Goal: Task Accomplishment & Management: Use online tool/utility

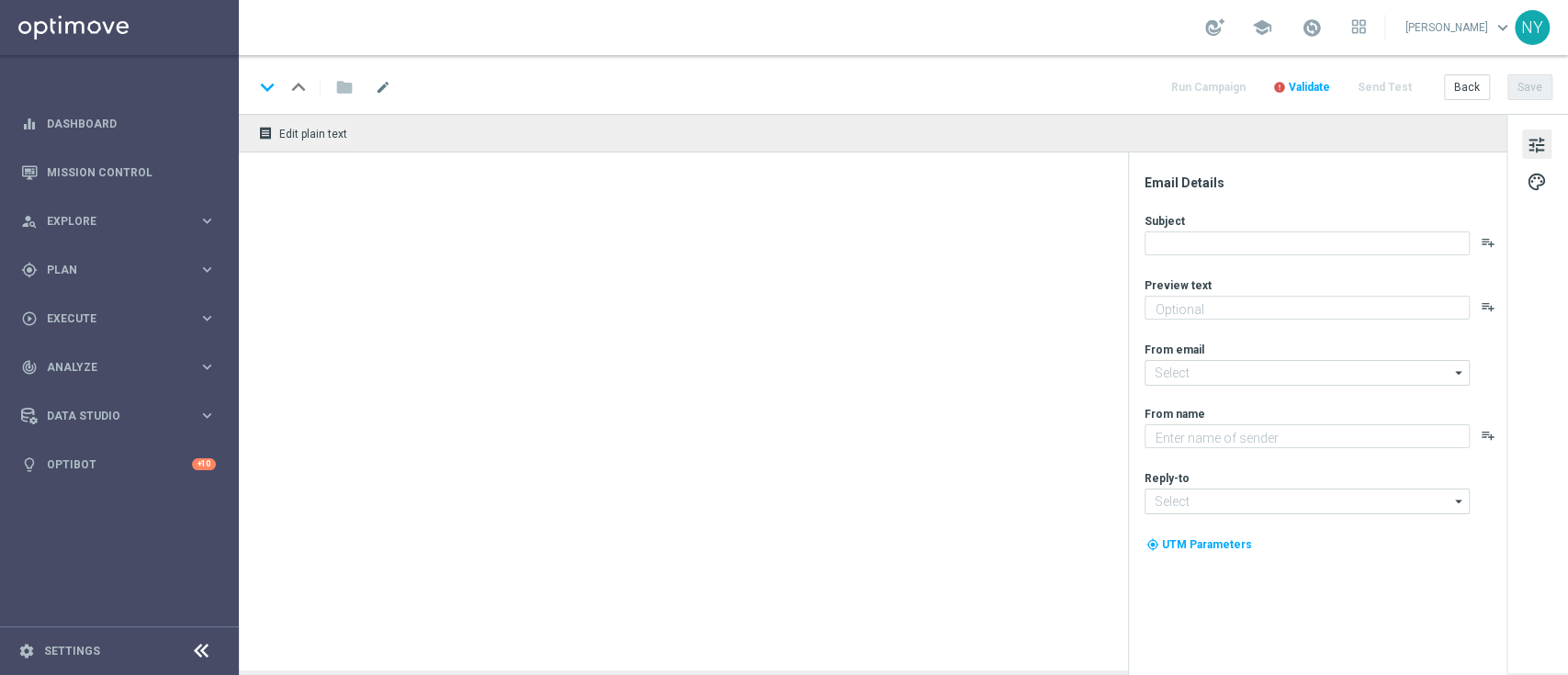
type textarea "Discover the new ways to save at [GEOGRAPHIC_DATA]."
type textarea "Staples"
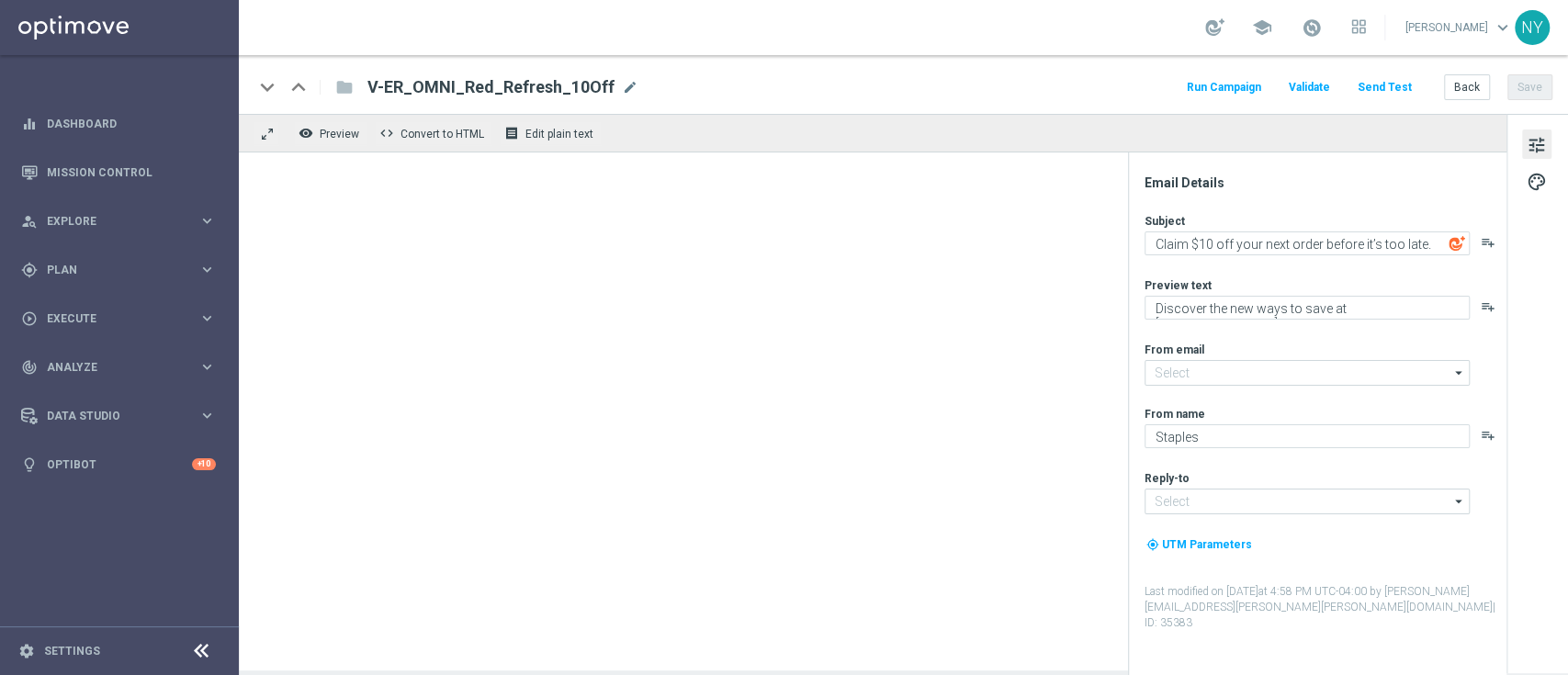
type input "[EMAIL_ADDRESS][DOMAIN_NAME]"
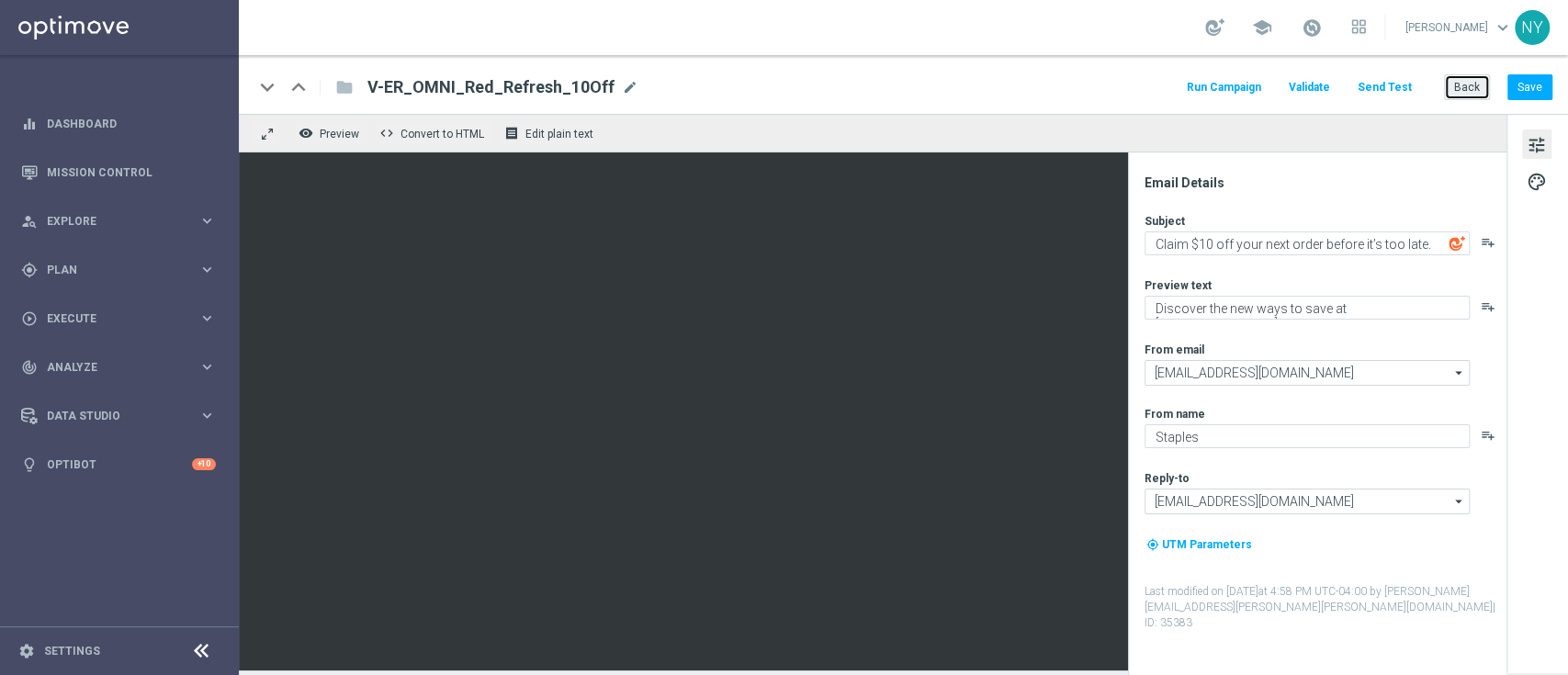
click at [1470, 87] on button "Back" at bounding box center [1468, 87] width 46 height 26
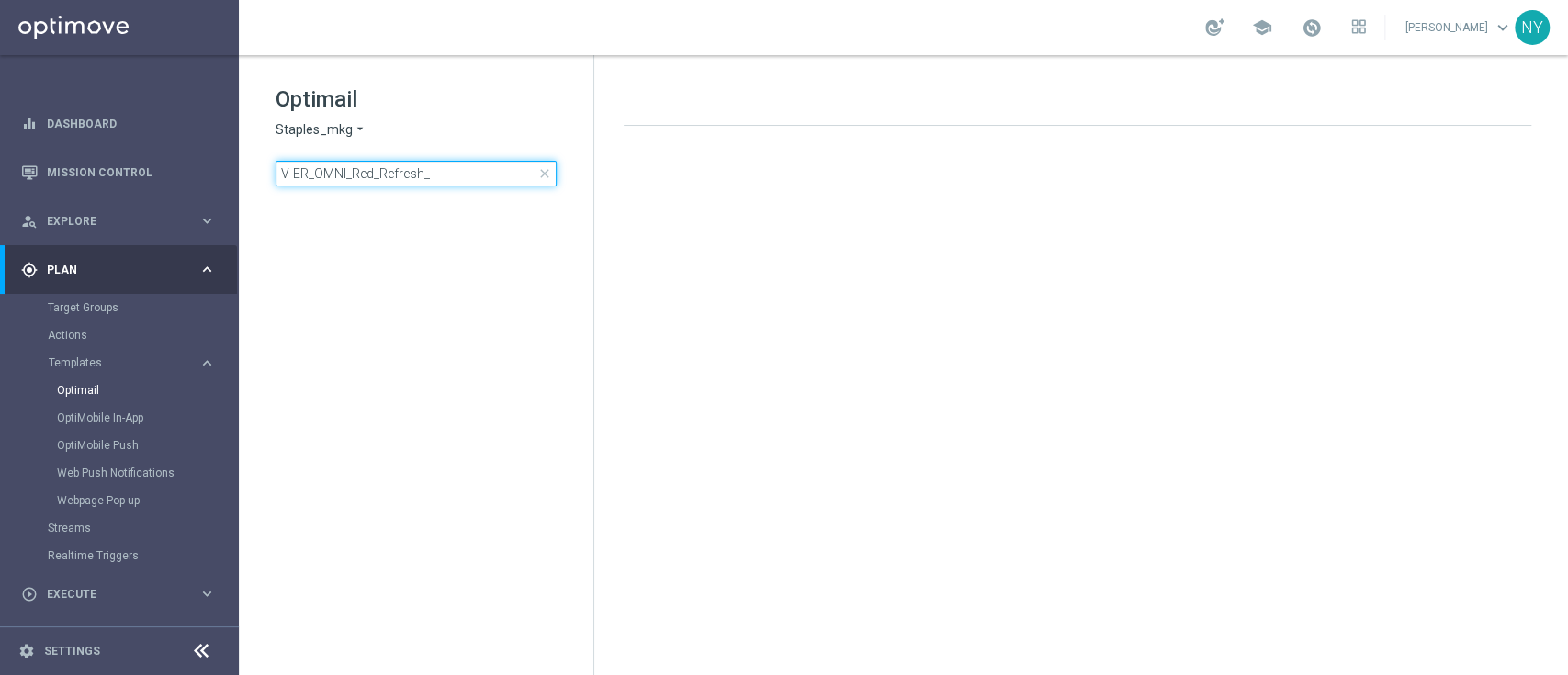
click at [442, 179] on input "V-ER_OMNI_Red_Refresh_" at bounding box center [416, 173] width 281 height 26
drag, startPoint x: 463, startPoint y: 173, endPoint x: 188, endPoint y: 185, distance: 275.3
click at [192, 184] on main "equalizer Dashboard Mission Control" at bounding box center [784, 338] width 1568 height 675
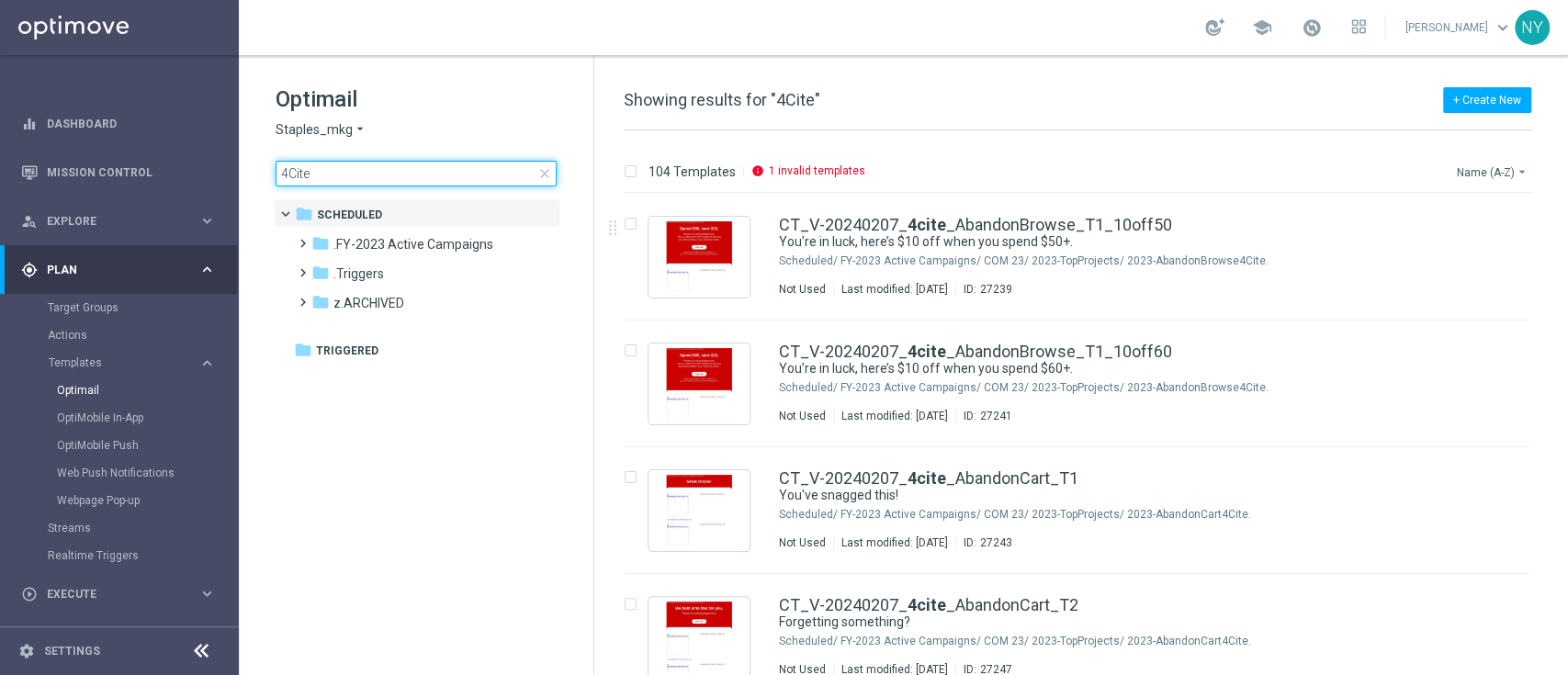
type input "4Cite"
click at [1475, 168] on button "Name (A-Z) arrow_drop_down" at bounding box center [1493, 171] width 77 height 22
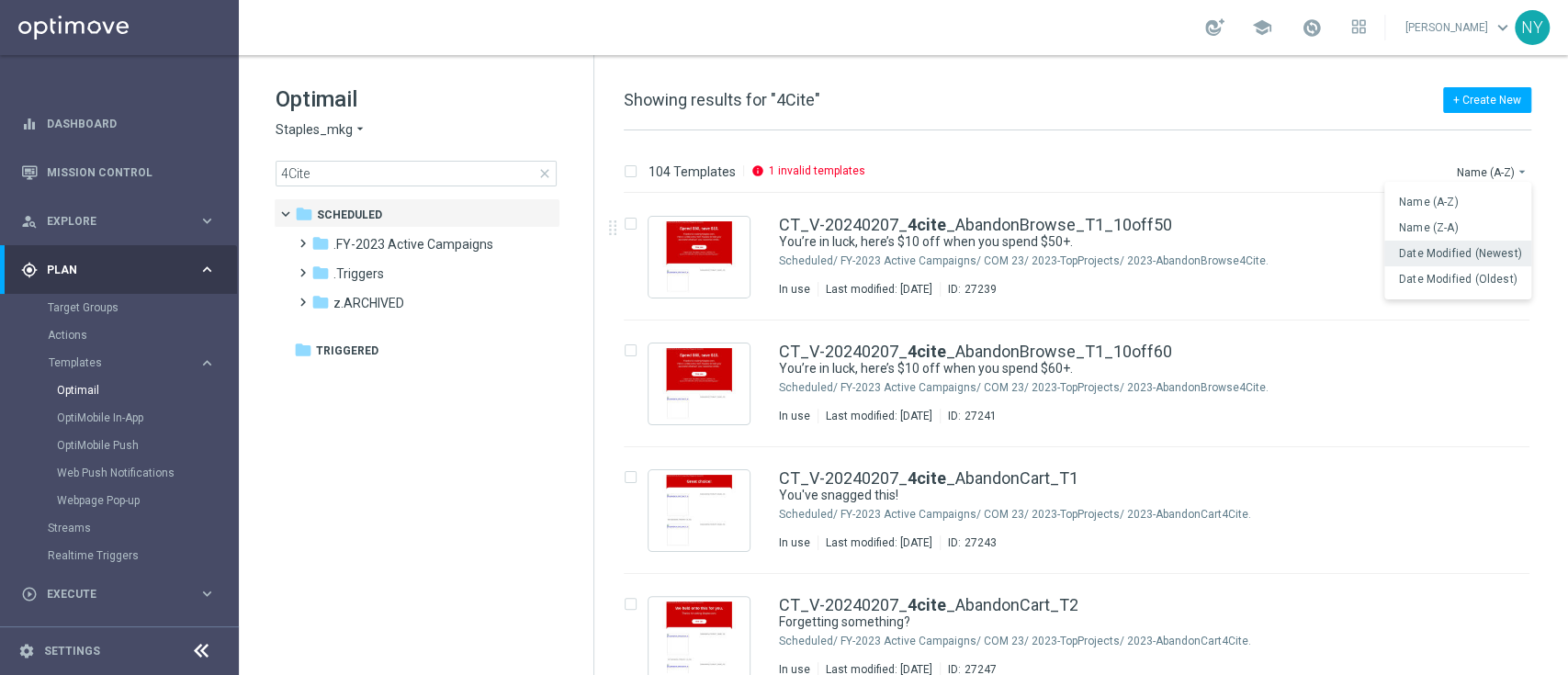
click at [1458, 249] on span "Date Modified (Newest)" at bounding box center [1461, 252] width 123 height 12
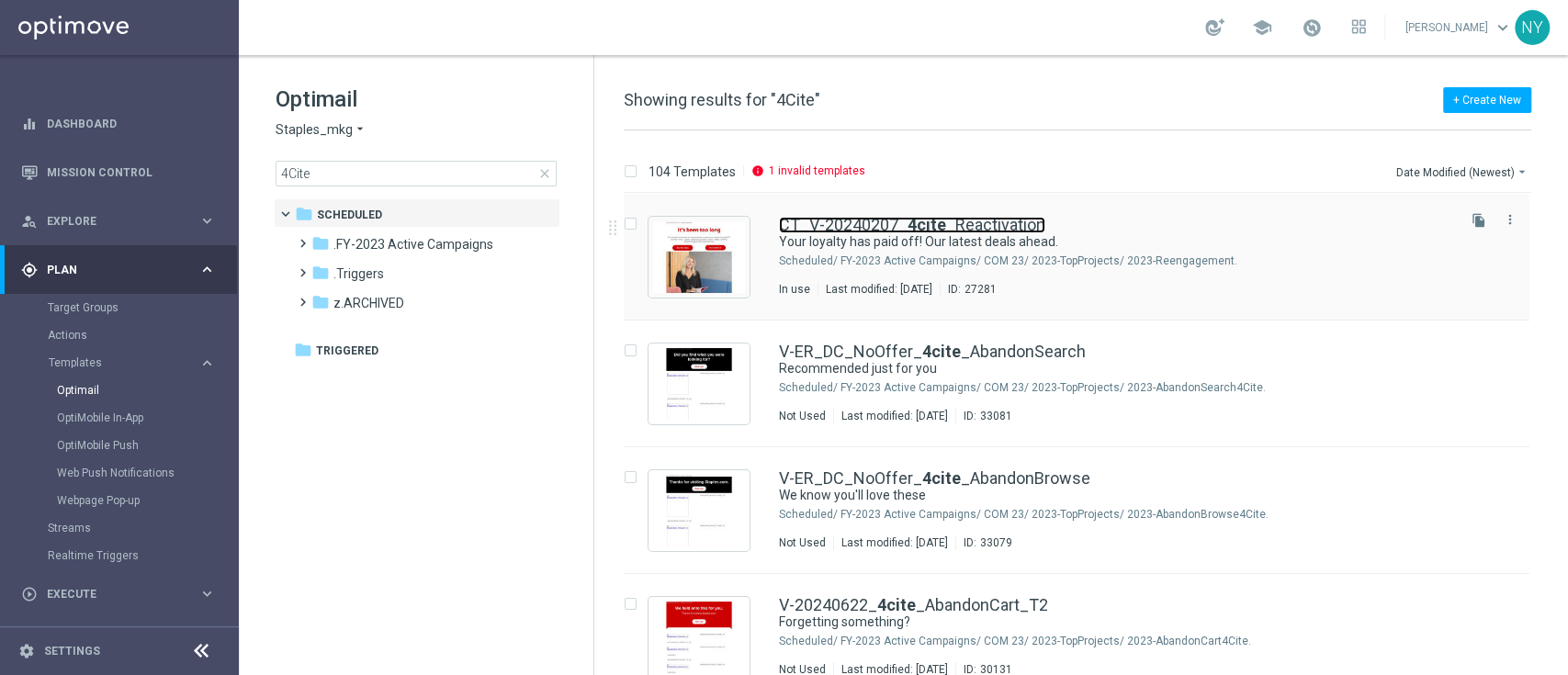
drag, startPoint x: 917, startPoint y: 221, endPoint x: 1108, endPoint y: 302, distance: 207.5
click at [917, 221] on b "4cite" at bounding box center [927, 225] width 38 height 19
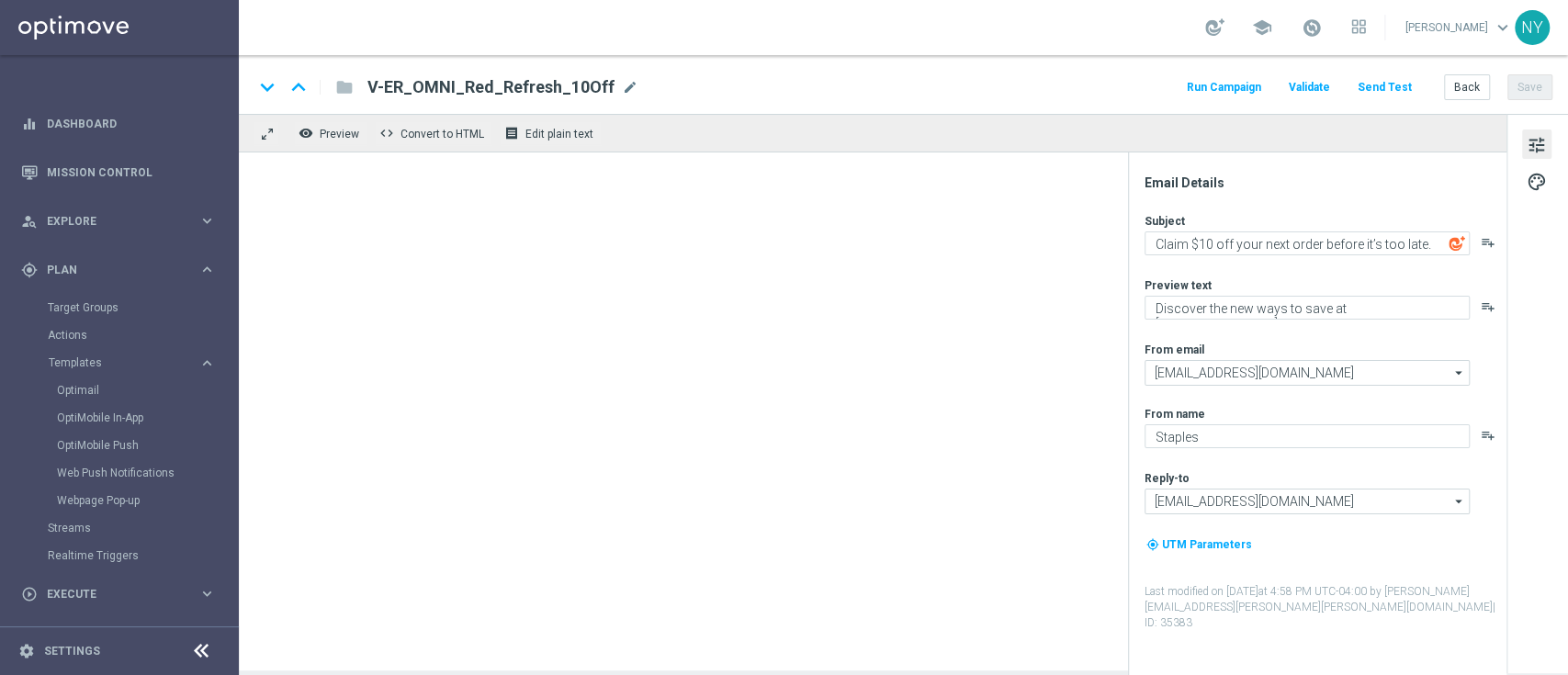
type textarea "Your loyalty has paid off! Our latest deals ahead."
type textarea "Glad to see you back."
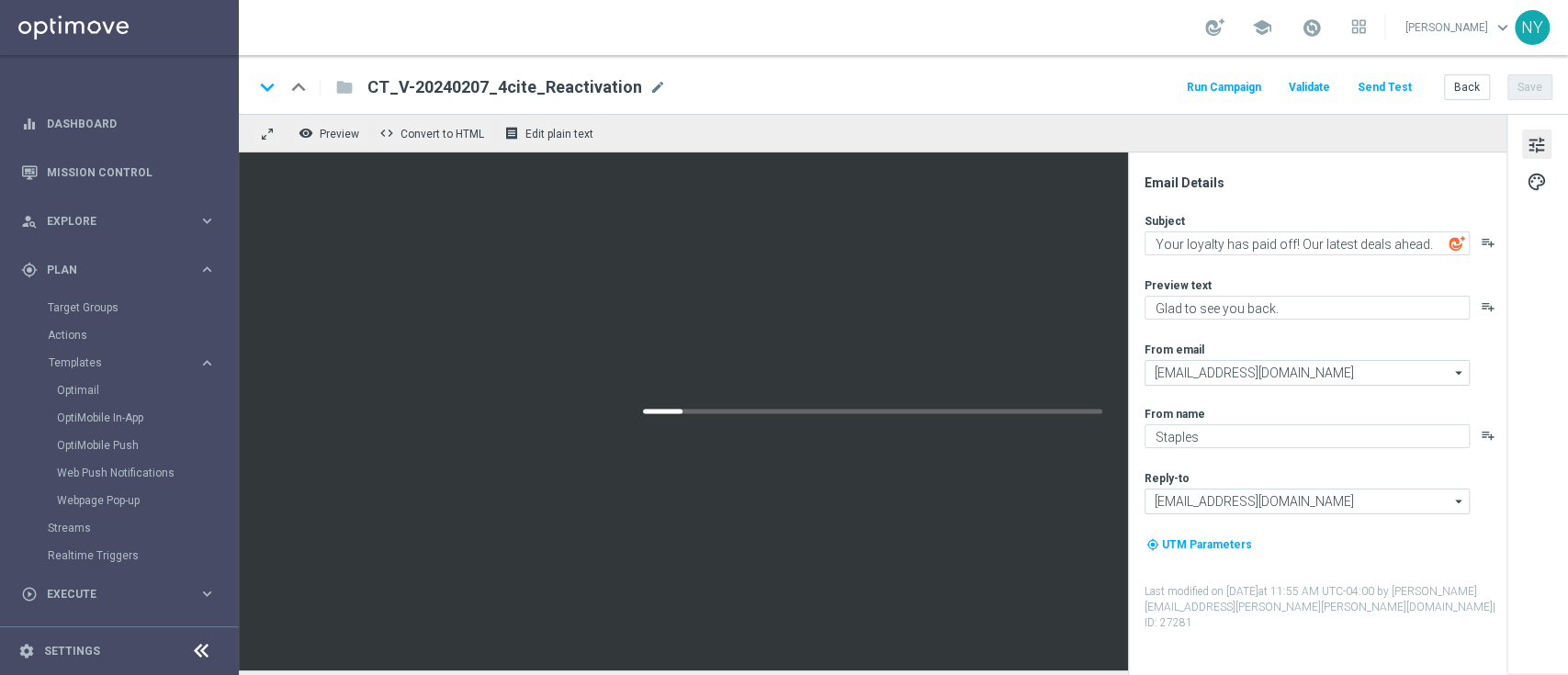
click at [1404, 81] on button "Send Test" at bounding box center [1385, 88] width 59 height 25
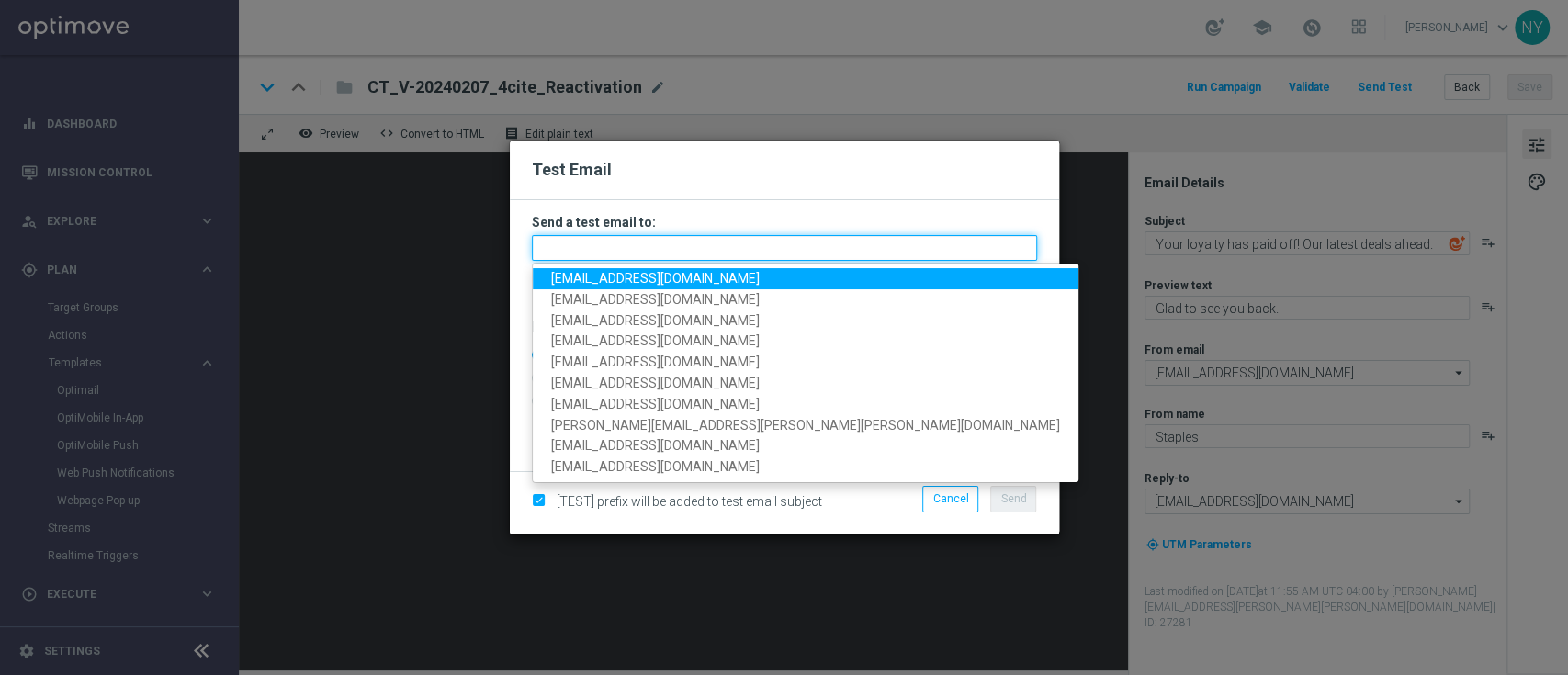
click at [637, 245] on input "text" at bounding box center [784, 248] width 505 height 26
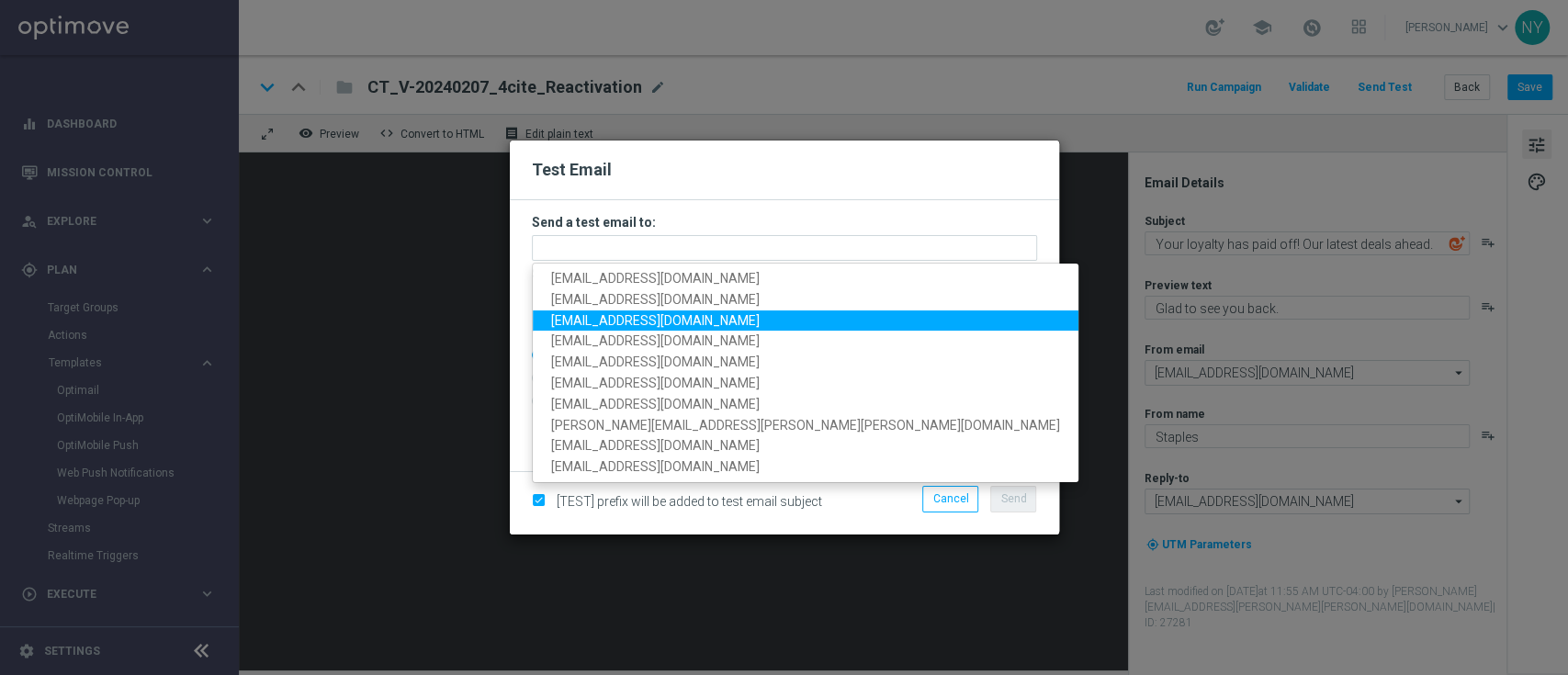
click at [624, 320] on span "[EMAIL_ADDRESS][DOMAIN_NAME]" at bounding box center [655, 320] width 209 height 14
type input "[EMAIL_ADDRESS][DOMAIN_NAME]"
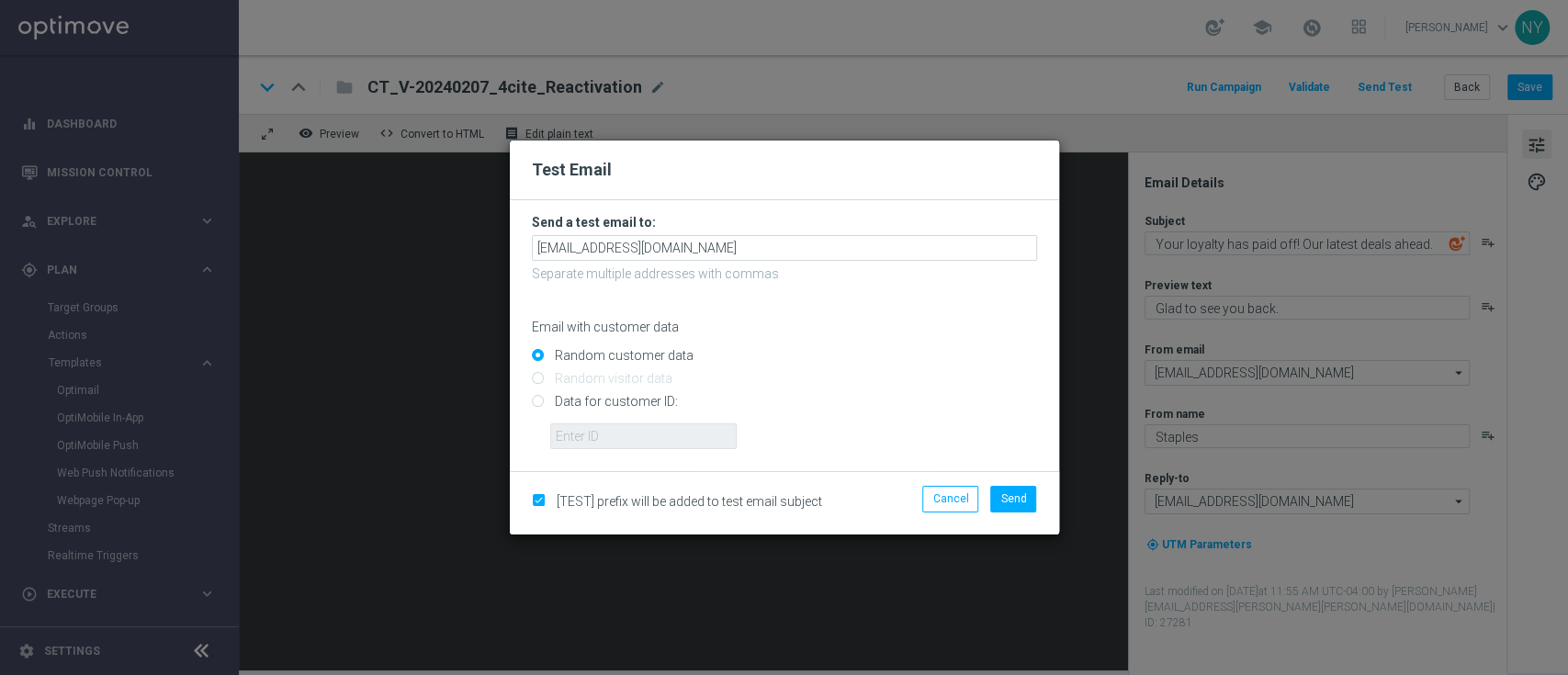
click at [537, 402] on input "Data for customer ID:" at bounding box center [784, 409] width 505 height 26
radio input "true"
click at [563, 428] on input "text" at bounding box center [643, 436] width 187 height 26
paste input "10000020539"
type input "10000020539"
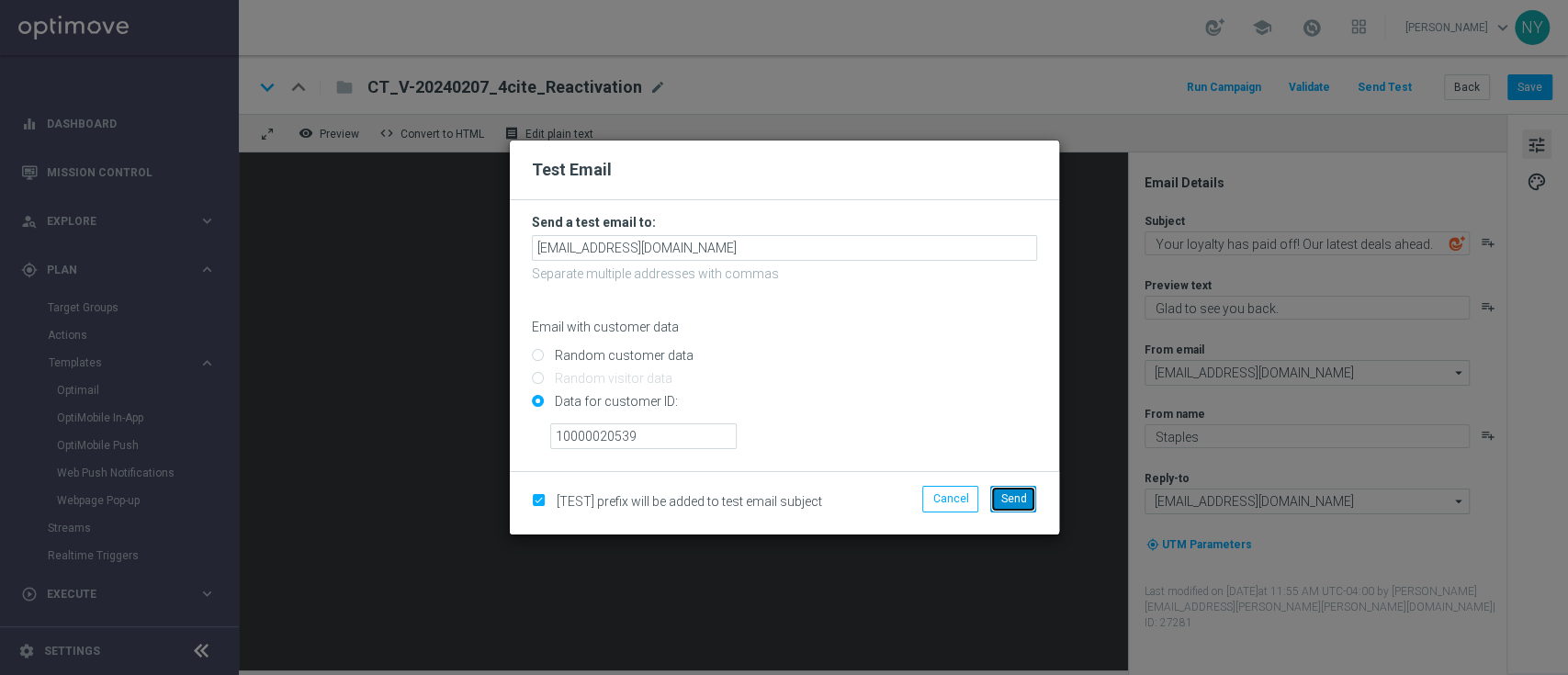
click at [1014, 502] on span "Send" at bounding box center [1013, 498] width 26 height 12
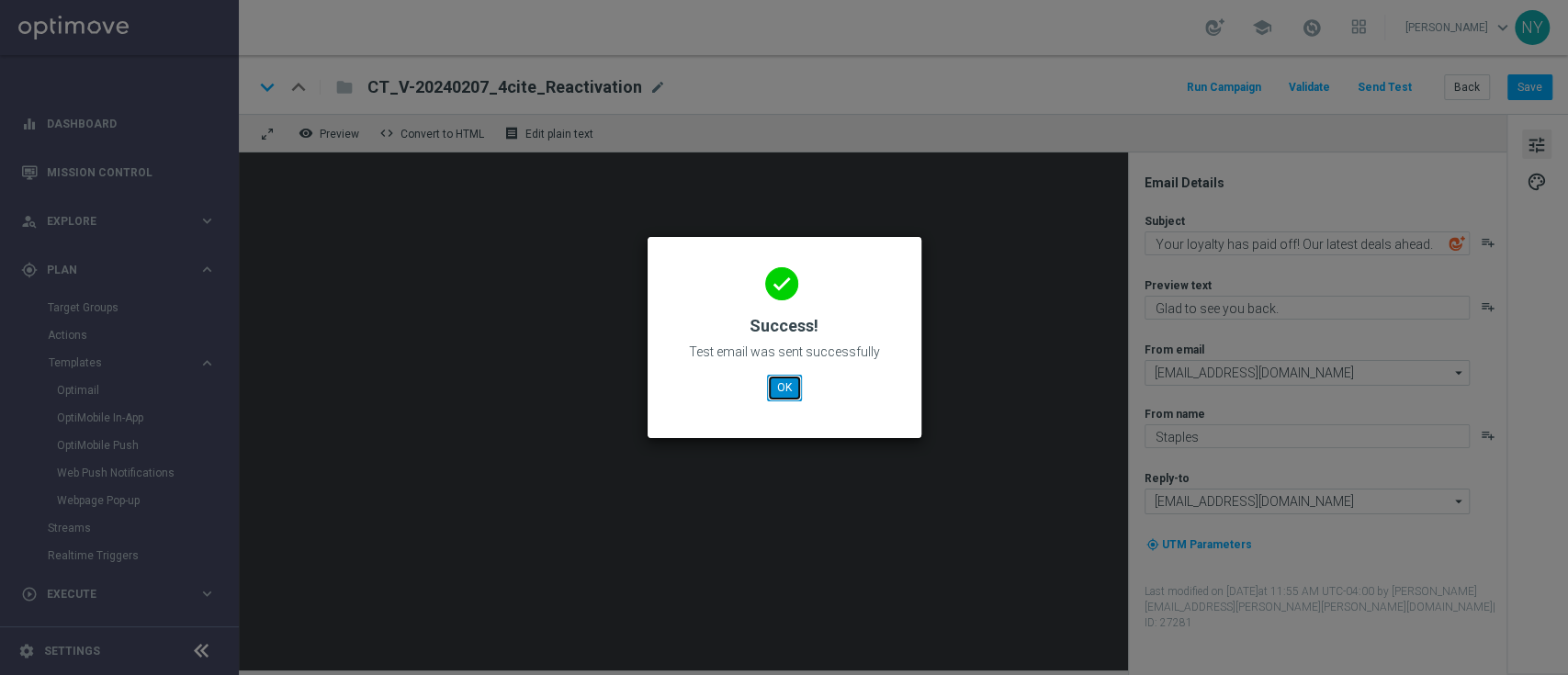
click at [784, 387] on button "OK" at bounding box center [784, 387] width 34 height 26
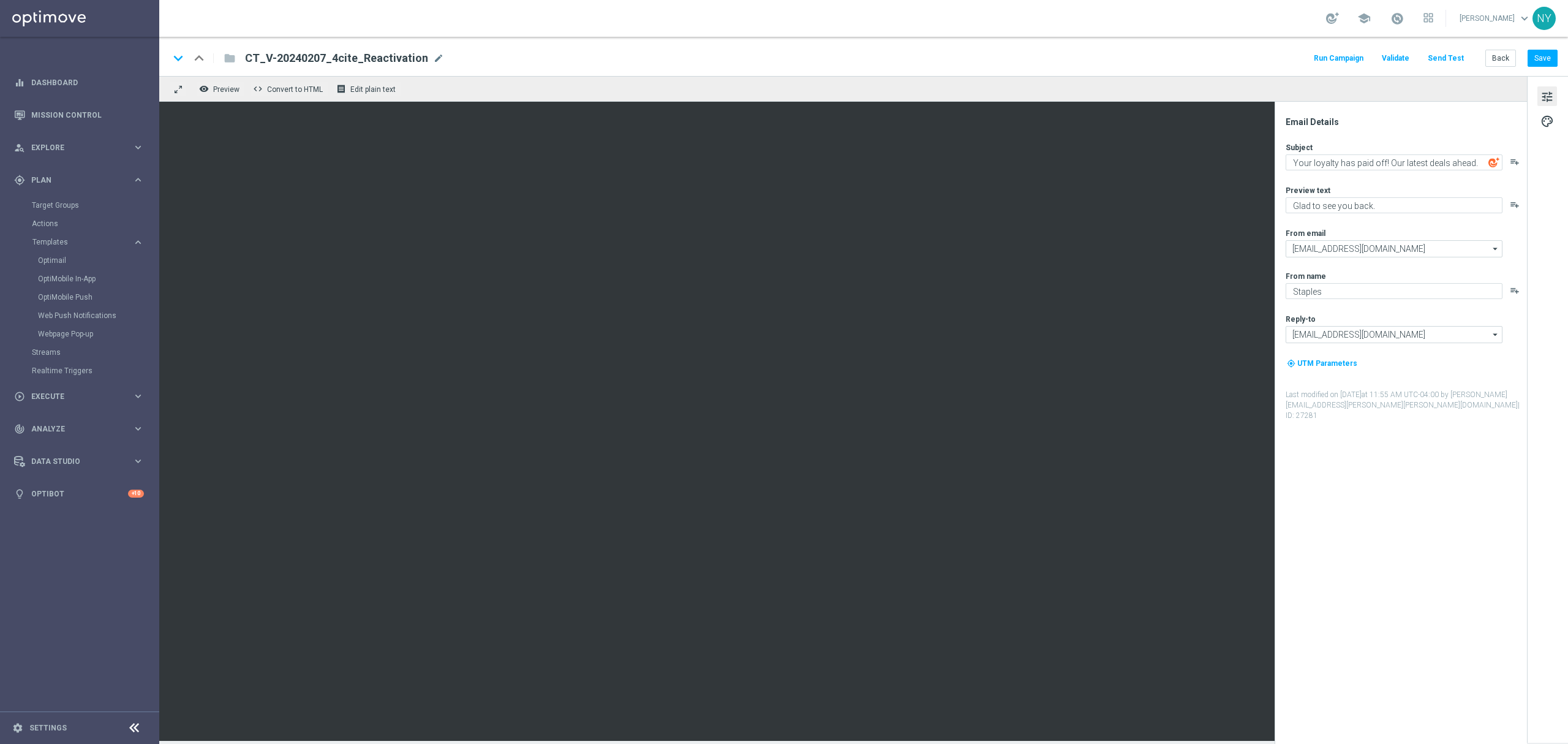
click at [1045, 54] on button "Send Test" at bounding box center [1446, 59] width 40 height 17
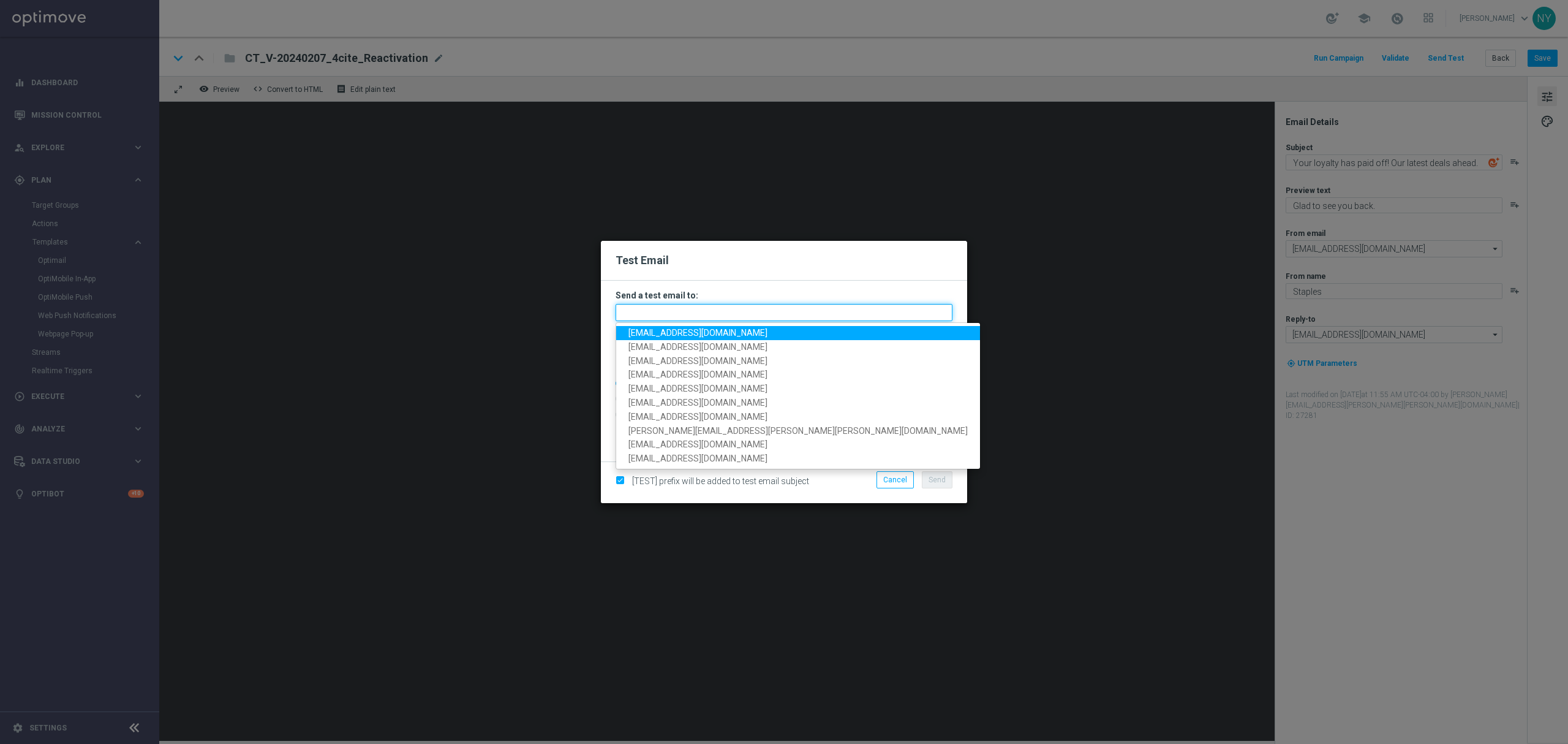
click at [670, 309] on input "text" at bounding box center [784, 312] width 337 height 17
click at [682, 330] on span "[EMAIL_ADDRESS][DOMAIN_NAME]" at bounding box center [698, 332] width 139 height 10
type input "[EMAIL_ADDRESS][DOMAIN_NAME]"
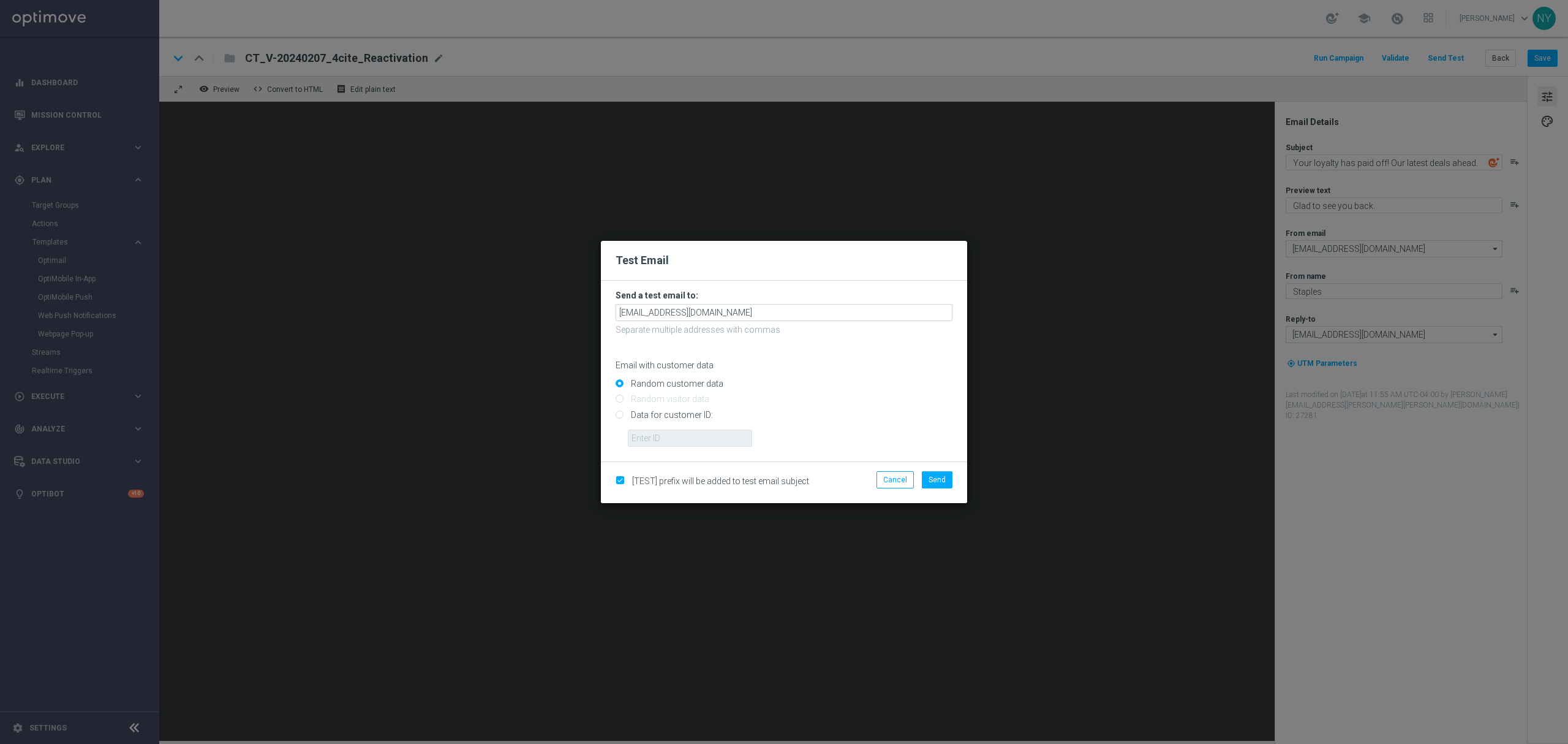
click at [619, 413] on input "Data for customer ID:" at bounding box center [784, 419] width 337 height 17
radio input "true"
click at [652, 440] on input "text" at bounding box center [689, 438] width 124 height 17
click at [662, 431] on input "text" at bounding box center [689, 438] width 124 height 17
paste input "10000020539"
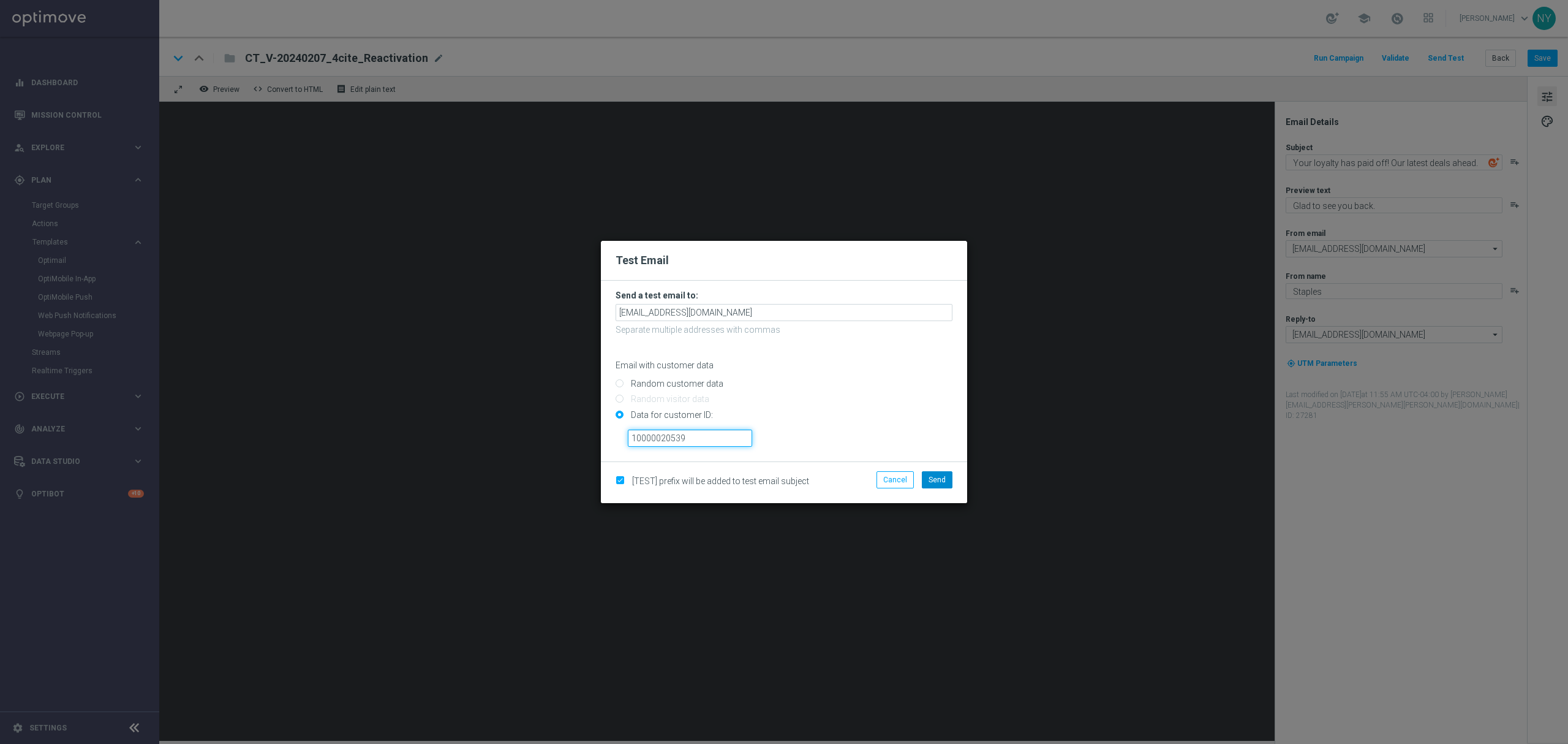
type input "10000020539"
click at [937, 450] on span "Send" at bounding box center [937, 479] width 17 height 8
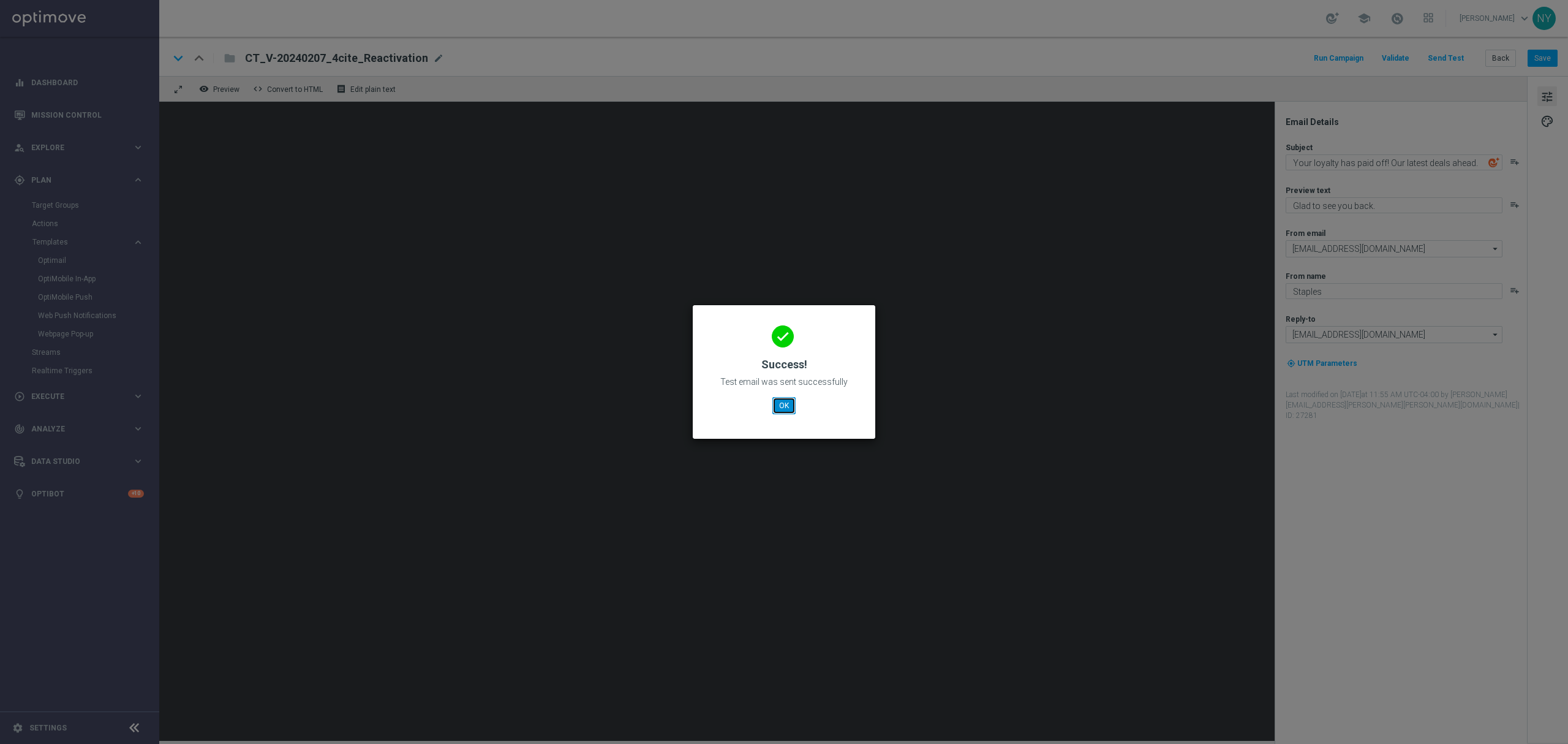
click at [782, 403] on button "OK" at bounding box center [784, 405] width 23 height 17
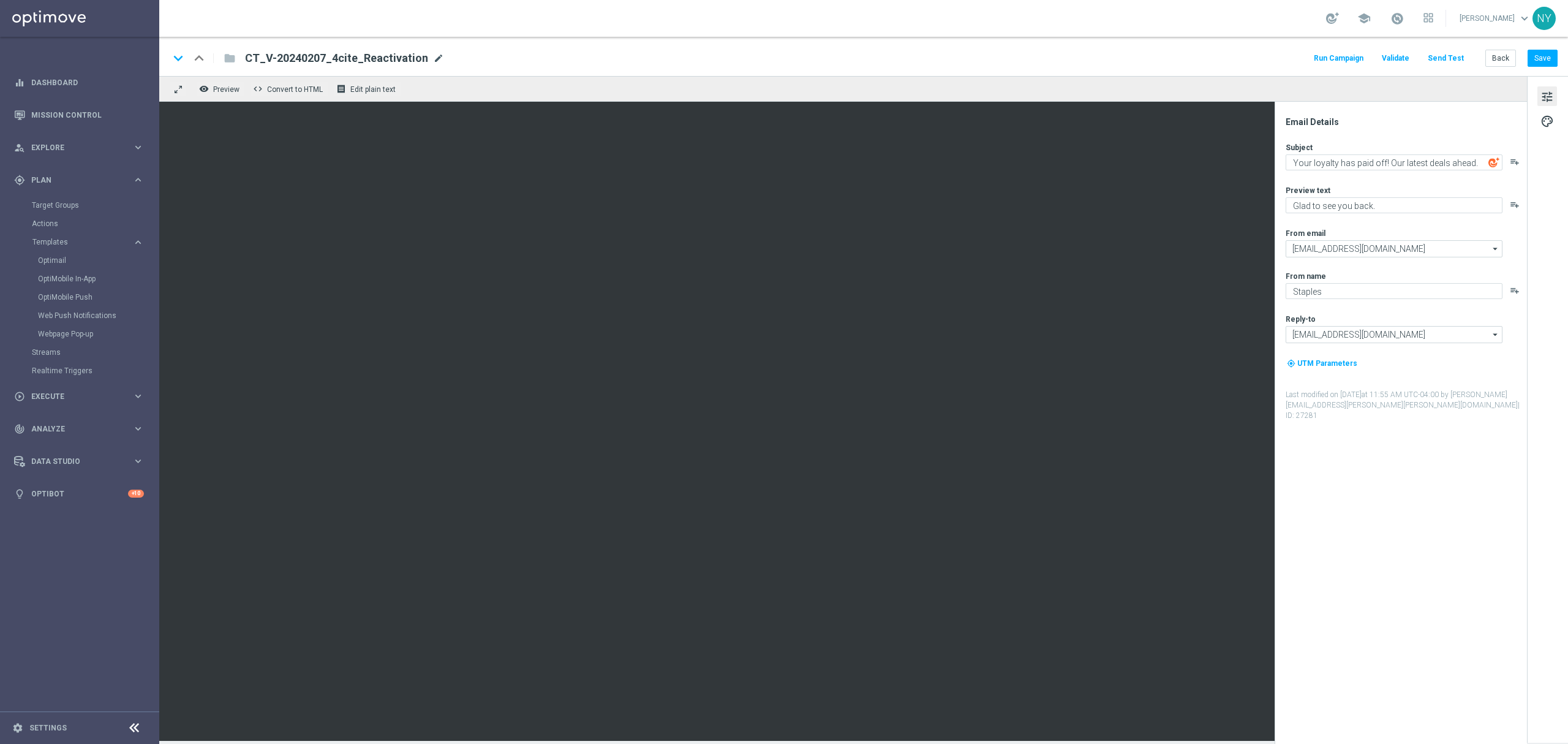
click at [433, 59] on span "mode_edit" at bounding box center [438, 58] width 11 height 11
drag, startPoint x: 409, startPoint y: 59, endPoint x: 206, endPoint y: 50, distance: 203.2
click at [214, 54] on div "keyboard_arrow_down keyboard_arrow_up folder CT_V-20240207_4cite_Reactivation" at bounding box center [358, 58] width 379 height 16
click at [1045, 50] on button "Back" at bounding box center [1500, 58] width 31 height 17
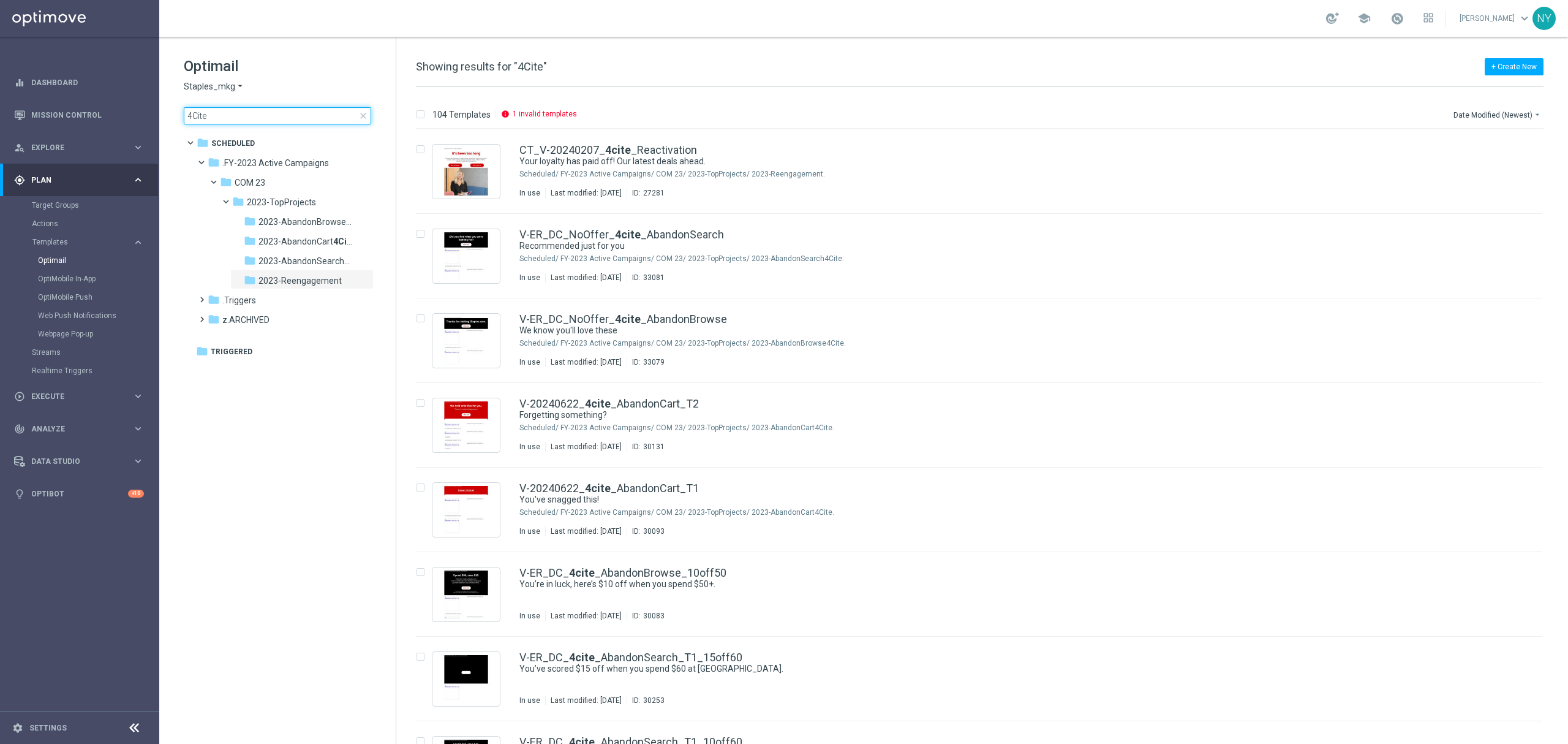
click at [268, 116] on input "4Cite" at bounding box center [277, 115] width 187 height 17
click at [153, 114] on main "equalizer Dashboard Mission Control" at bounding box center [784, 372] width 1568 height 744
click at [199, 113] on input "4Cite" at bounding box center [277, 115] width 187 height 17
type input "4CiV-20240627_Computers_CatPropensityte"
click at [224, 114] on input "4CiV-20240627_Computers_CatPropensityte" at bounding box center [277, 115] width 187 height 17
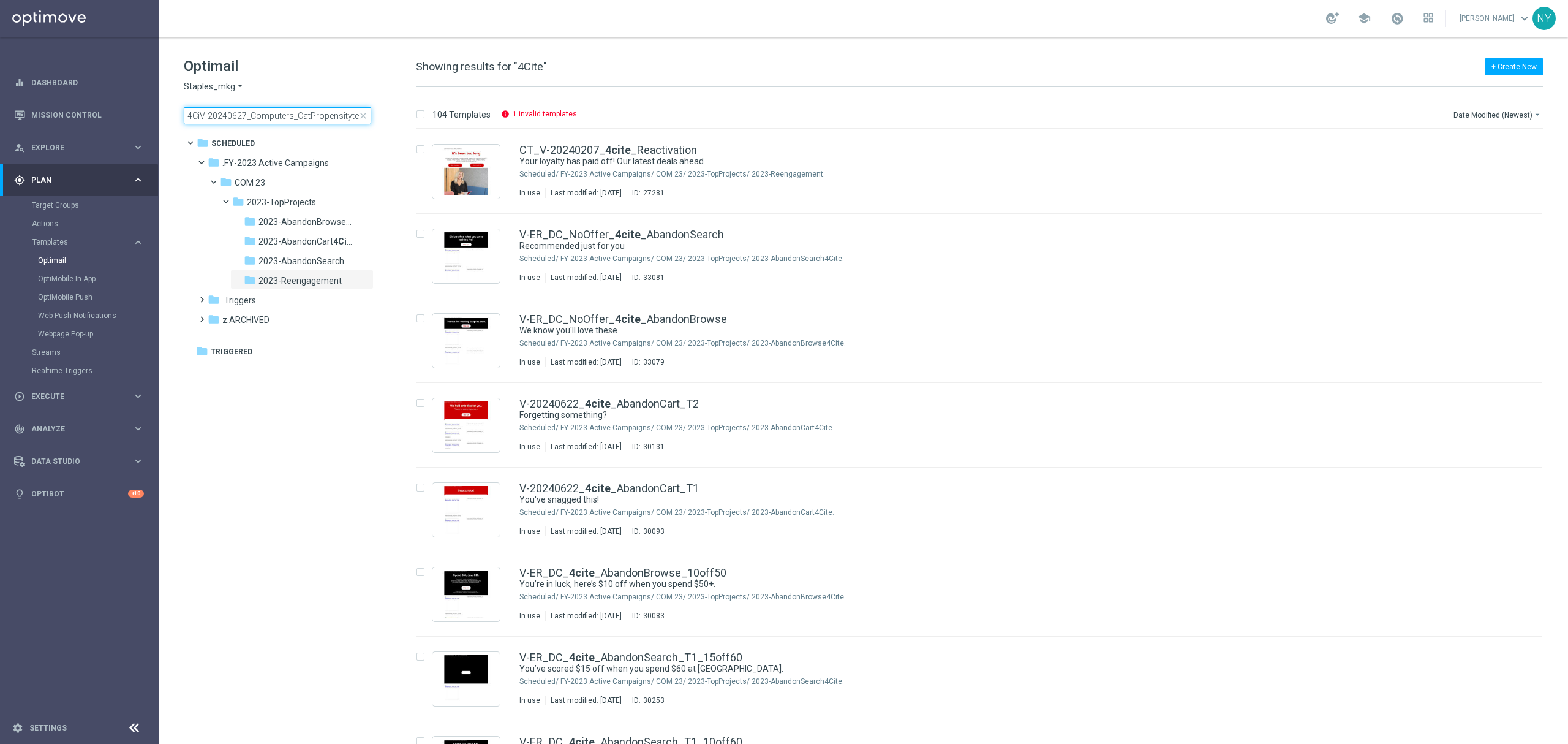
click at [191, 112] on input "4CiV-20240627_Computers_CatPropensityte" at bounding box center [277, 115] width 187 height 17
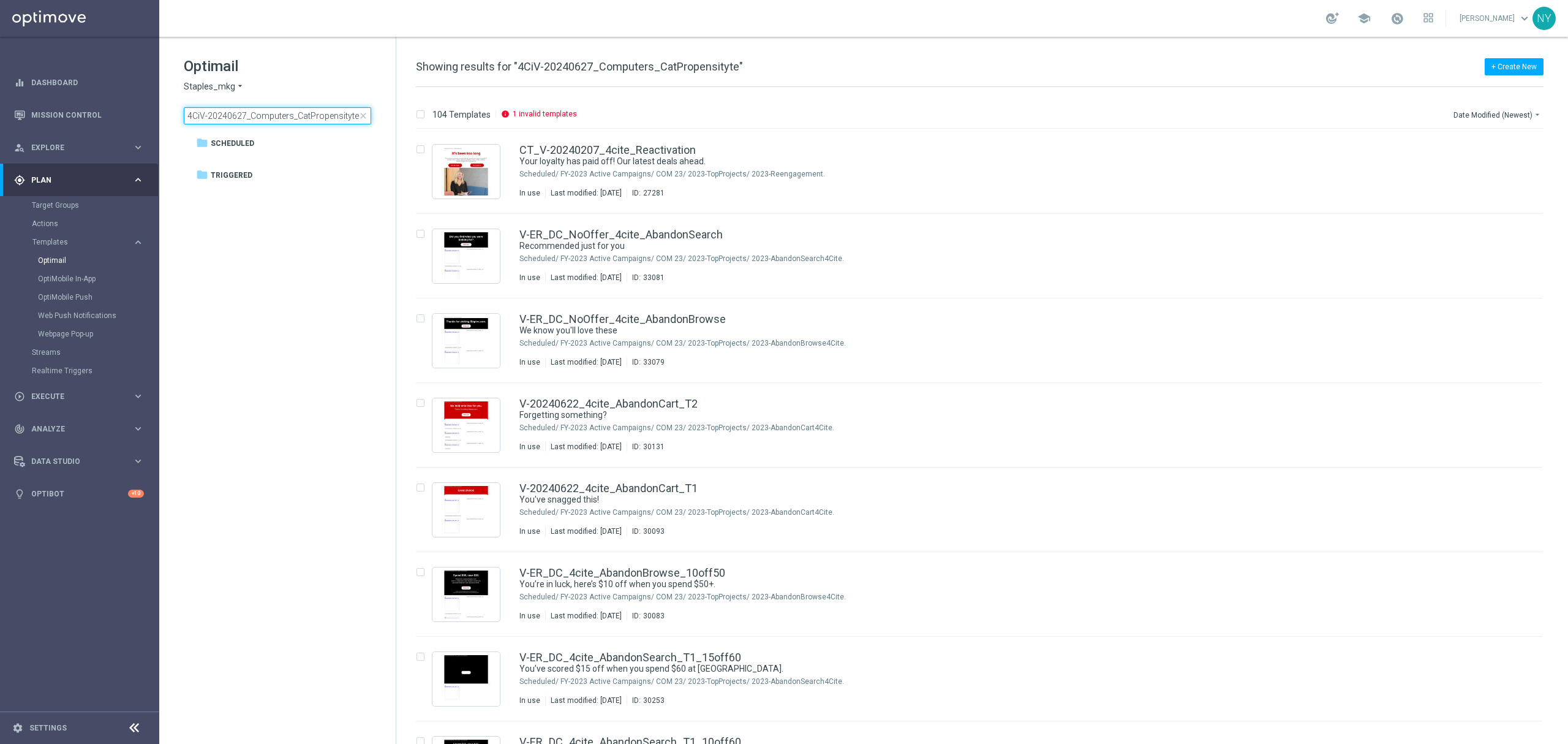
click at [260, 114] on input "4CiV-20240627_Computers_CatPropensityte" at bounding box center [277, 115] width 187 height 17
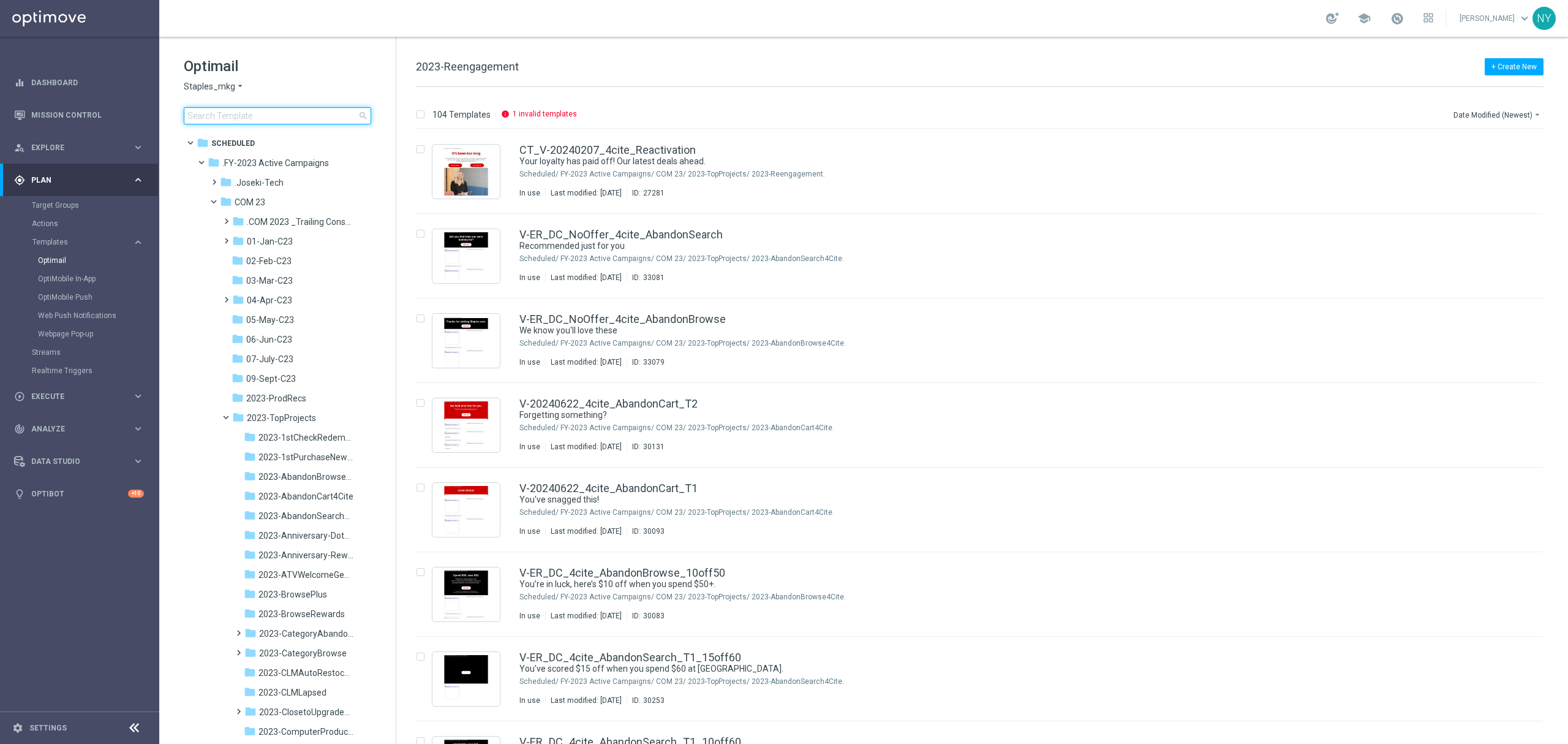
click at [238, 114] on input at bounding box center [277, 115] width 187 height 17
type input "V-20240627_Computers_CatPropensity"
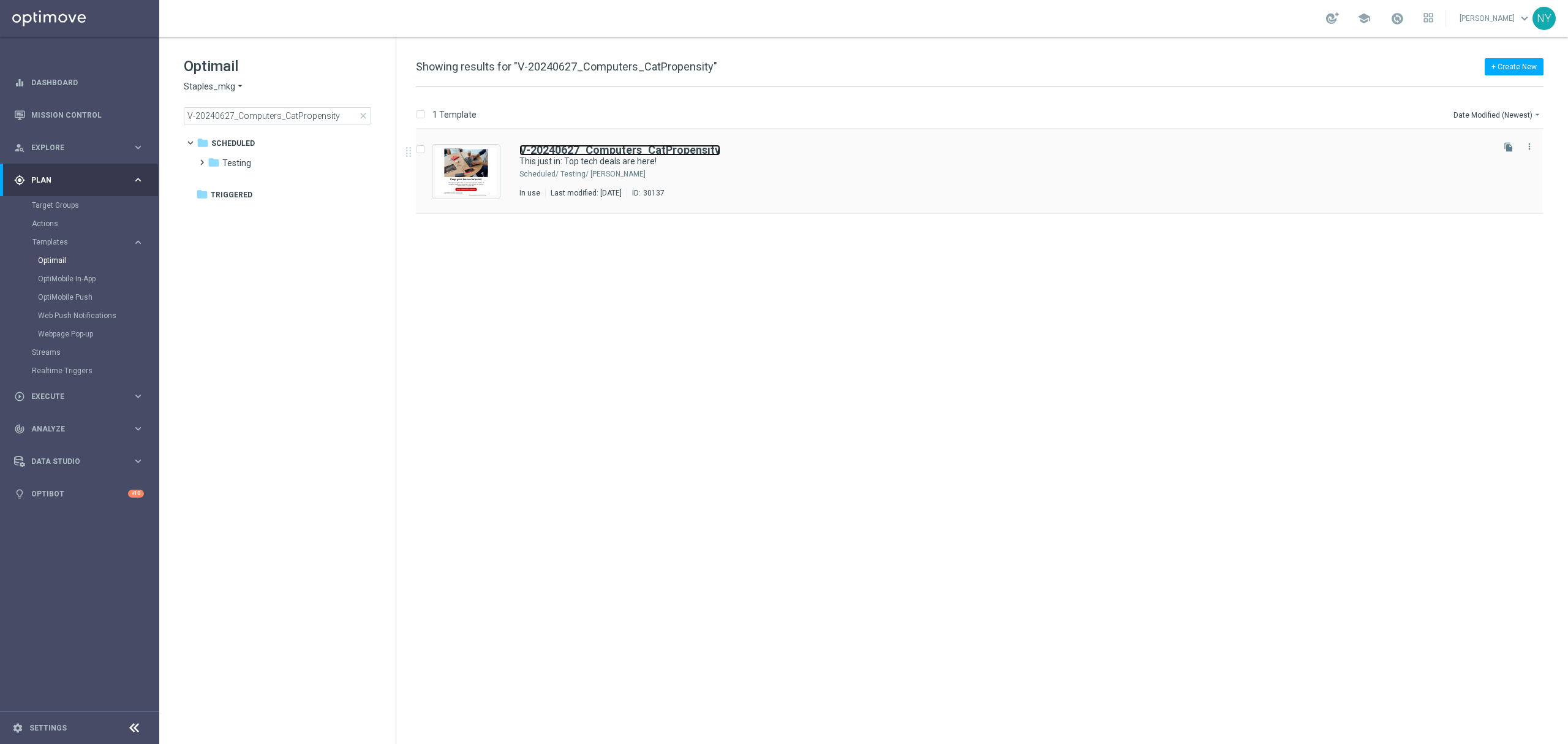
click at [648, 152] on b "V-20240627_Computers_CatPropensity" at bounding box center [619, 150] width 201 height 13
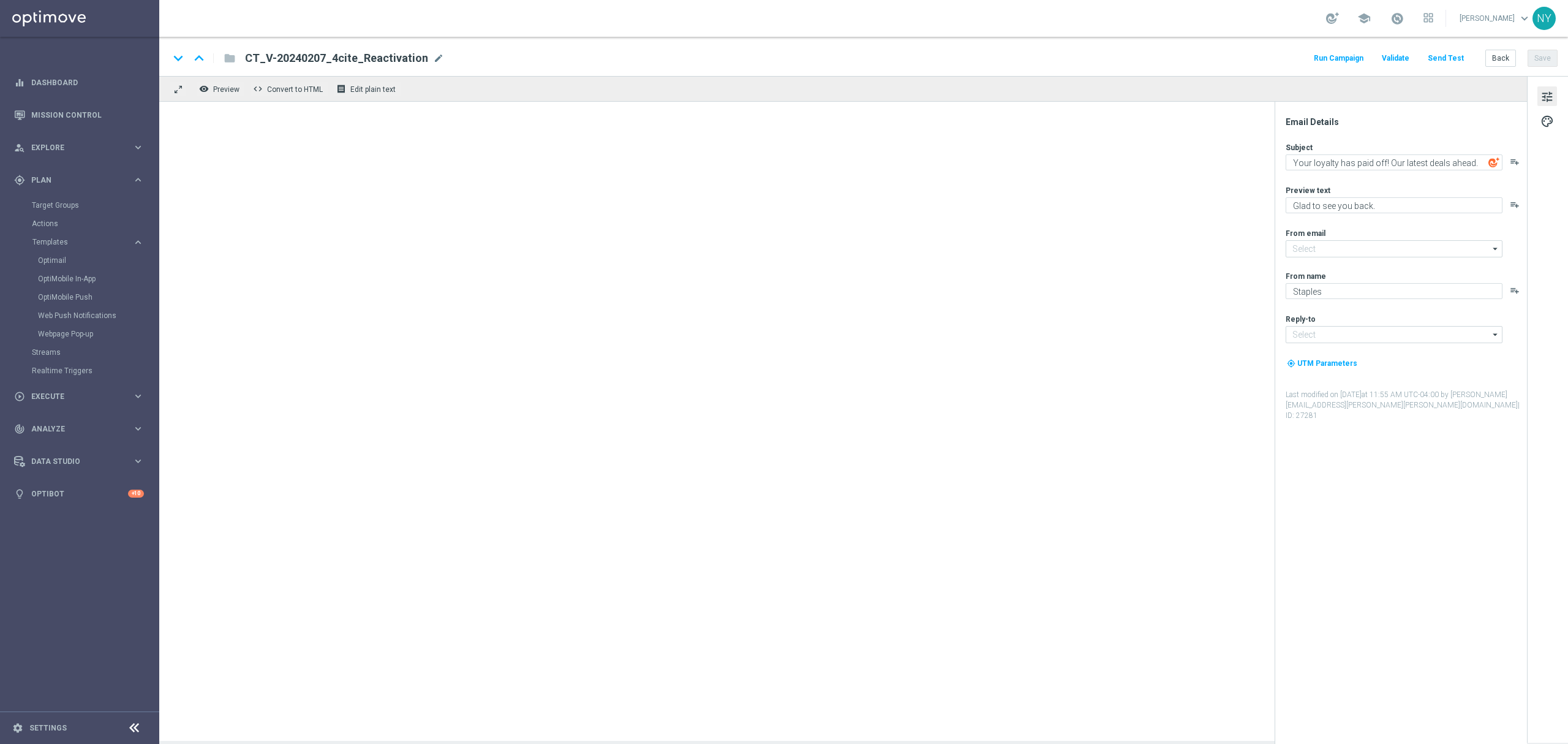
type input "[EMAIL_ADDRESS][DOMAIN_NAME]"
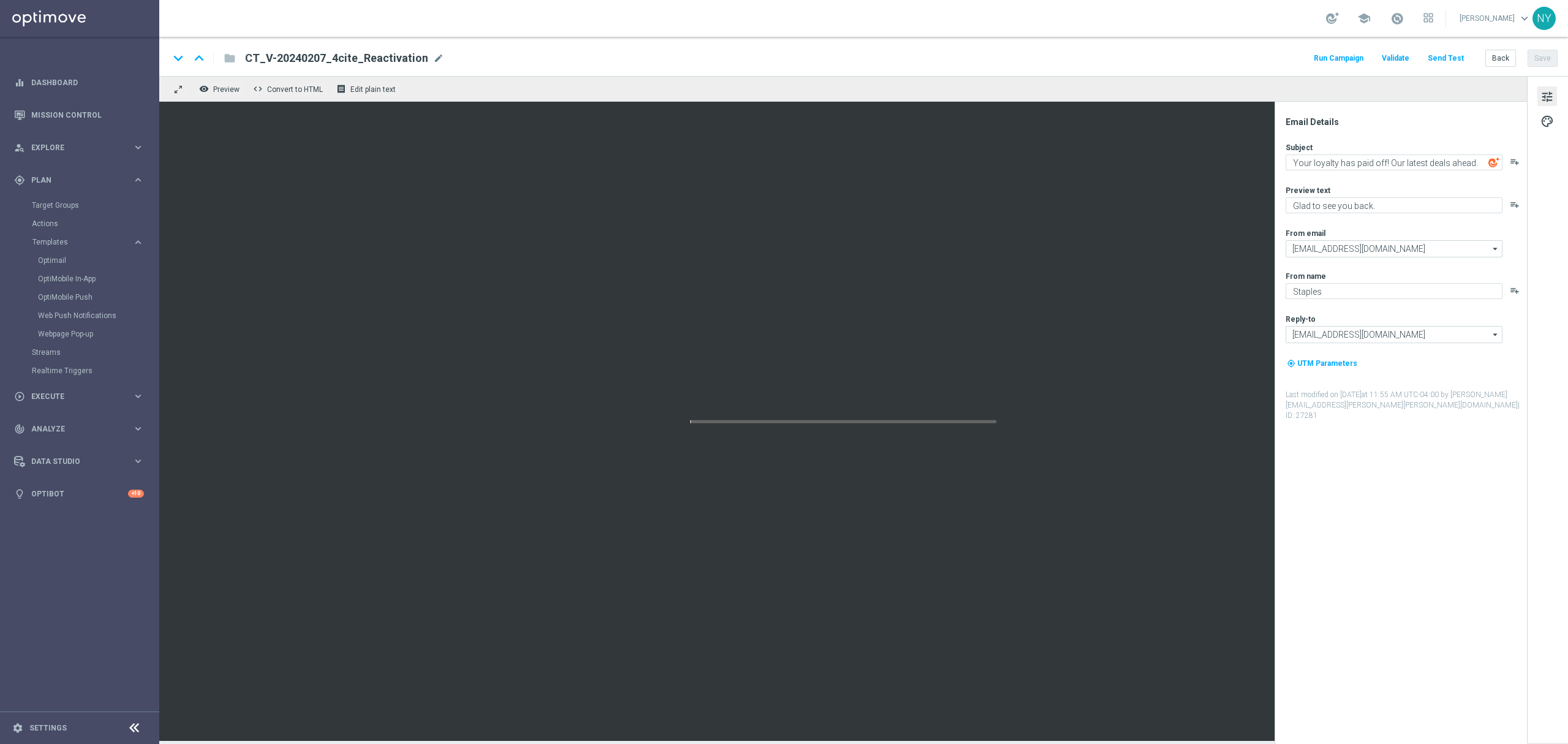
type textarea "This just in: Top tech deals are here!"
type textarea "Computers and tablets and phones, oh my! 💻📱"
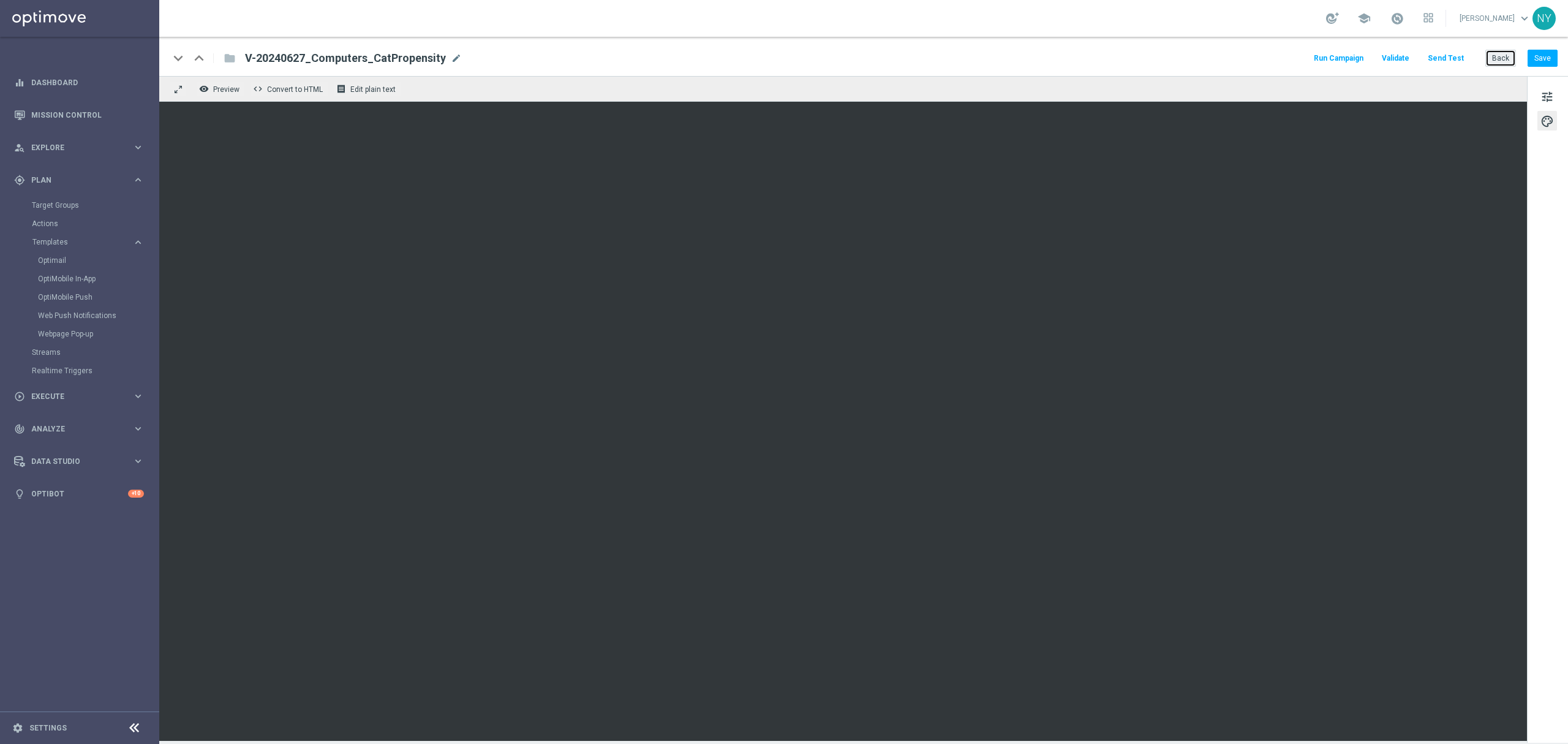
click at [1045, 54] on button "Back" at bounding box center [1500, 58] width 31 height 17
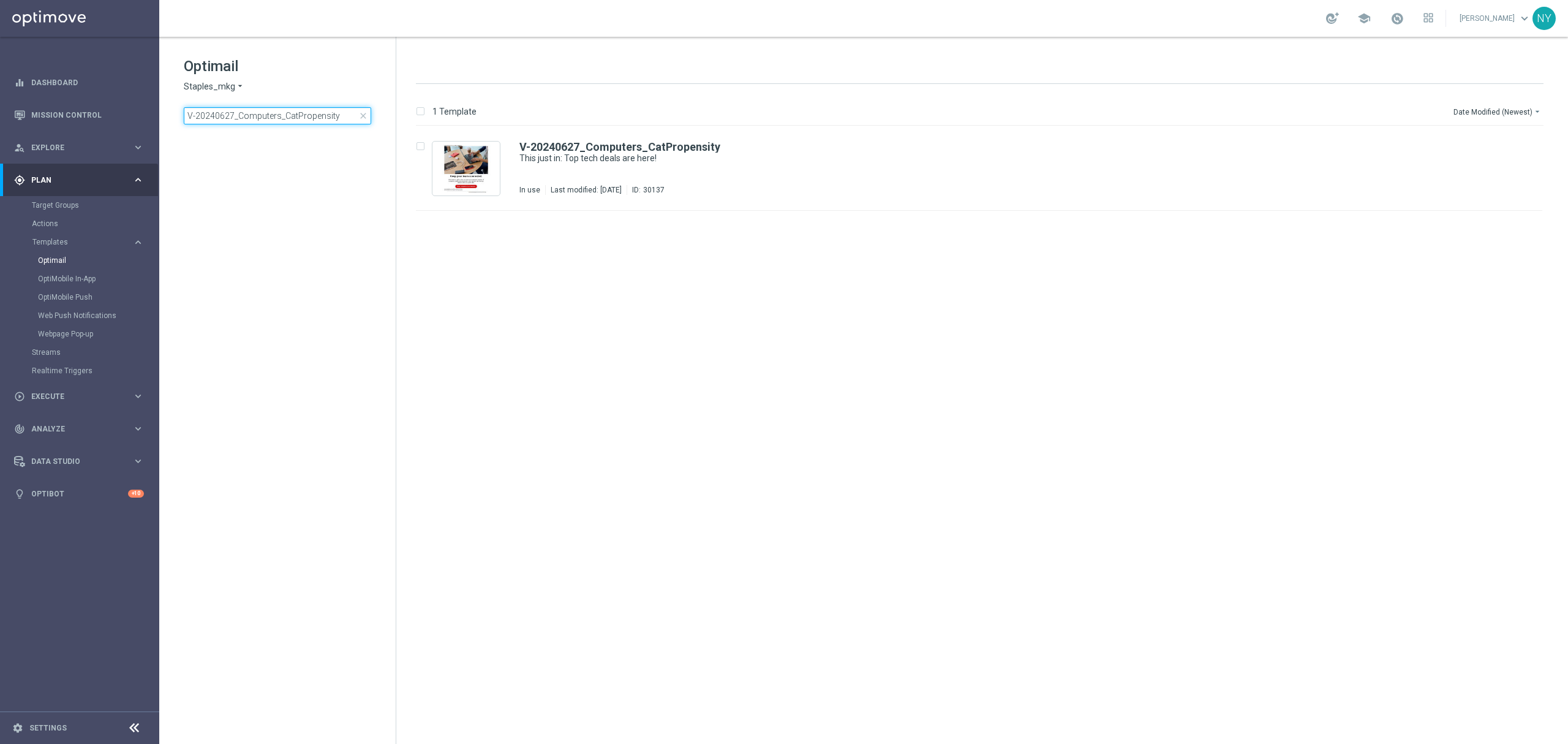
click at [348, 116] on input "V-20240627_Computers_CatPropensity" at bounding box center [277, 115] width 187 height 17
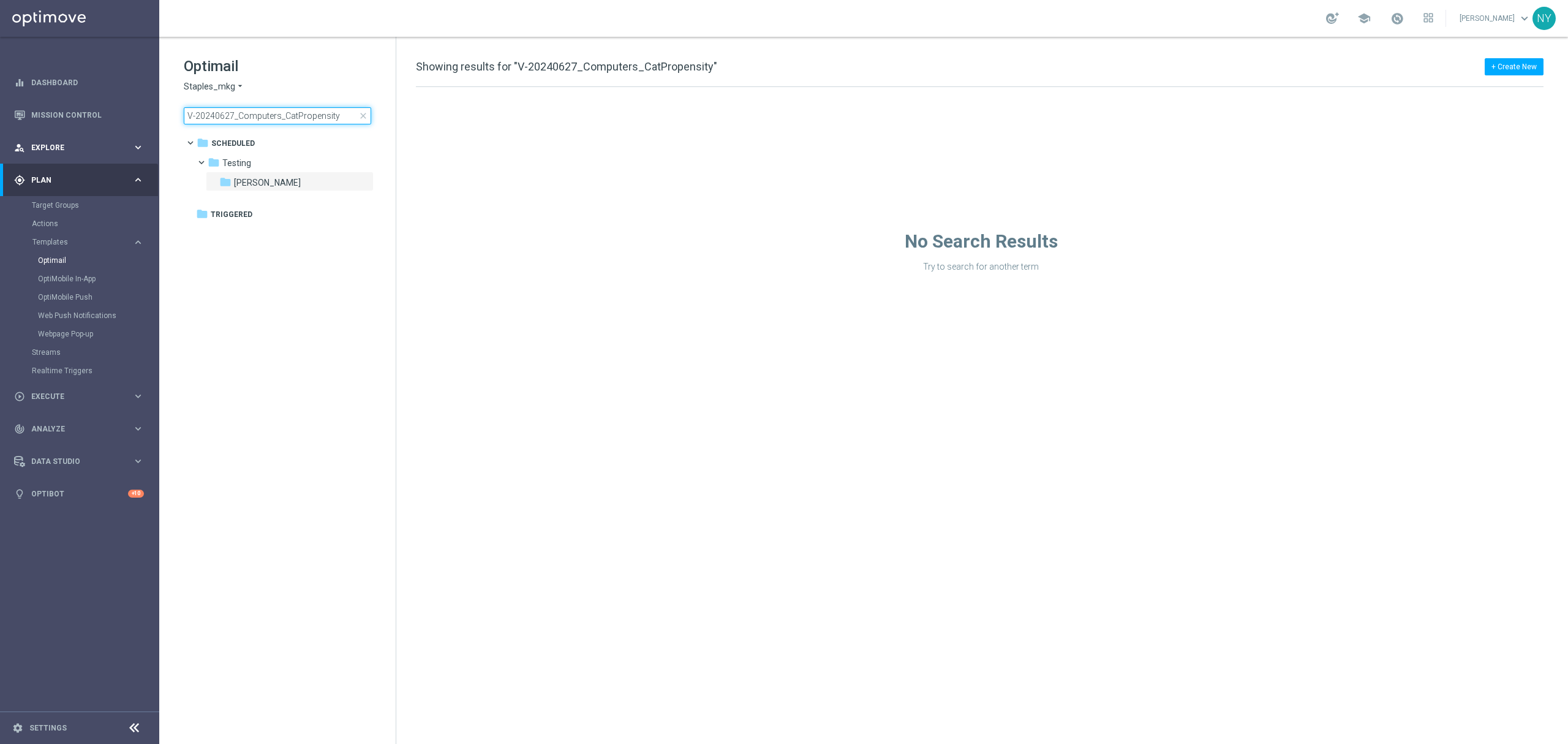
drag, startPoint x: 341, startPoint y: 114, endPoint x: 8, endPoint y: 144, distance: 334.3
click at [8, 144] on main "equalizer Dashboard Mission Control" at bounding box center [784, 372] width 1568 height 744
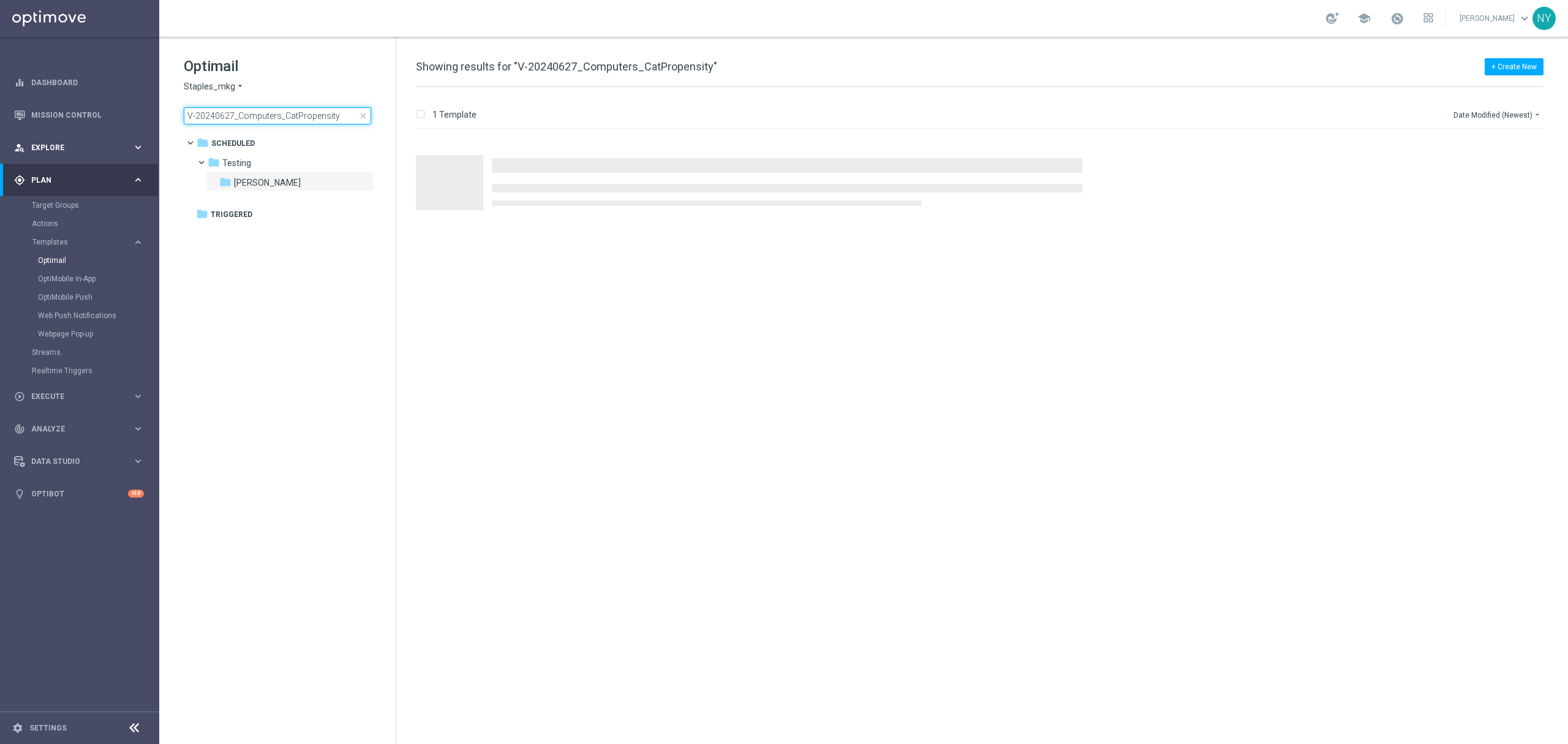
type input "V-ER_DC_CatPropensity_Facilities"
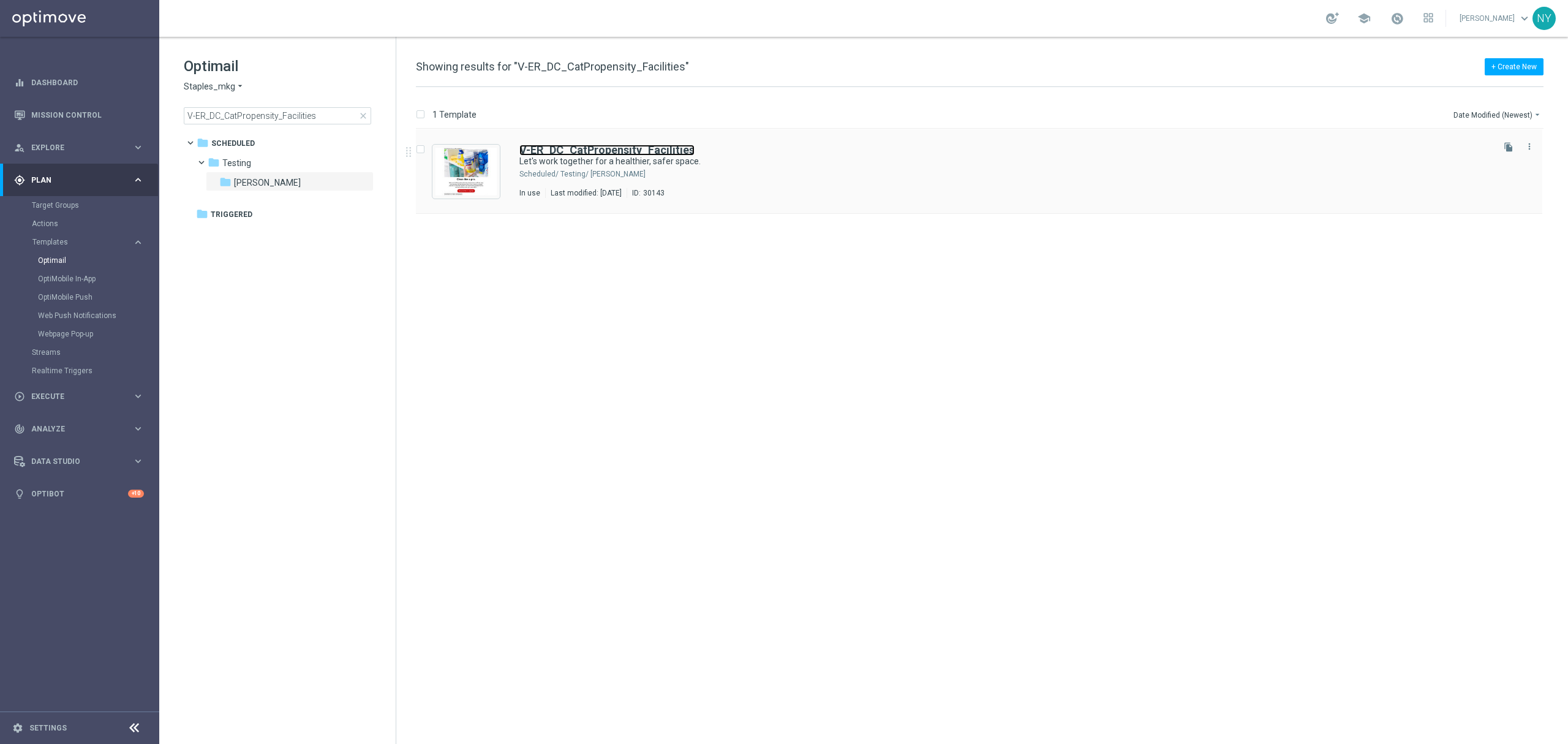
click at [601, 146] on b "V-ER_DC_CatPropensity_Facilities" at bounding box center [606, 150] width 175 height 13
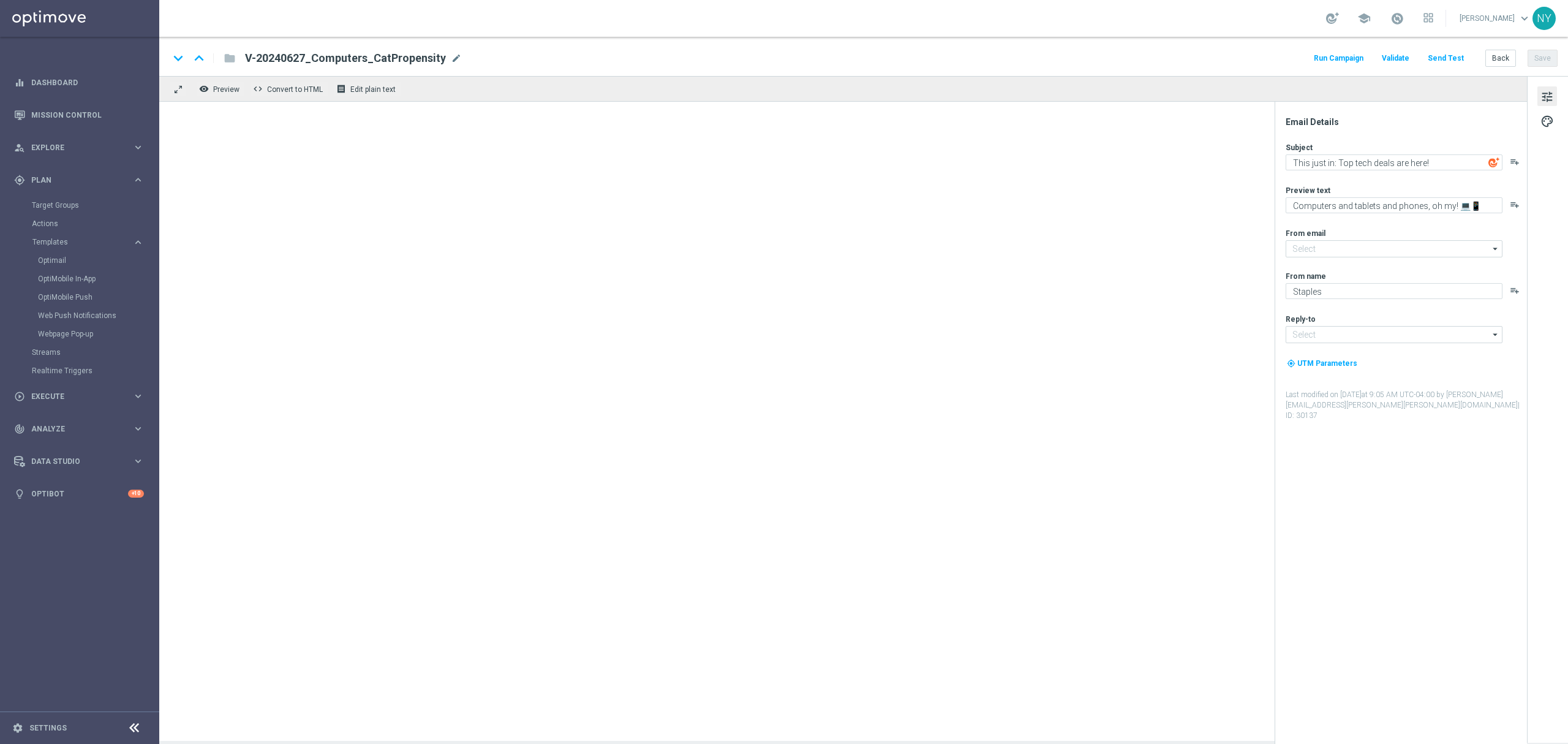
type input "[EMAIL_ADDRESS][DOMAIN_NAME]"
type textarea "Let's work together for a healthier, safer space."
type textarea "Your one-stop for facilities management supplies."
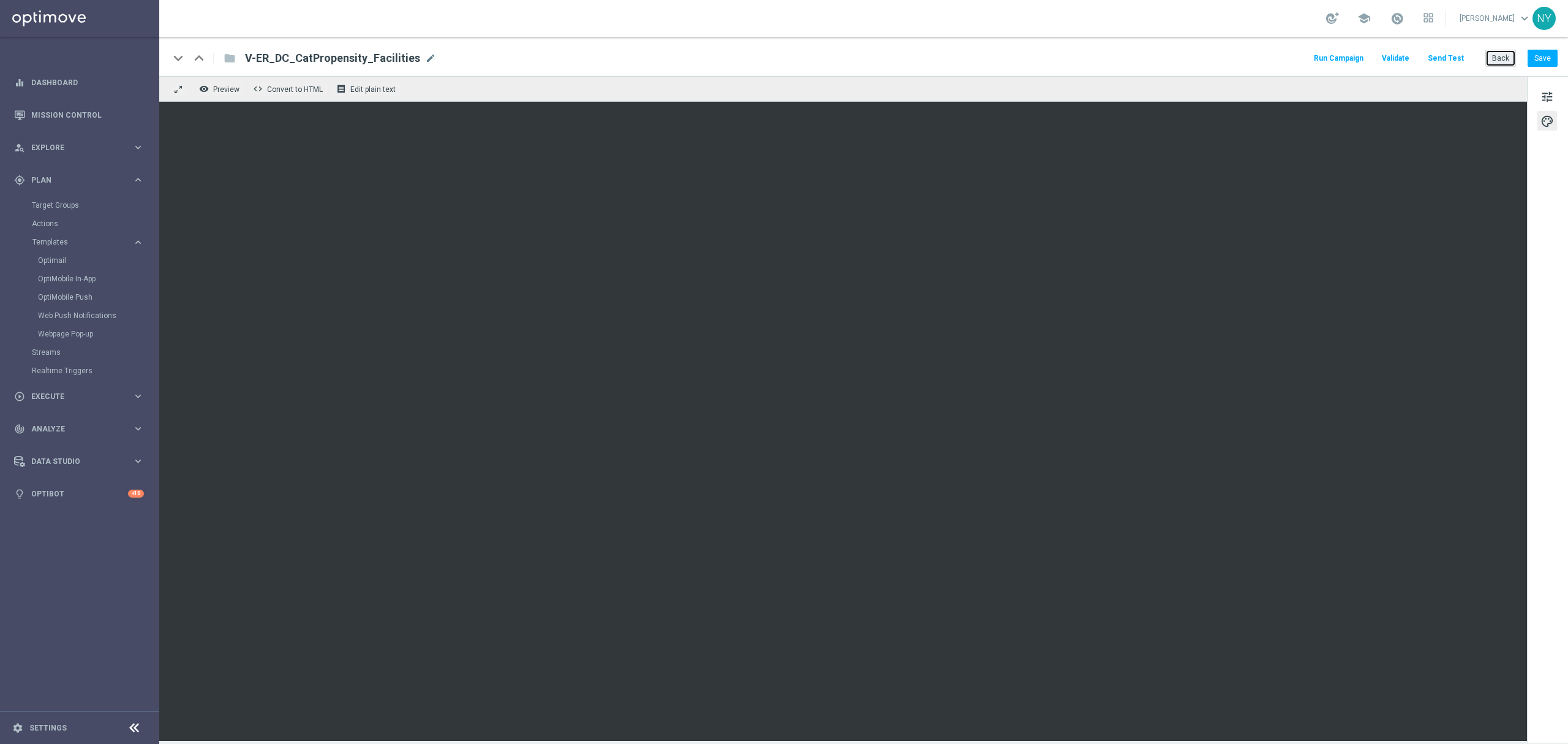
click at [1045, 56] on button "Back" at bounding box center [1500, 58] width 31 height 17
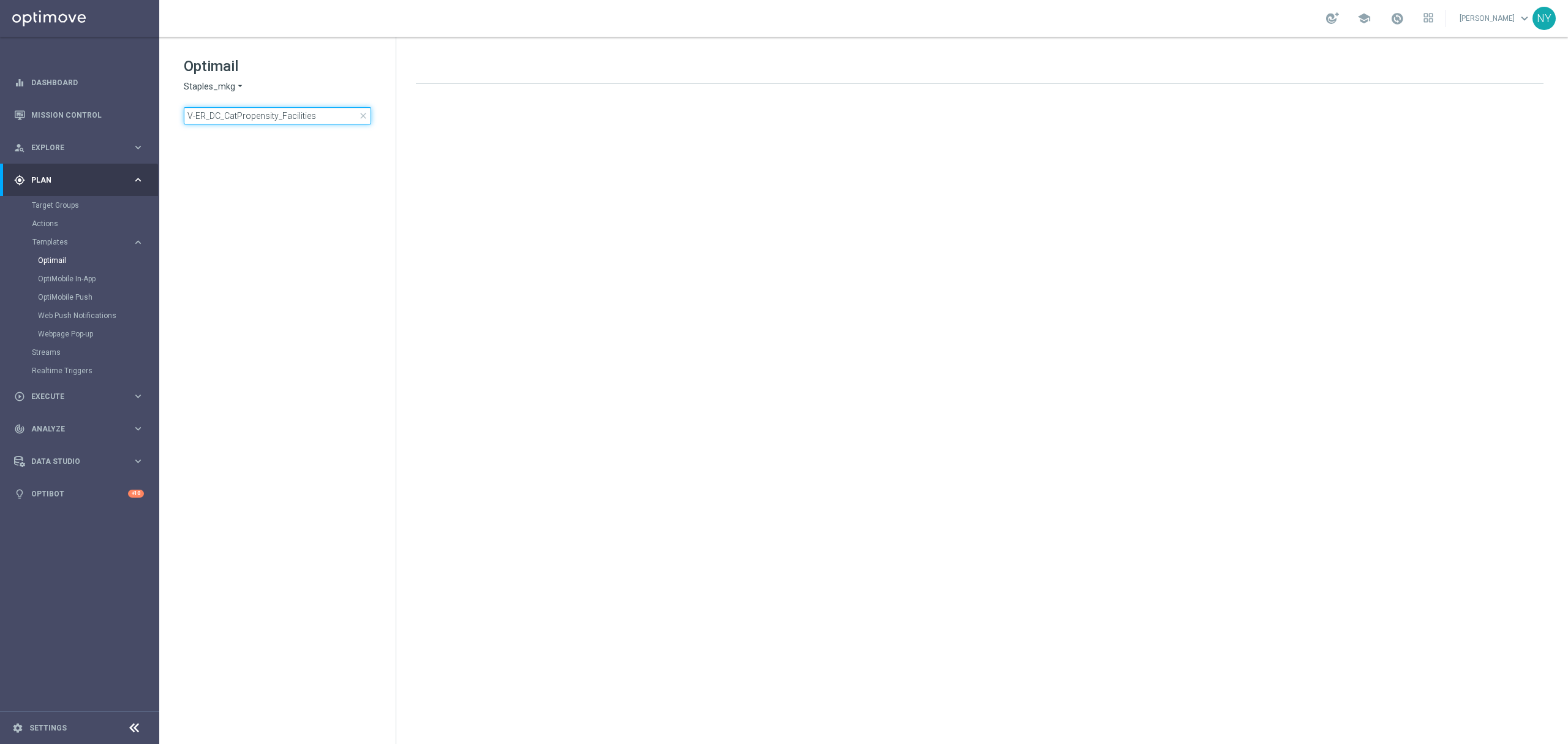
click at [326, 109] on input "V-ER_DC_CatPropensity_Facilities" at bounding box center [277, 115] width 187 height 17
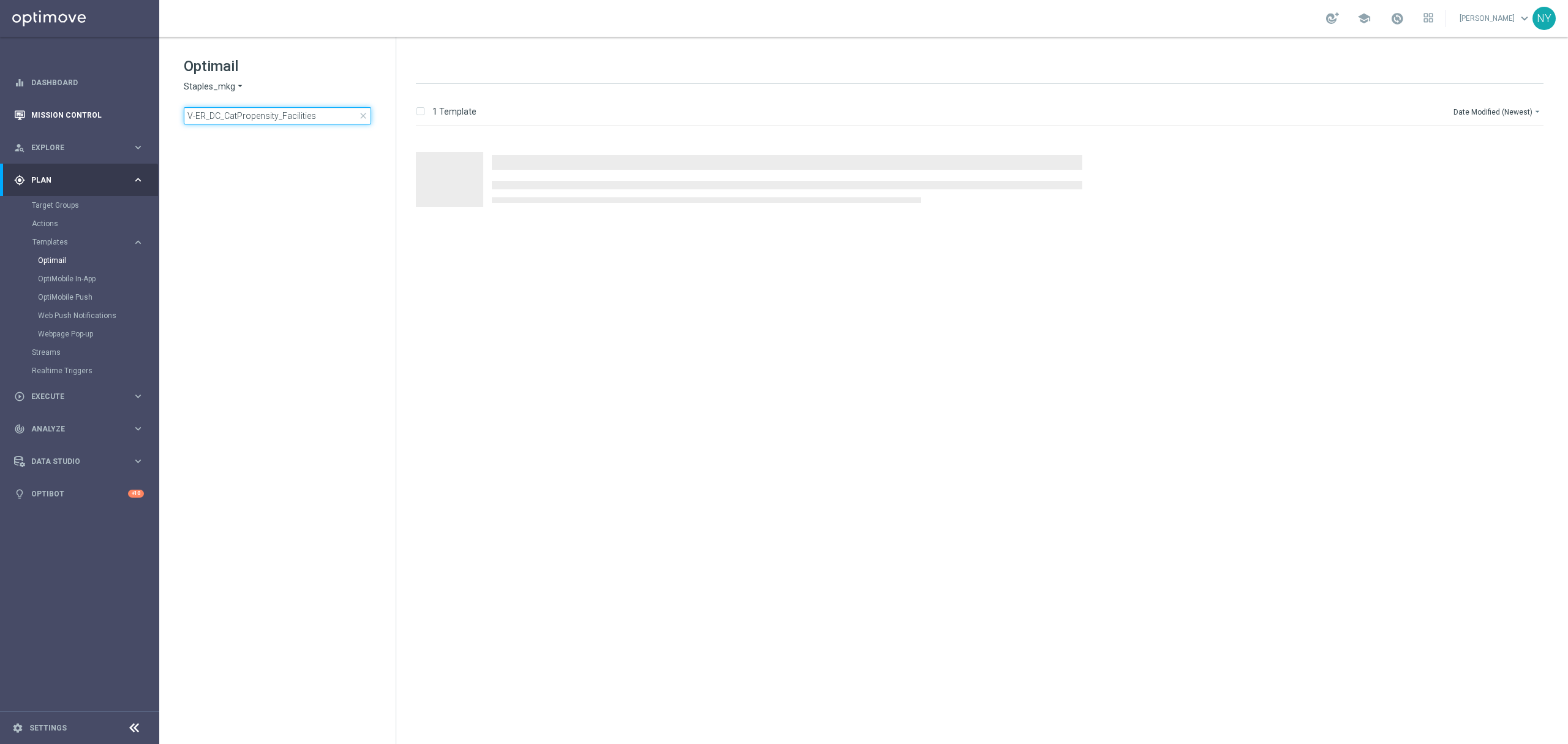
drag, startPoint x: 328, startPoint y: 117, endPoint x: 87, endPoint y: 125, distance: 241.1
click at [91, 125] on main "equalizer Dashboard Mission Control" at bounding box center [784, 372] width 1568 height 744
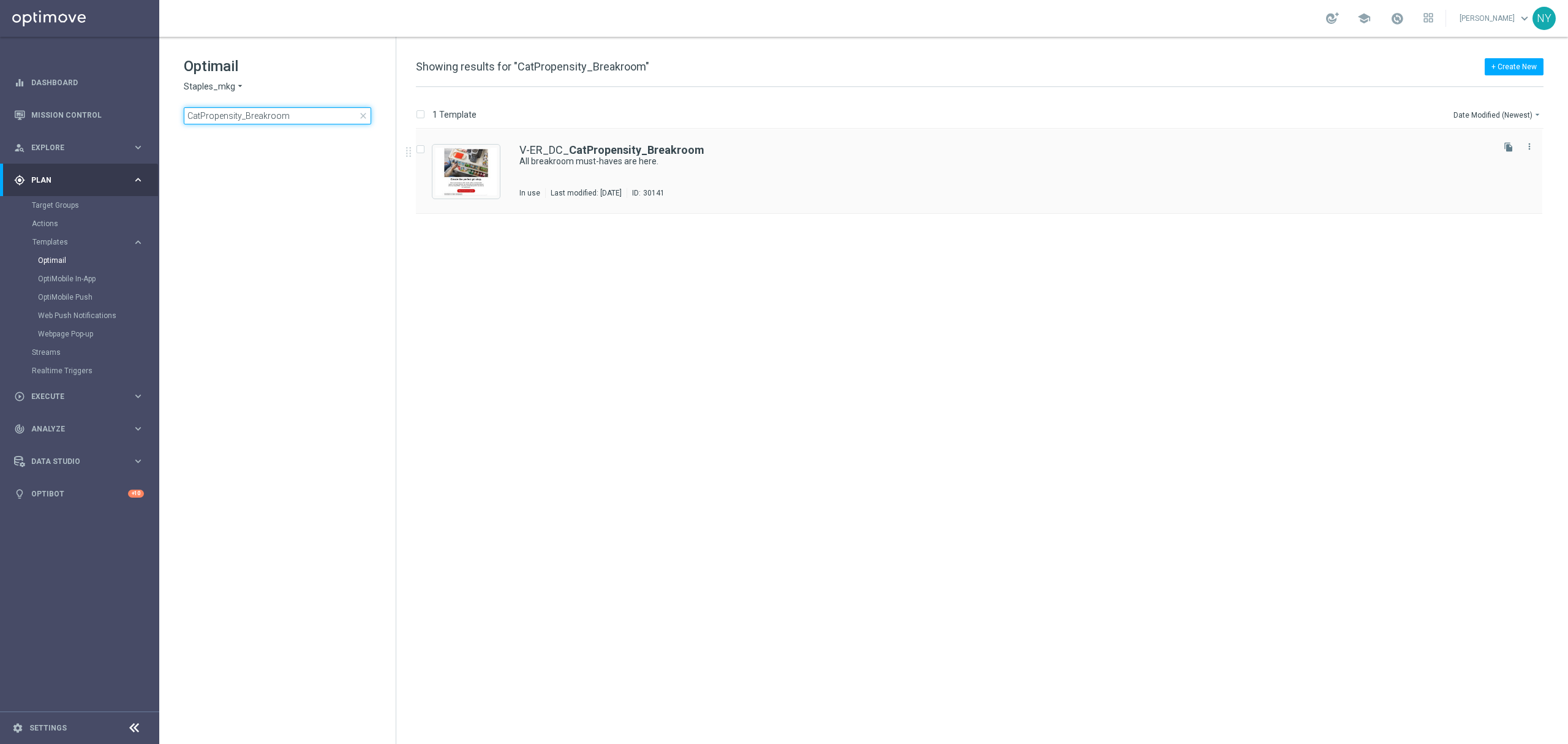
type input "CatPropensity_Breakroom"
click at [625, 153] on b "CatPropensity_Breakroom" at bounding box center [636, 150] width 135 height 13
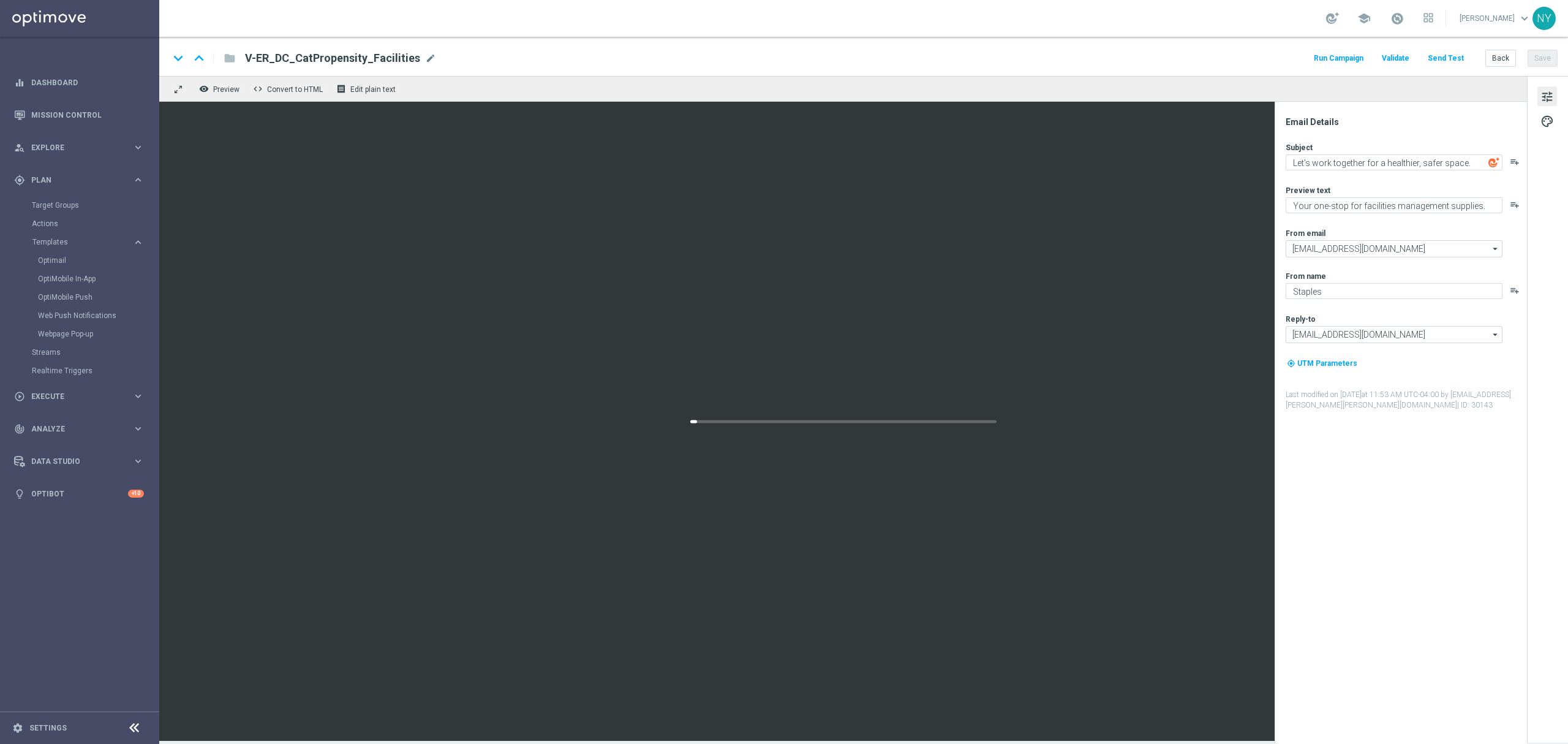
type textarea "All breakroom must-haves are here."
type textarea "Help the team get the job done."
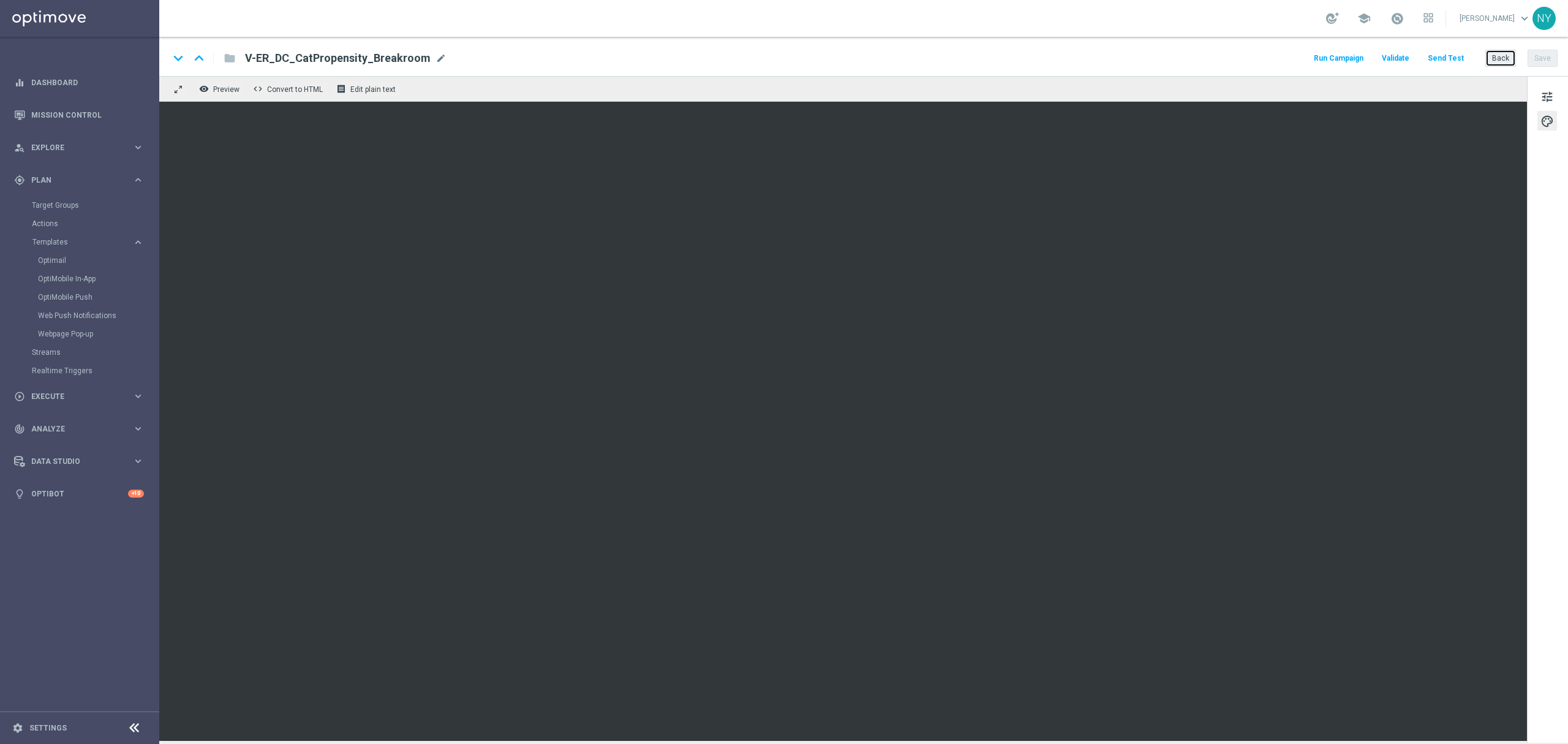
click at [1045, 57] on button "Back" at bounding box center [1500, 58] width 31 height 17
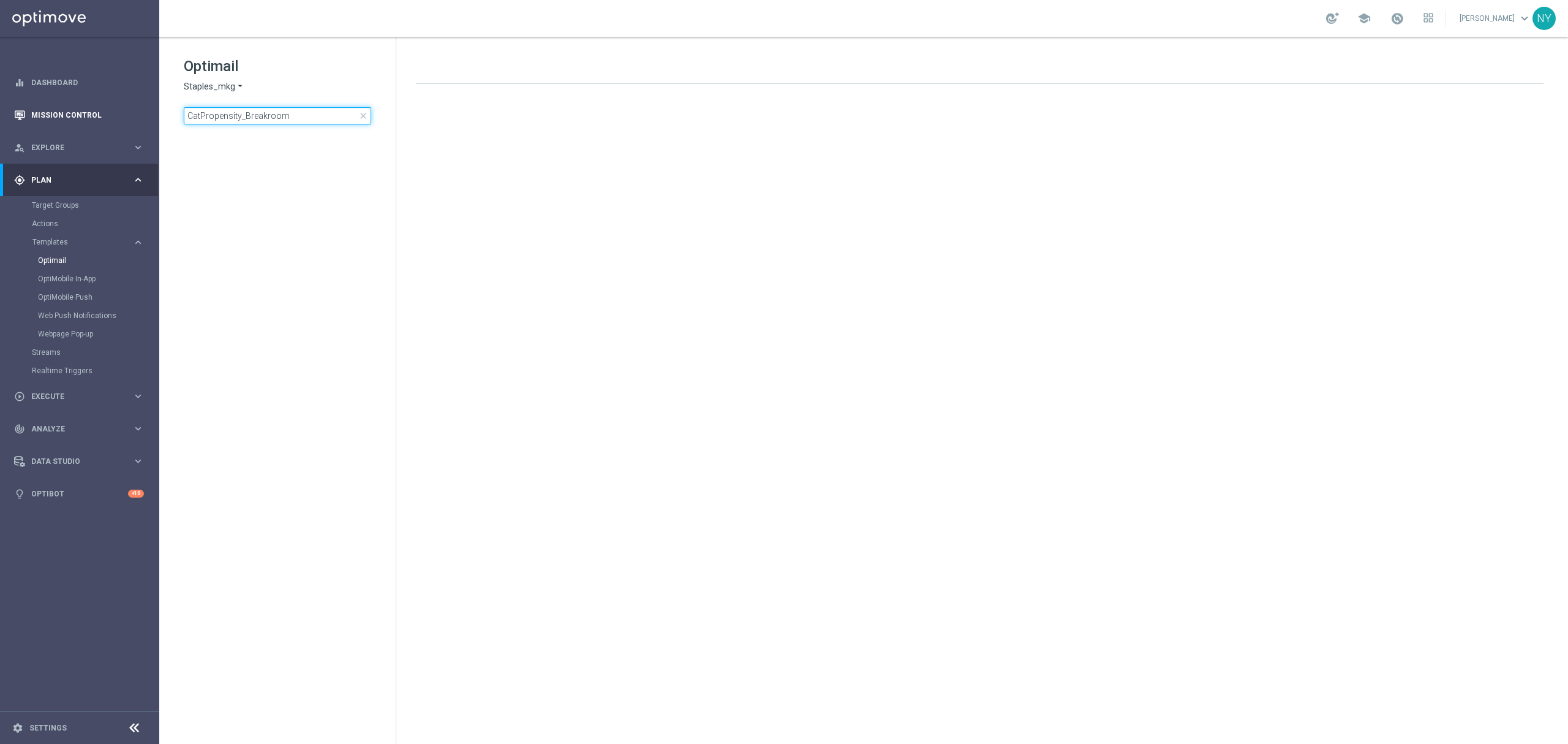
drag, startPoint x: 325, startPoint y: 109, endPoint x: 92, endPoint y: 108, distance: 233.0
click at [97, 108] on main "equalizer Dashboard Mission Control" at bounding box center [784, 372] width 1568 height 744
type input "CatPropensity_InkToner"
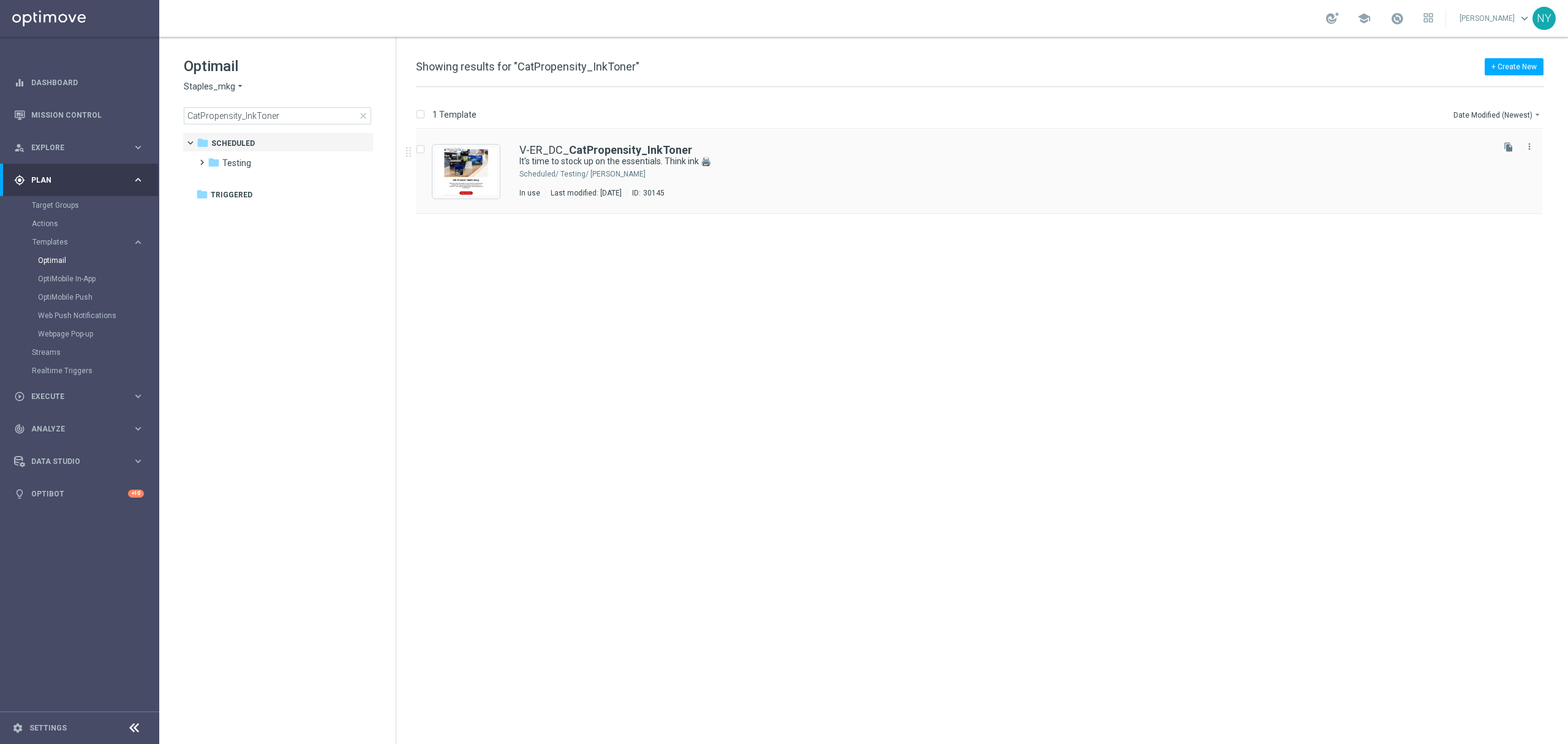
click at [616, 142] on div "V-ER_DC_ CatPropensity_InkToner It's time to stock up on the essentials. Think …" at bounding box center [979, 172] width 1126 height 85
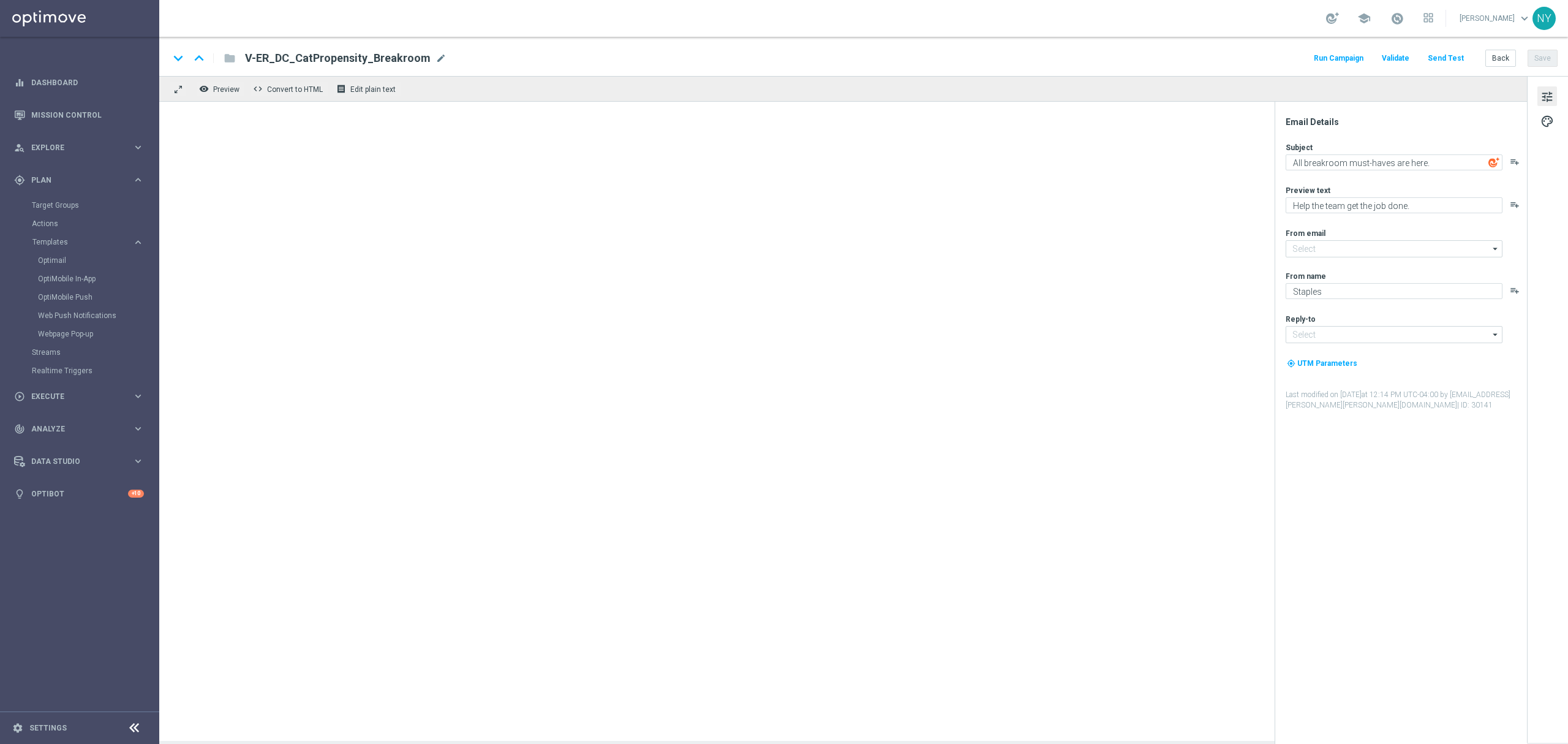
type input "[EMAIL_ADDRESS][DOMAIN_NAME]"
type textarea "It's time to stock up on the essentials. Think ink 🖨️"
type textarea "Your printer will thank you."
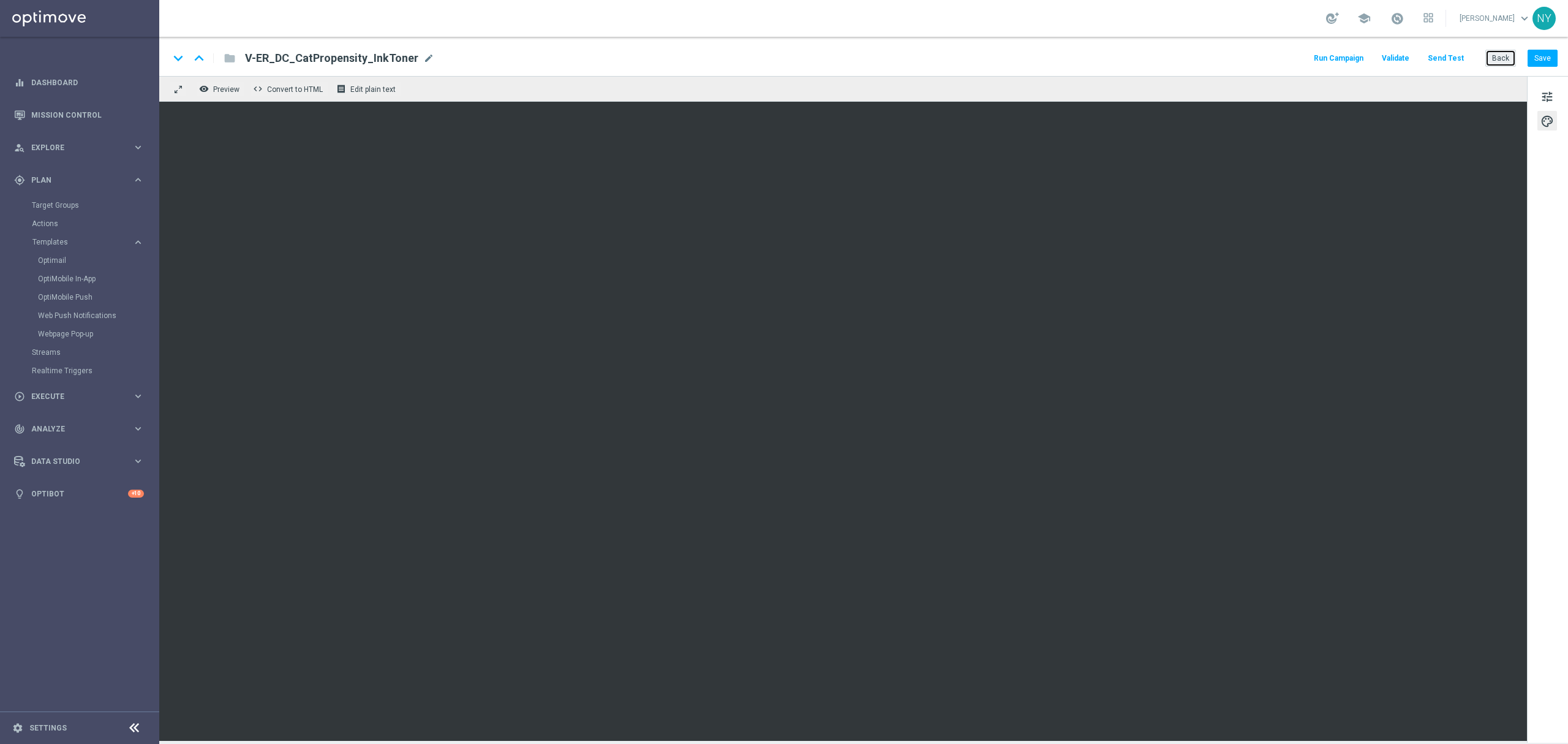
drag, startPoint x: 1499, startPoint y: 61, endPoint x: 1168, endPoint y: 26, distance: 332.8
click at [1045, 61] on button "Back" at bounding box center [1500, 58] width 31 height 17
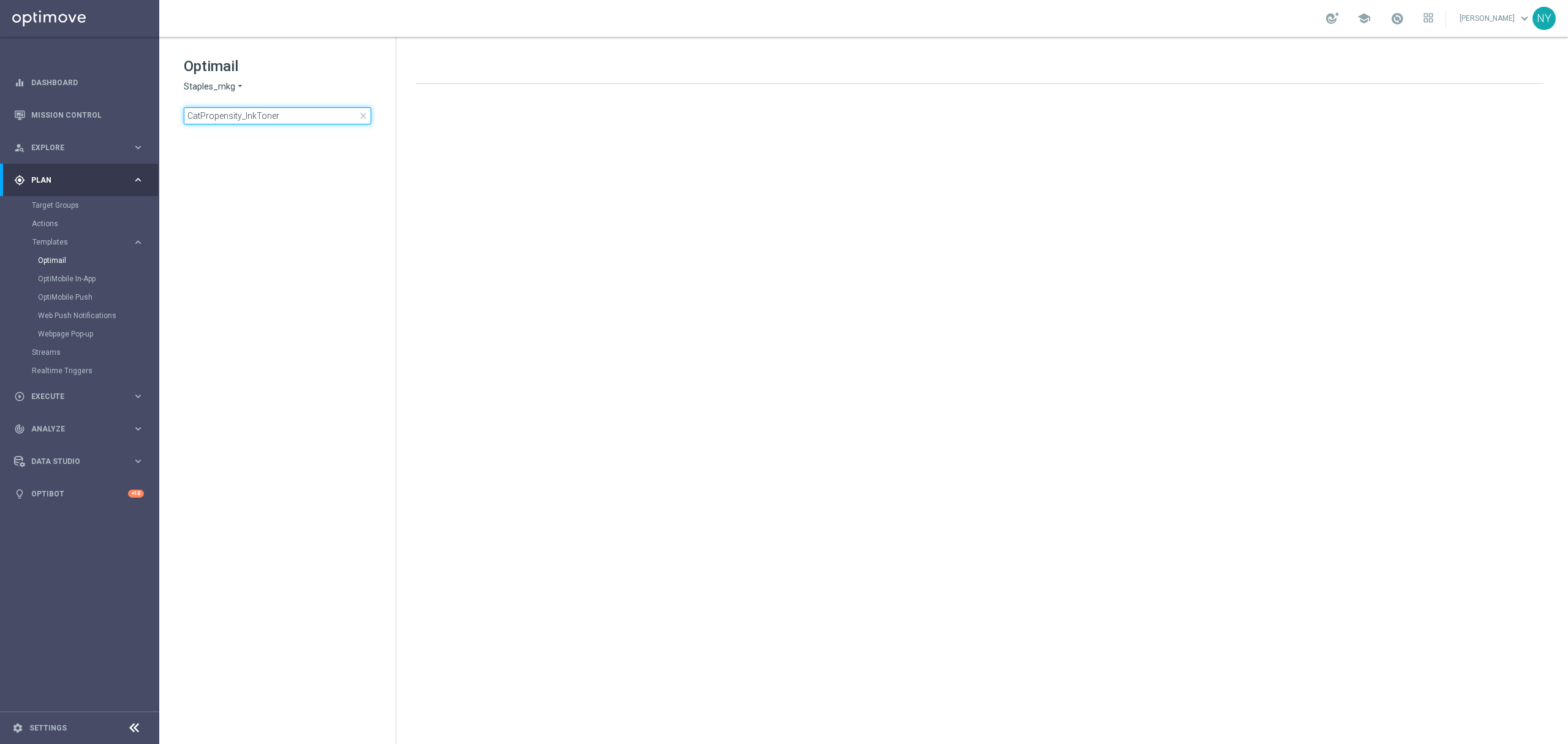
click at [289, 108] on input "CatPropensity_InkToner" at bounding box center [277, 115] width 187 height 17
drag, startPoint x: 288, startPoint y: 112, endPoint x: 84, endPoint y: 112, distance: 204.0
click at [89, 112] on main "equalizer Dashboard Mission Control" at bounding box center [784, 372] width 1568 height 744
type input "V-ER_DC_CatPropensity_MailShip"
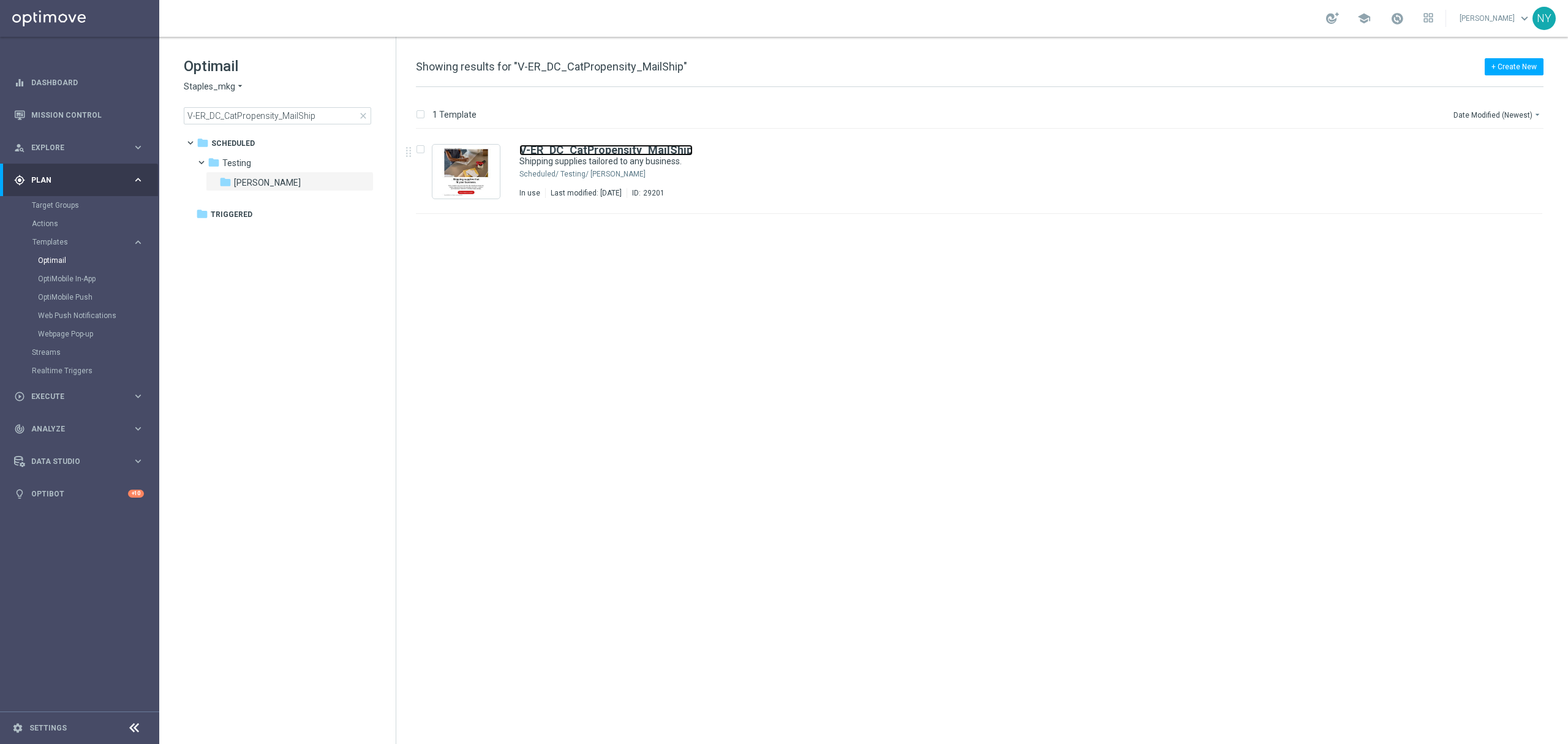
drag, startPoint x: 601, startPoint y: 147, endPoint x: 797, endPoint y: 116, distance: 198.4
click at [601, 147] on b "V-ER_DC_CatPropensity_MailShip" at bounding box center [606, 150] width 173 height 13
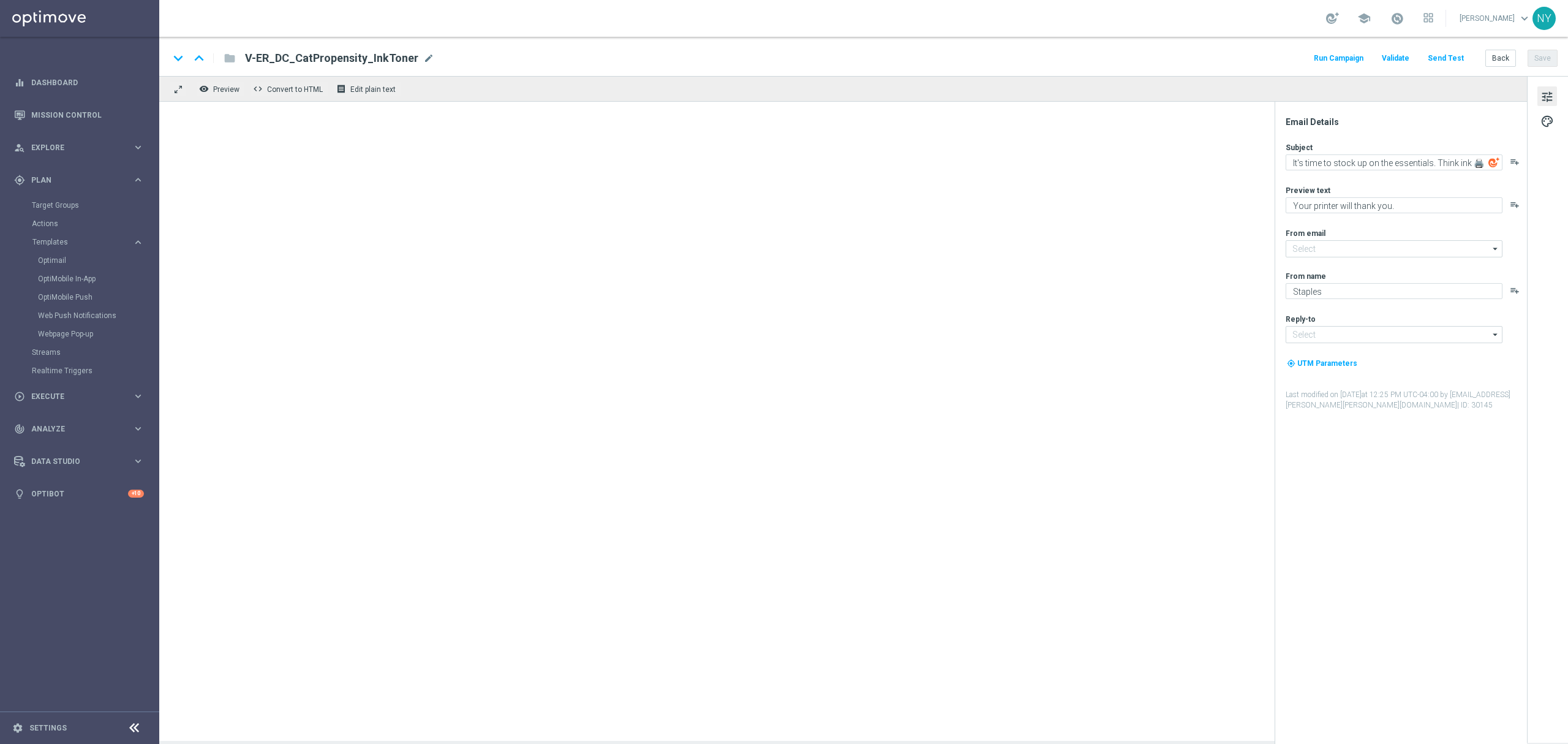
type input "[EMAIL_ADDRESS][DOMAIN_NAME]"
type textarea "Shipping supplies tailored to any business."
type textarea "Your shipping simplified. 📦"
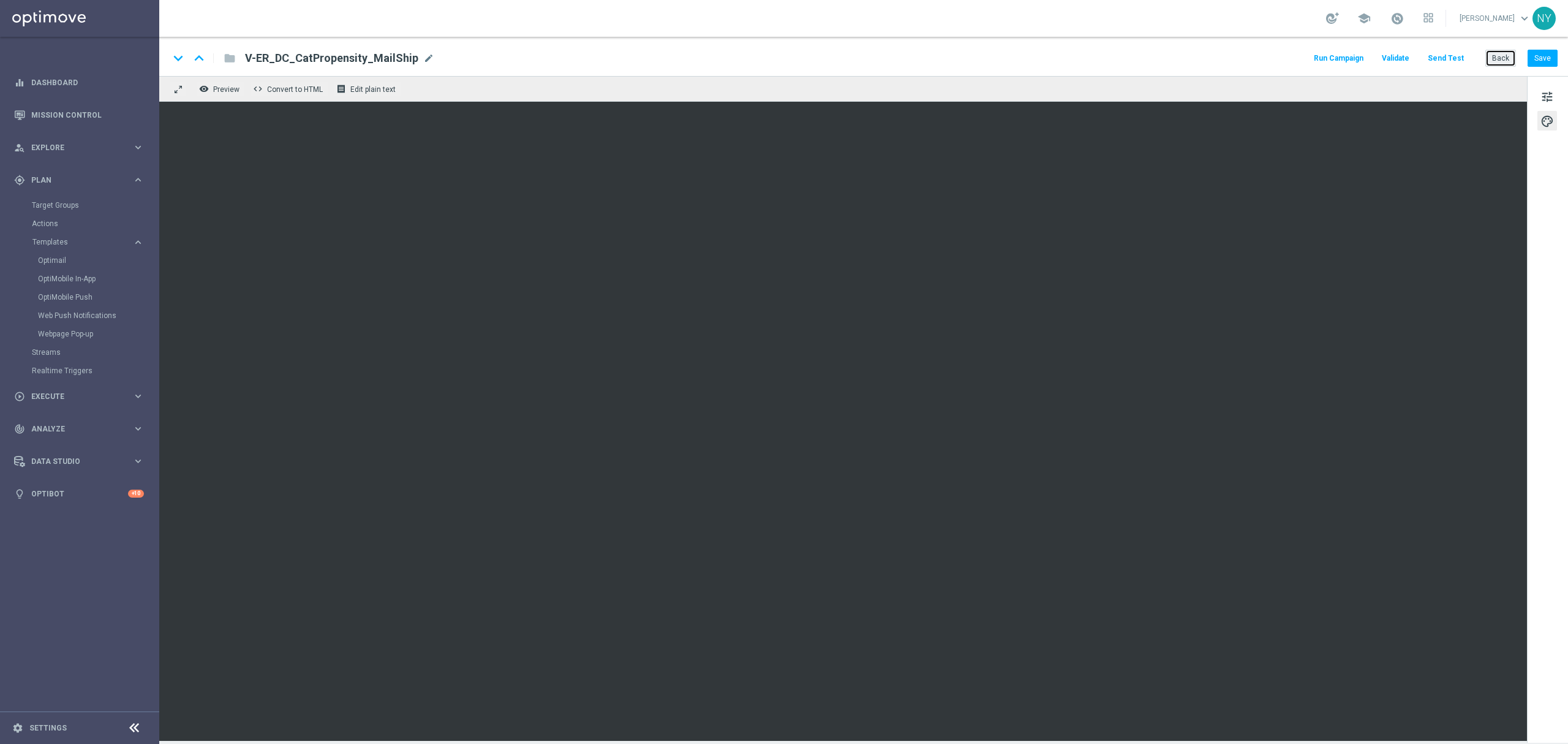
click at [1045, 55] on button "Back" at bounding box center [1500, 58] width 31 height 17
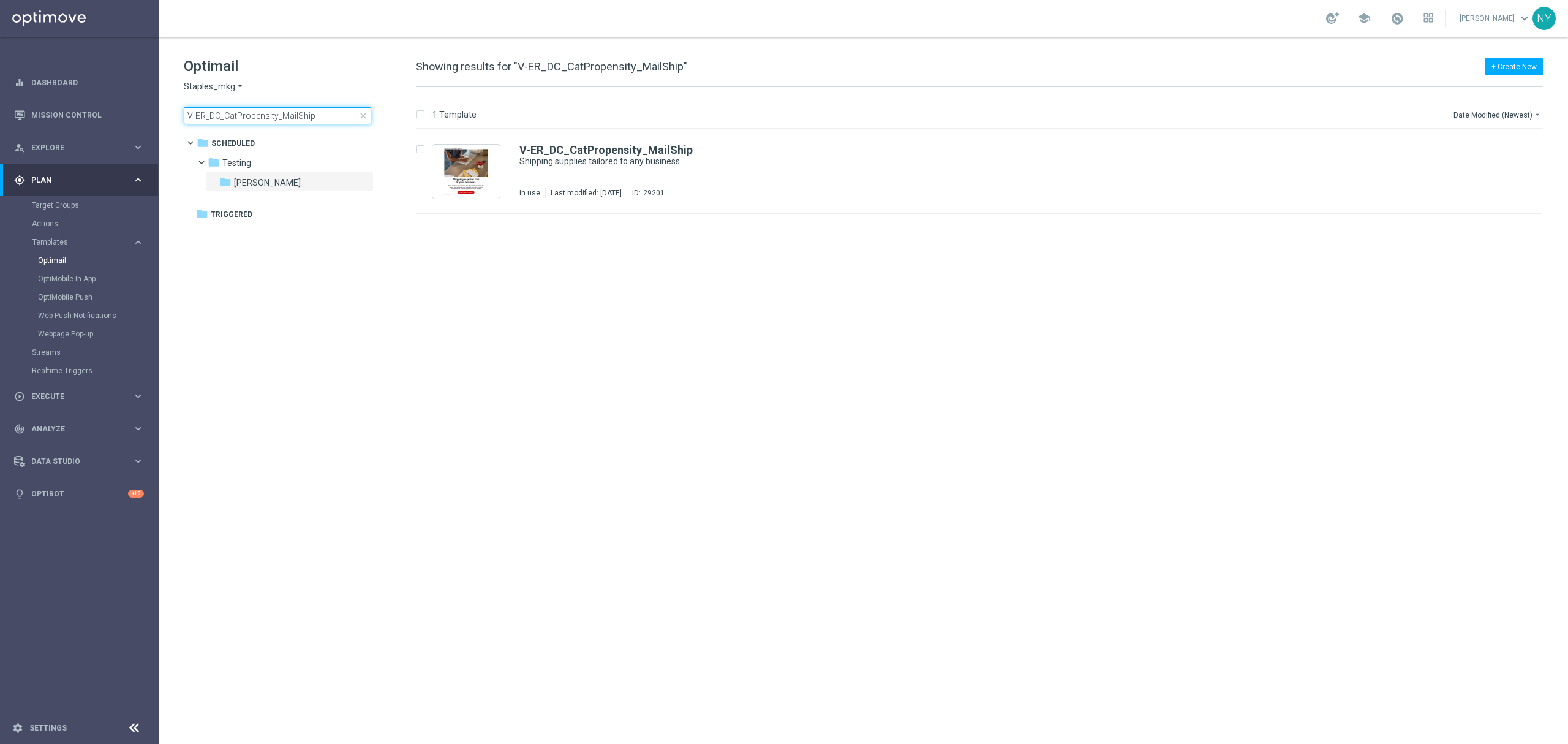
click at [314, 123] on input "V-ER_DC_CatPropensity_MailShip" at bounding box center [277, 115] width 187 height 17
drag, startPoint x: 318, startPoint y: 115, endPoint x: 133, endPoint y: 118, distance: 185.0
click at [137, 119] on main "equalizer Dashboard Mission Control" at bounding box center [784, 372] width 1568 height 744
type input "V-20240627_Tech_CatPropensity"
click at [637, 150] on b "V-20240627_Tech_CatPropensity" at bounding box center [604, 150] width 170 height 13
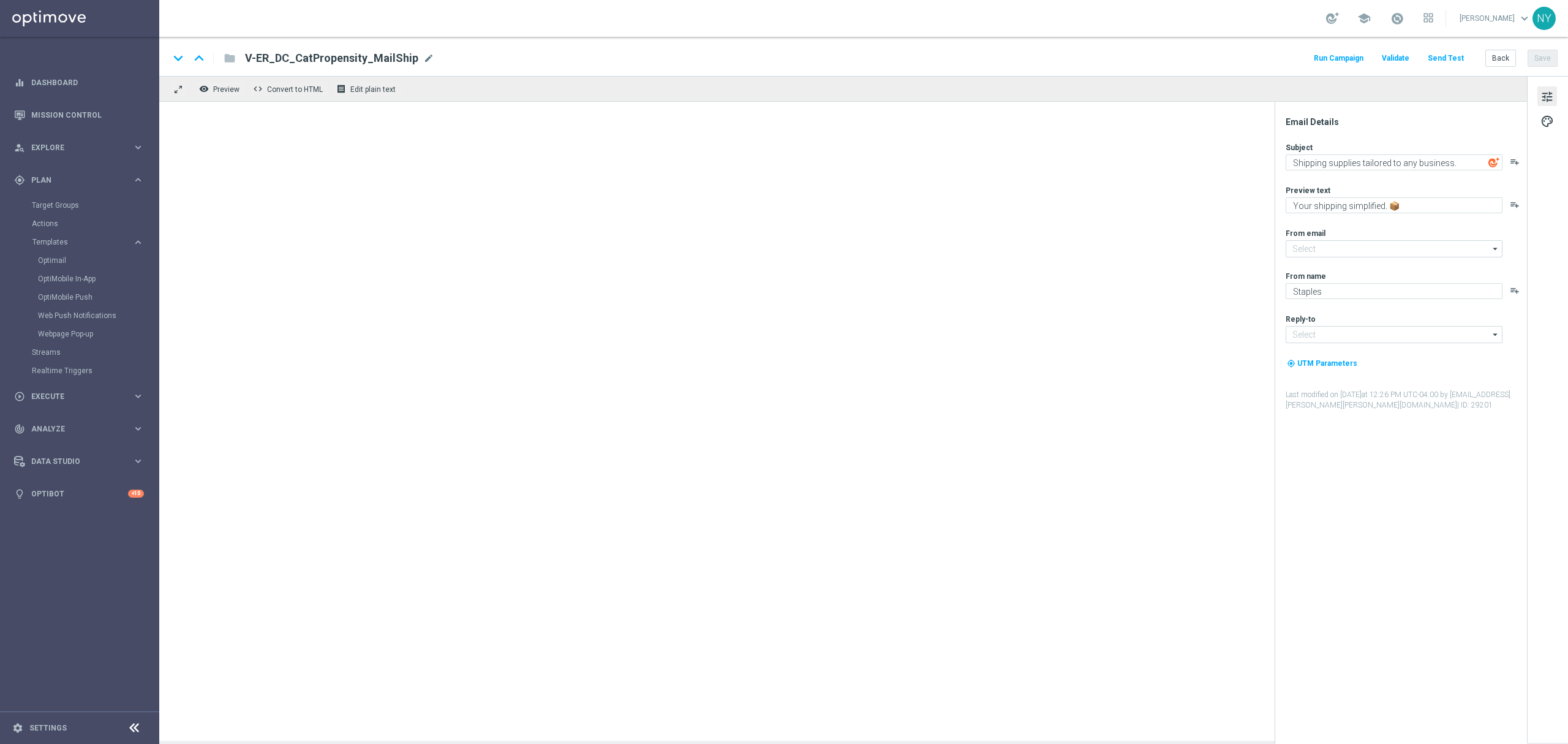
type input "[EMAIL_ADDRESS][DOMAIN_NAME]"
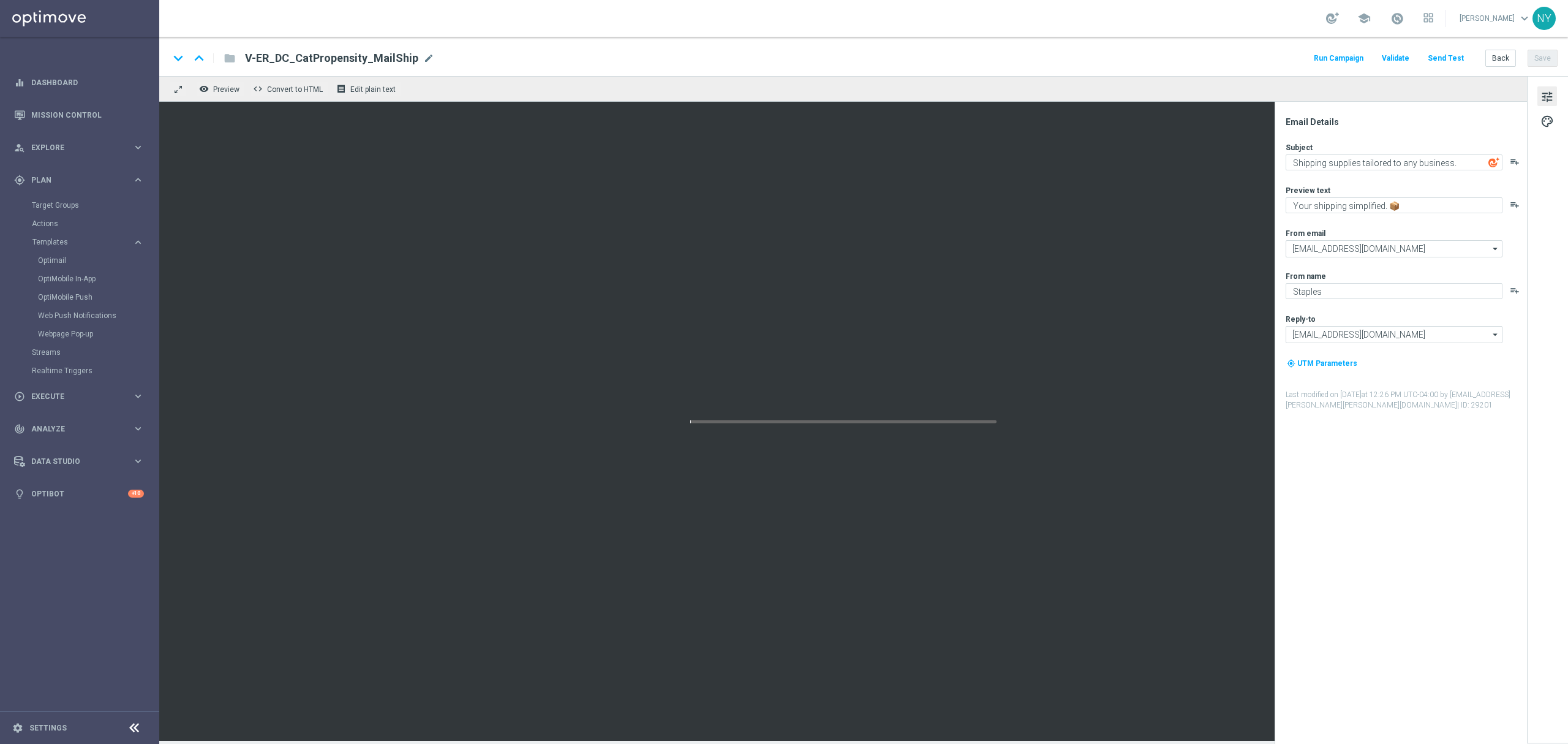
type textarea "💻 You're overdue for a tech upgrade."
type textarea "Save on tech you can trust."
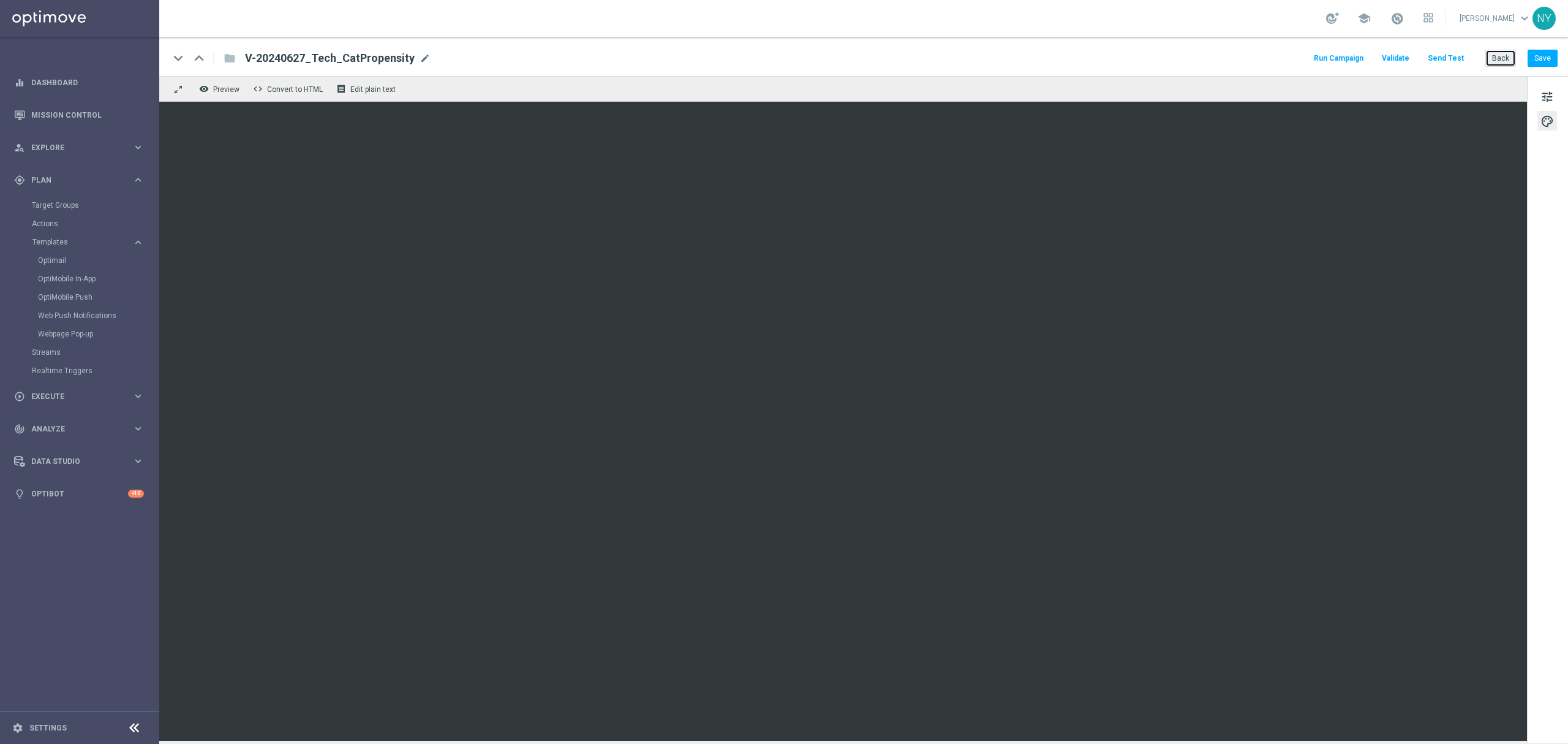
click at [1045, 63] on button "Back" at bounding box center [1500, 58] width 31 height 17
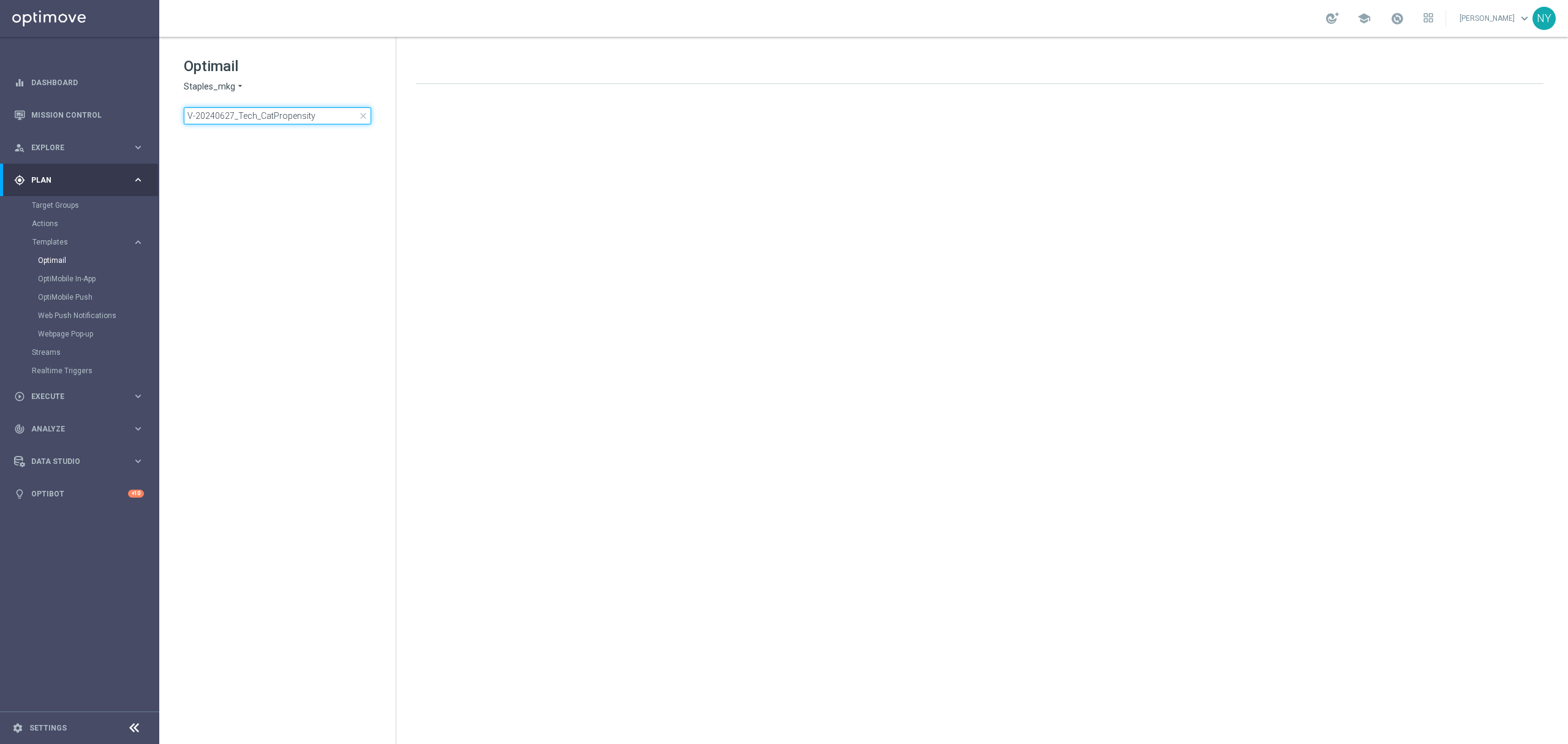
click at [317, 121] on input "V-20240627_Tech_CatPropensity" at bounding box center [277, 115] width 187 height 17
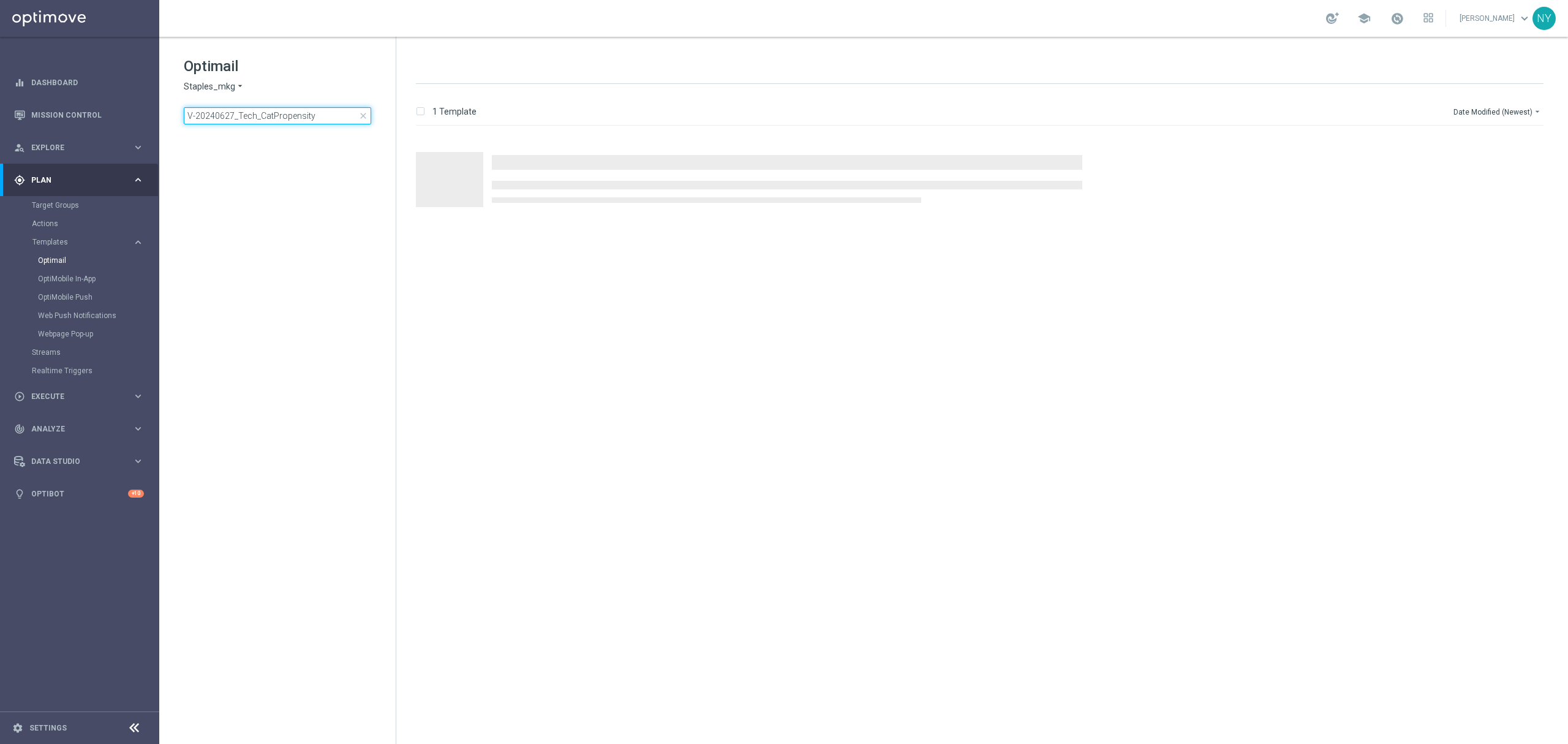
drag, startPoint x: 319, startPoint y: 115, endPoint x: -4, endPoint y: 117, distance: 323.0
click at [0, 117] on html "equalizer Dashboard Mission Control" at bounding box center [784, 372] width 1568 height 744
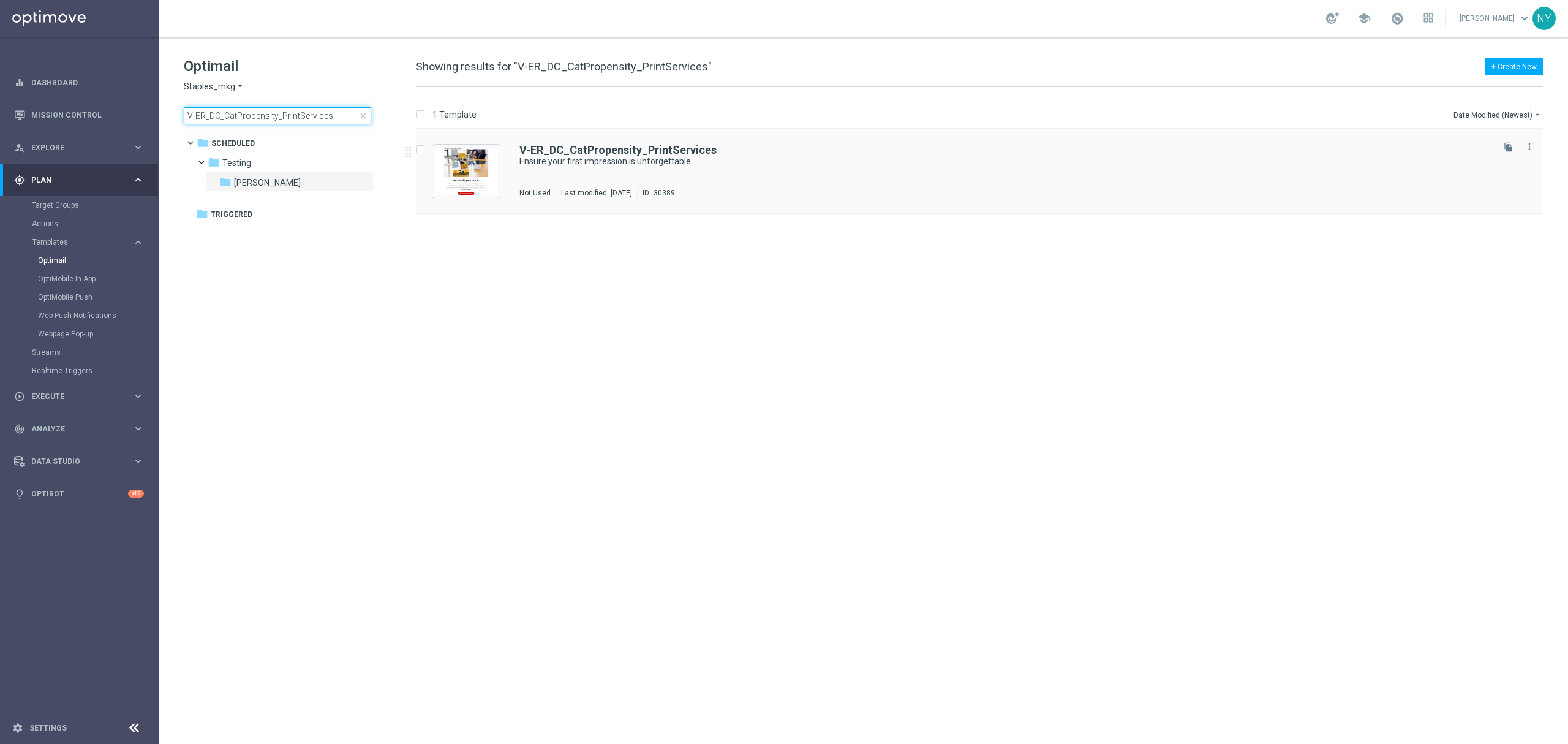
type input "V-ER_DC_CatPropensity_PrintServices"
click at [581, 153] on b "V-ER_DC_CatPropensity_PrintServices" at bounding box center [617, 150] width 197 height 13
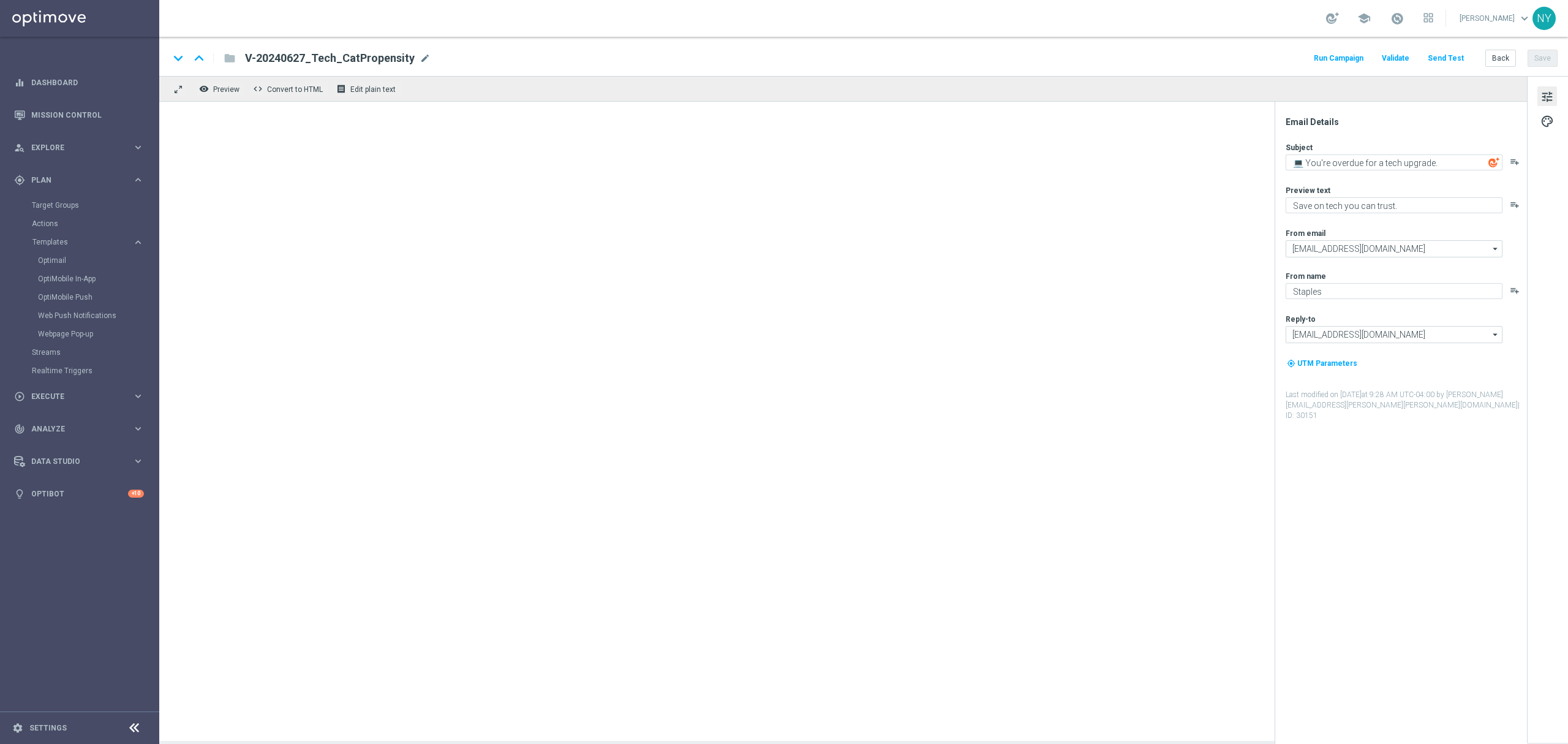
type textarea "Ensure your first impression is unforgettable."
type textarea "We're offering you our Print Perfect Guarantee."
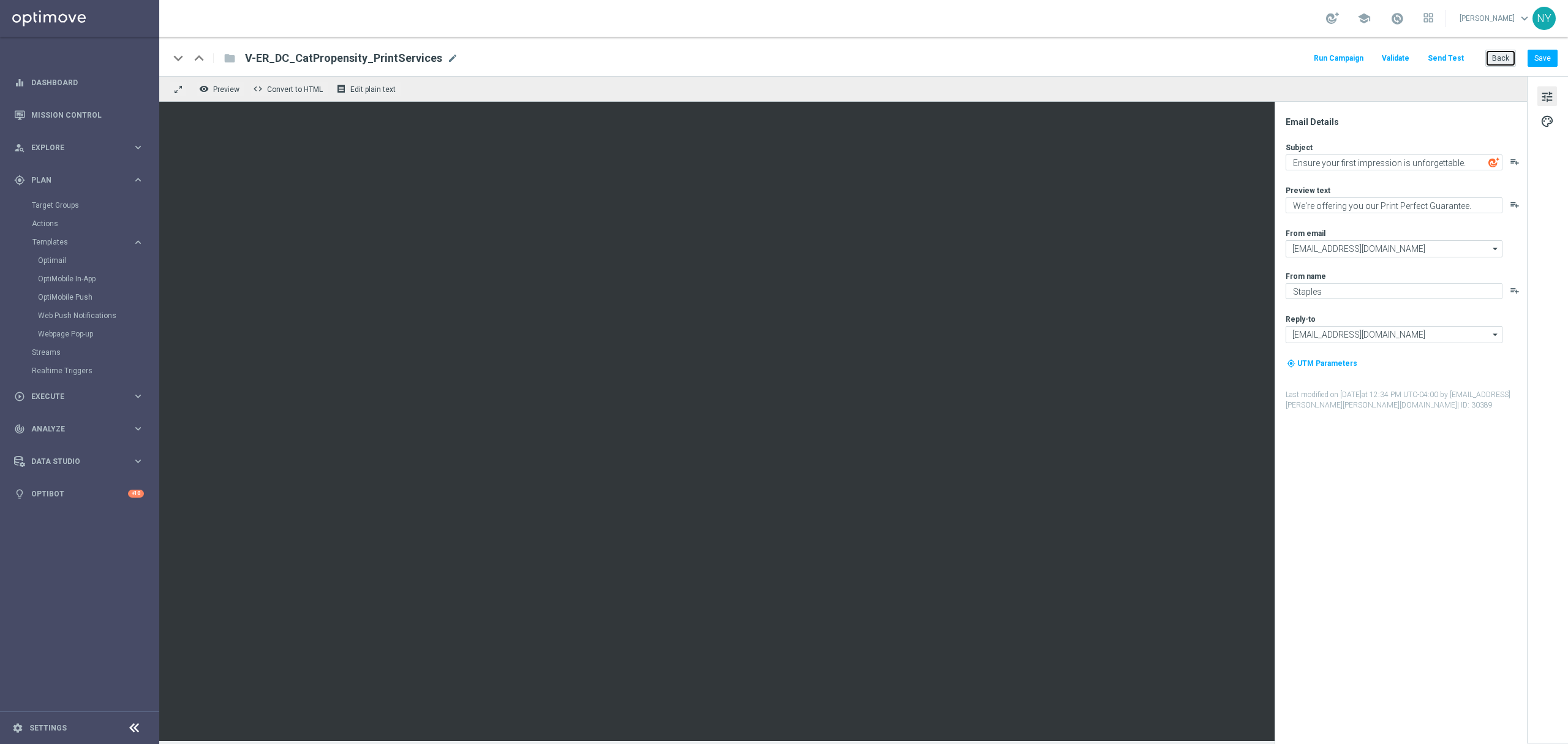
click at [1045, 57] on button "Back" at bounding box center [1500, 58] width 31 height 17
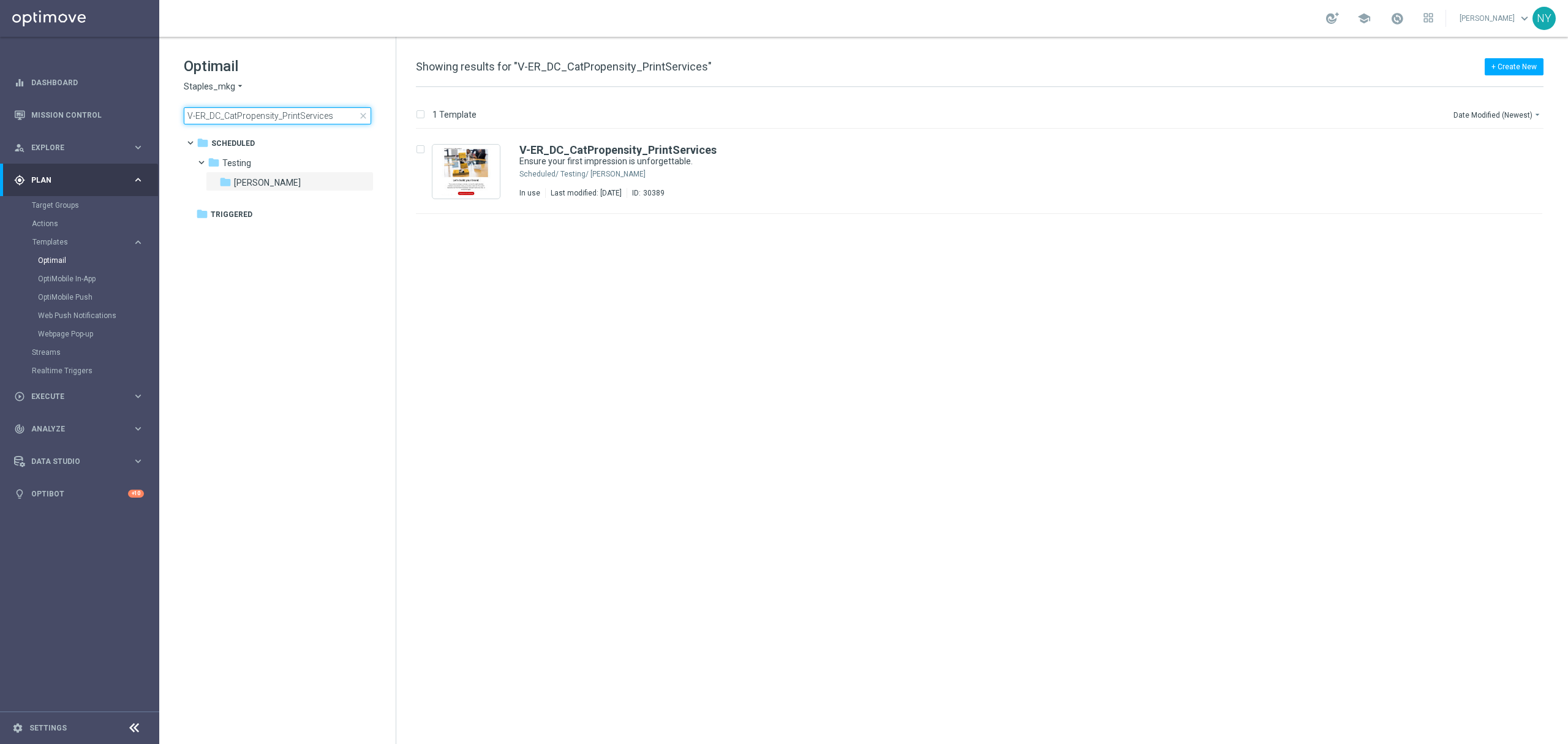
click at [319, 115] on input "V-ER_DC_CatPropensity_PrintServices" at bounding box center [277, 115] width 187 height 17
drag, startPoint x: 333, startPoint y: 116, endPoint x: 91, endPoint y: 115, distance: 242.0
click at [94, 116] on main "equalizer Dashboard Mission Control" at bounding box center [784, 372] width 1568 height 744
type input "V-ER_DC_CatPropensity_OS"
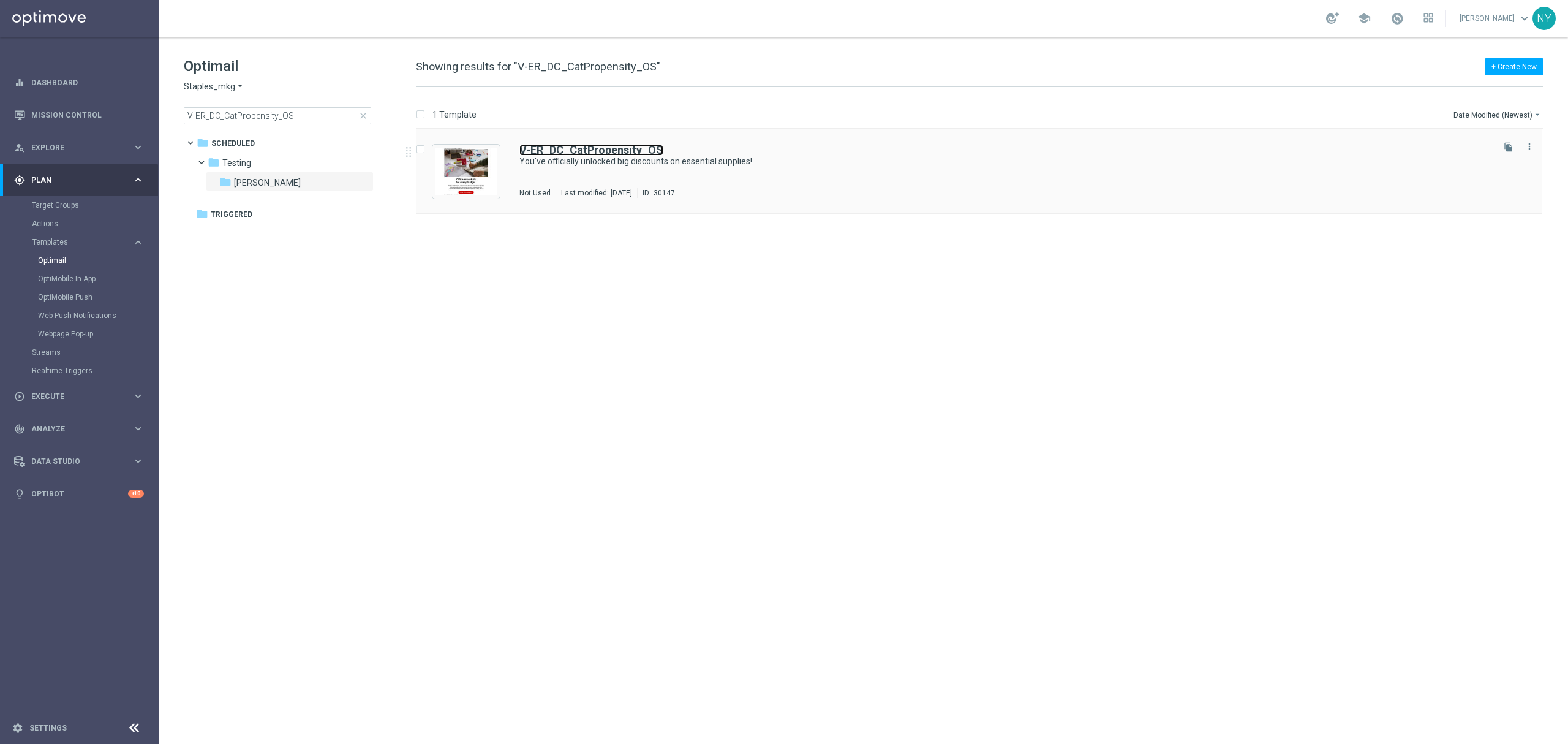
click at [599, 150] on b "V-ER_DC_CatPropensity_OS" at bounding box center [591, 150] width 144 height 13
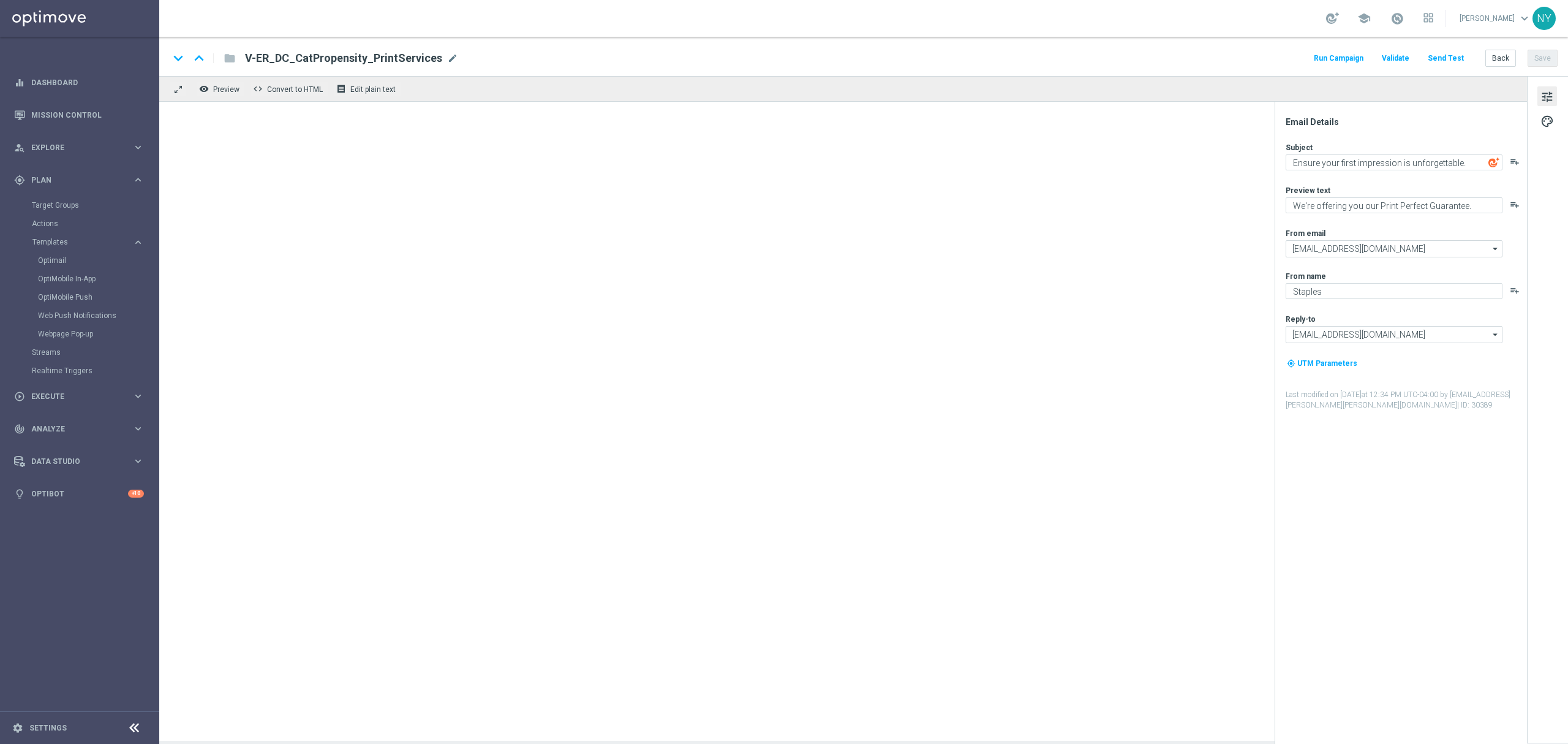
type textarea "You've officially unlocked big discounts on essential supplies!"
type textarea "Office supplies made simple — find everything you need."
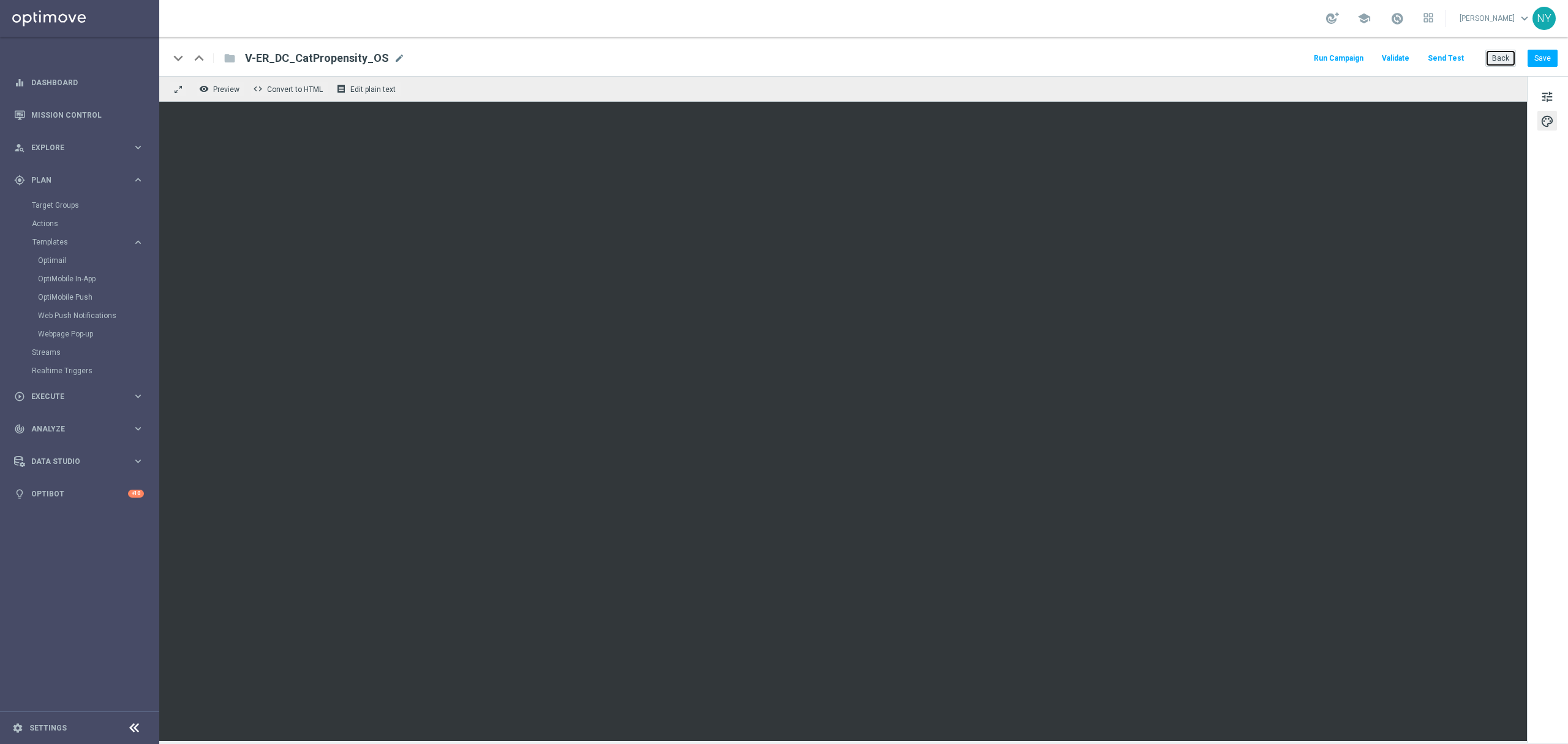
click at [1045, 60] on button "Back" at bounding box center [1500, 58] width 31 height 17
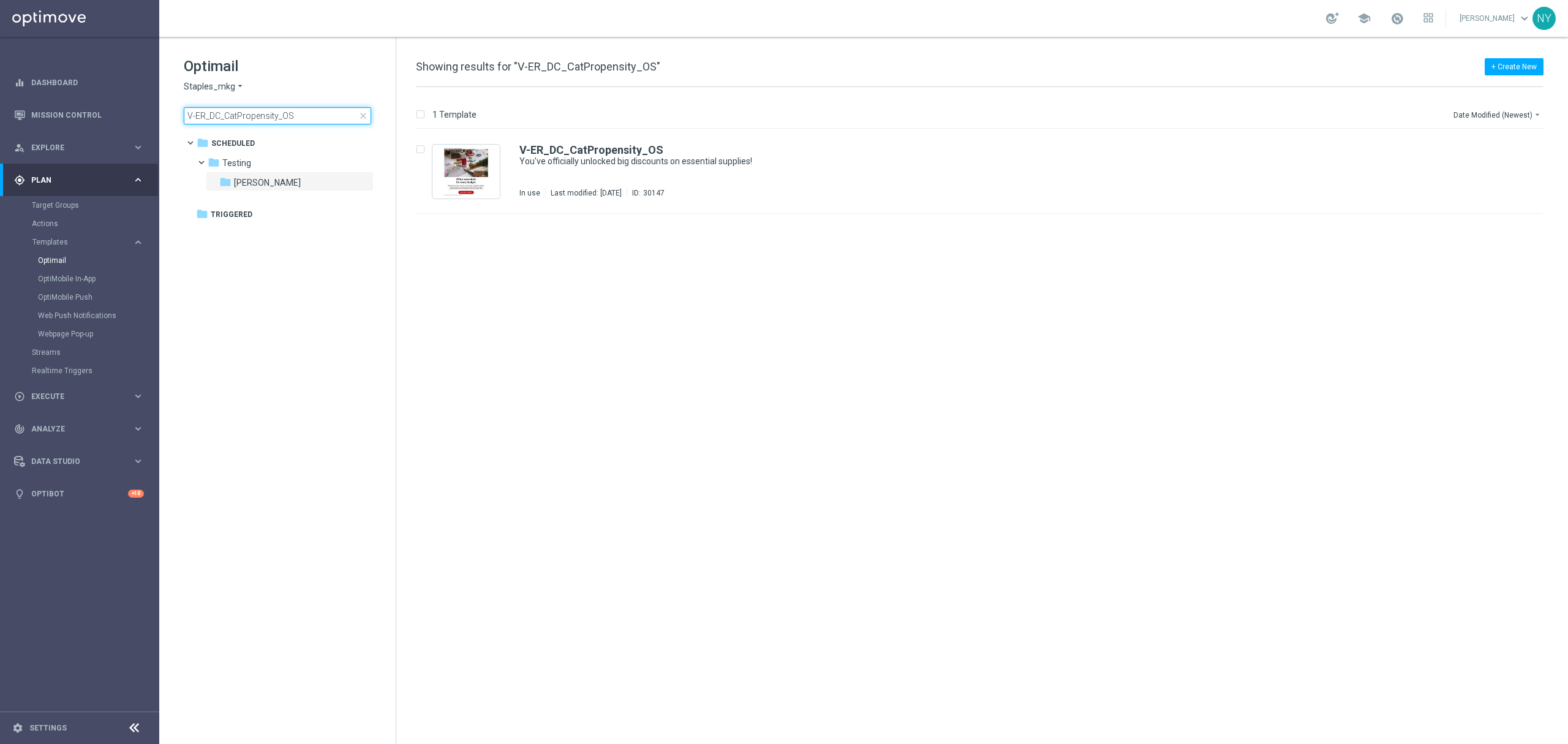
click at [299, 113] on input "V-ER_DC_CatPropensity_OS" at bounding box center [277, 115] width 187 height 17
drag, startPoint x: 304, startPoint y: 111, endPoint x: 61, endPoint y: 109, distance: 243.0
click at [67, 111] on main "equalizer Dashboard Mission Control" at bounding box center [784, 372] width 1568 height 744
type input "V-ER_DC_CatPropensity_Paper"
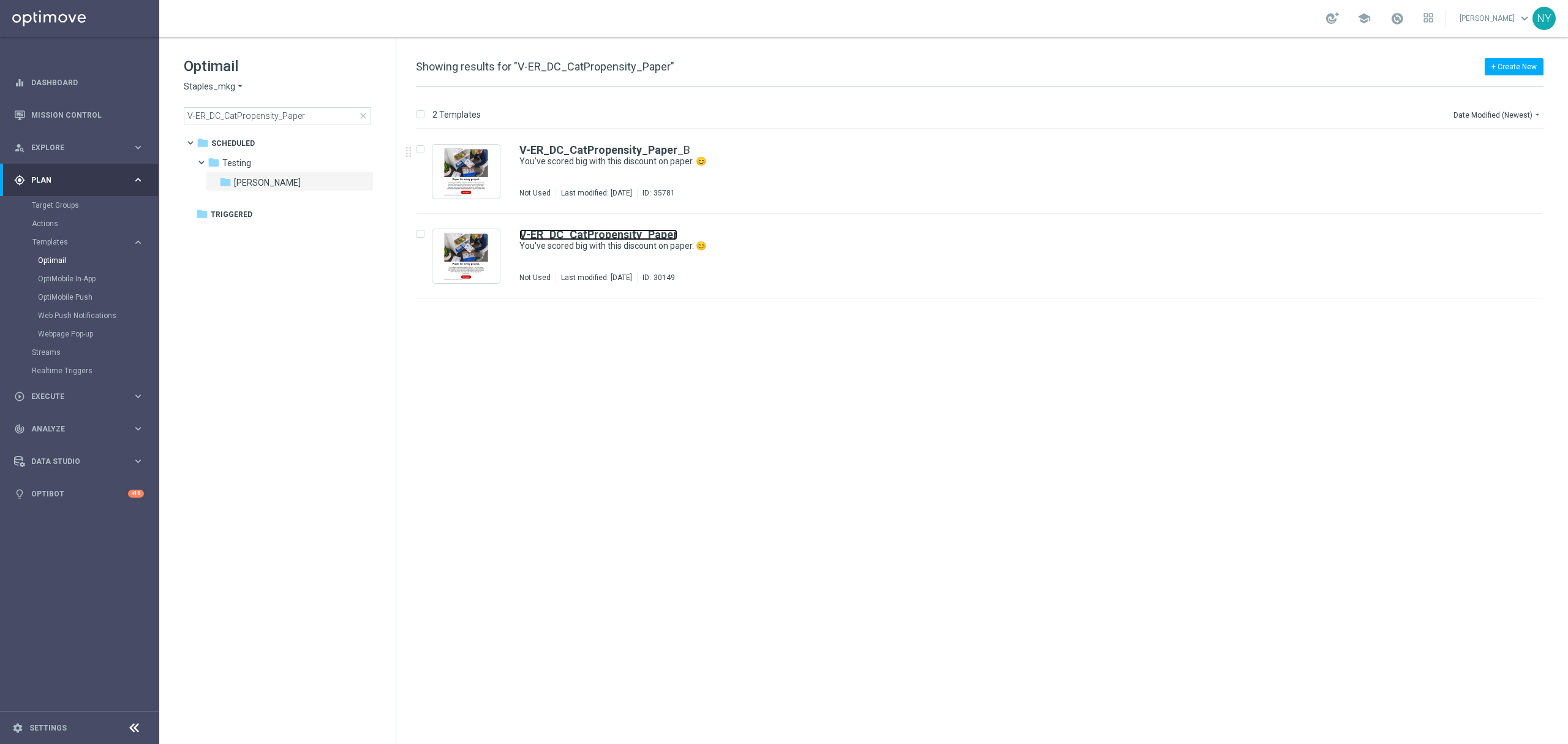
click at [616, 234] on b "V-ER_DC_CatPropensity_Paper" at bounding box center [598, 234] width 158 height 13
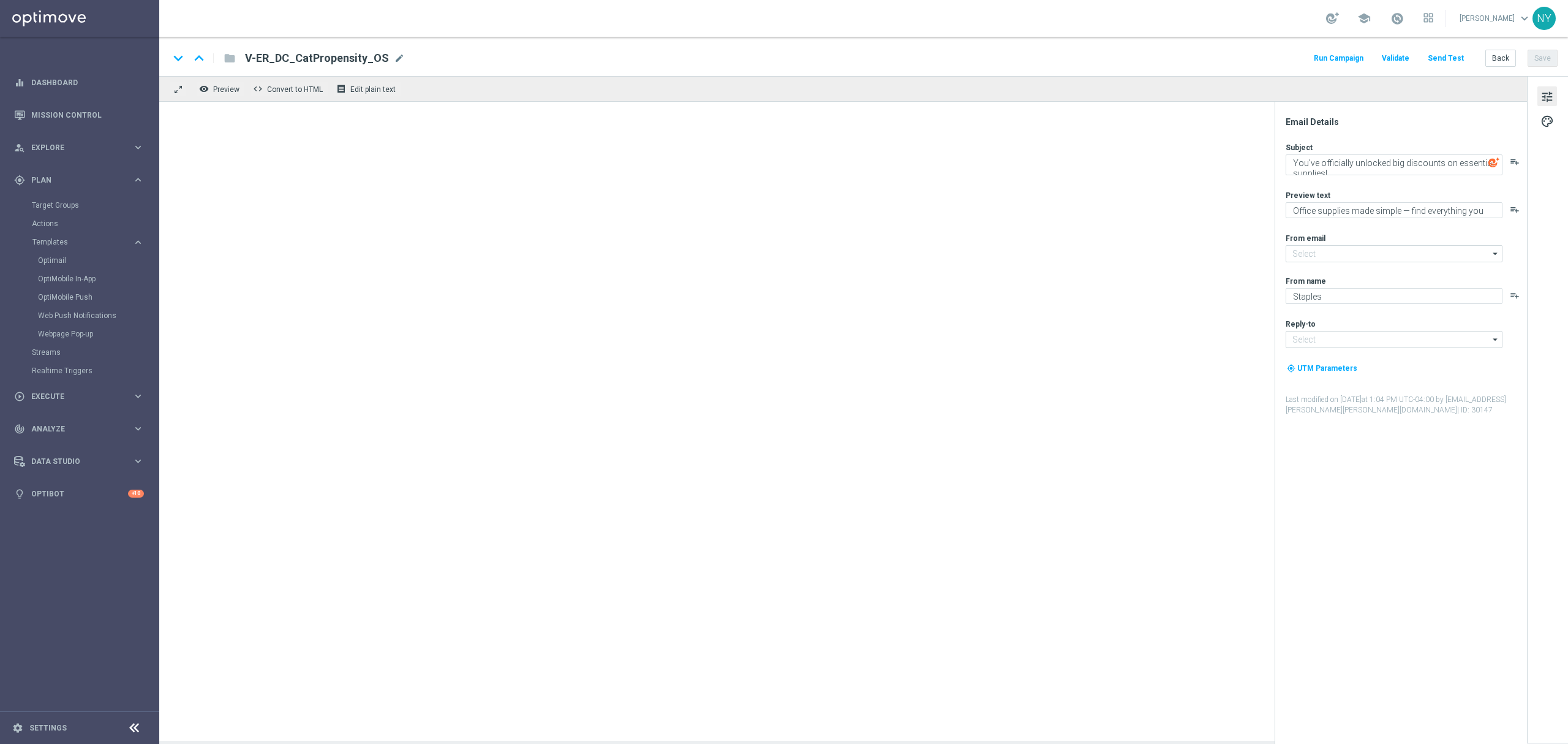
type input "[EMAIL_ADDRESS][DOMAIN_NAME]"
type textarea "You've scored big with this discount on paper. 😊"
type textarea "We're offering you the essentials you need."
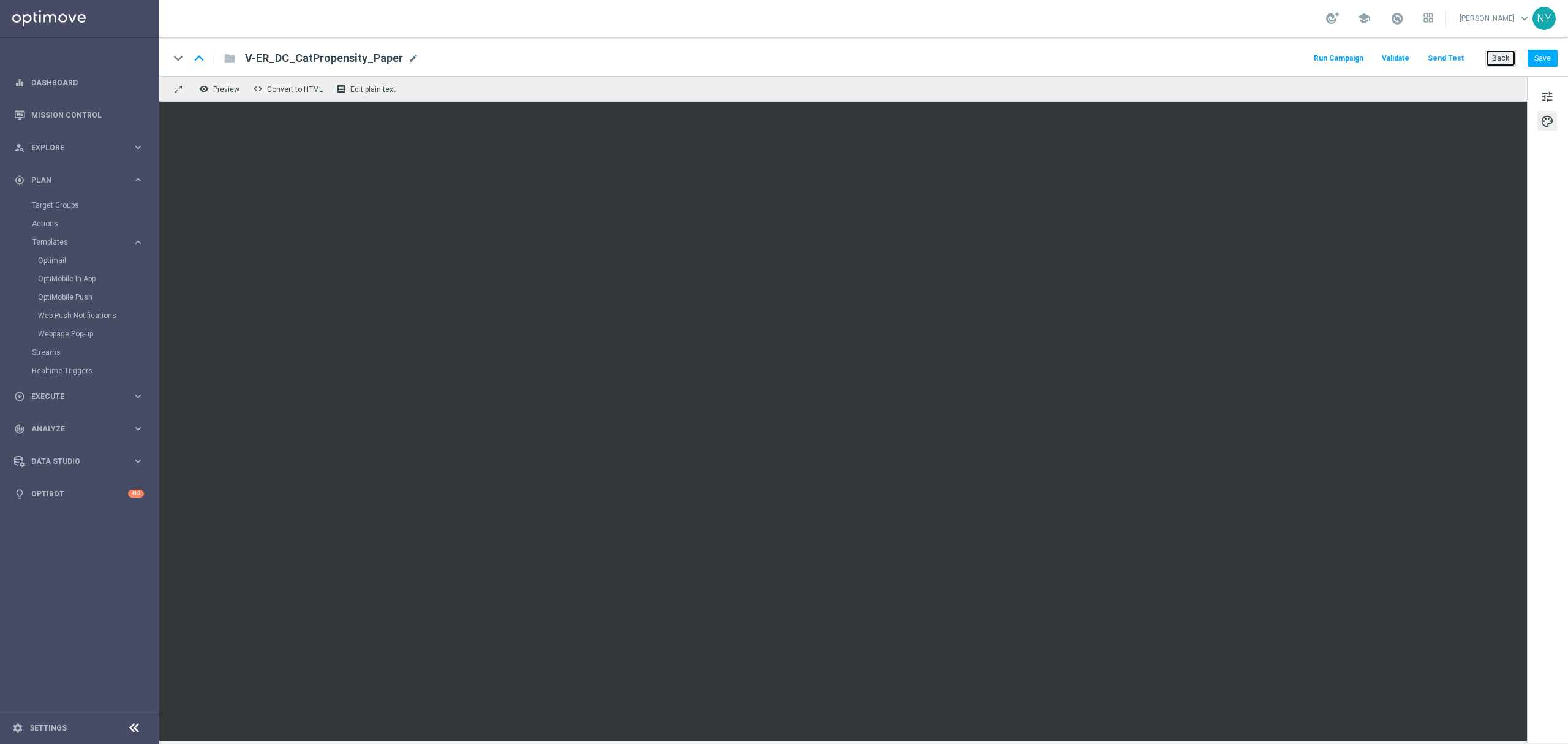
click at [1045, 55] on button "Back" at bounding box center [1500, 58] width 31 height 17
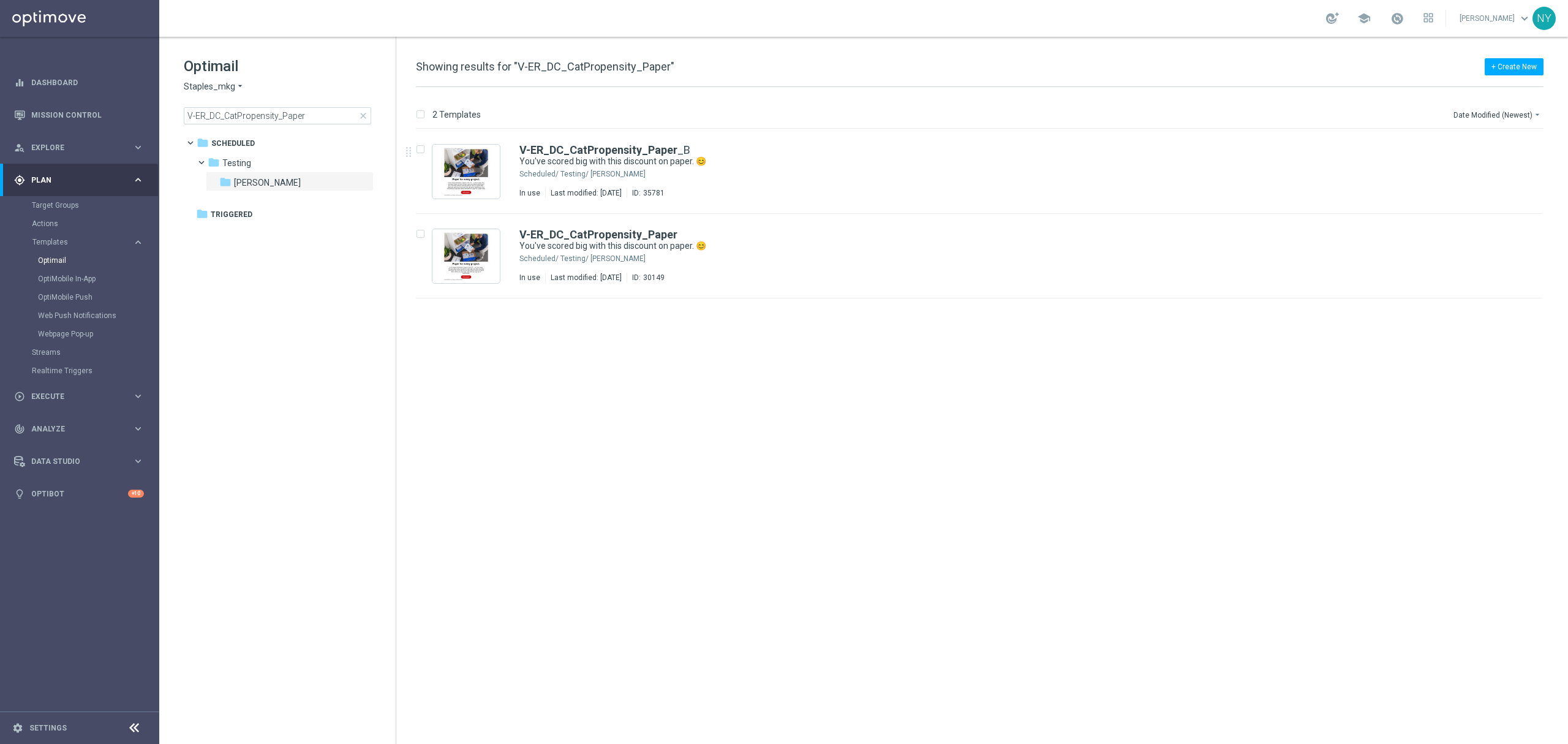
drag, startPoint x: 658, startPoint y: 144, endPoint x: 964, endPoint y: 98, distance: 309.4
click at [658, 144] on div "V-ER_DC_CatPropensity_Paper _B You've scored big with this discount on paper. 😊…" at bounding box center [979, 172] width 1126 height 85
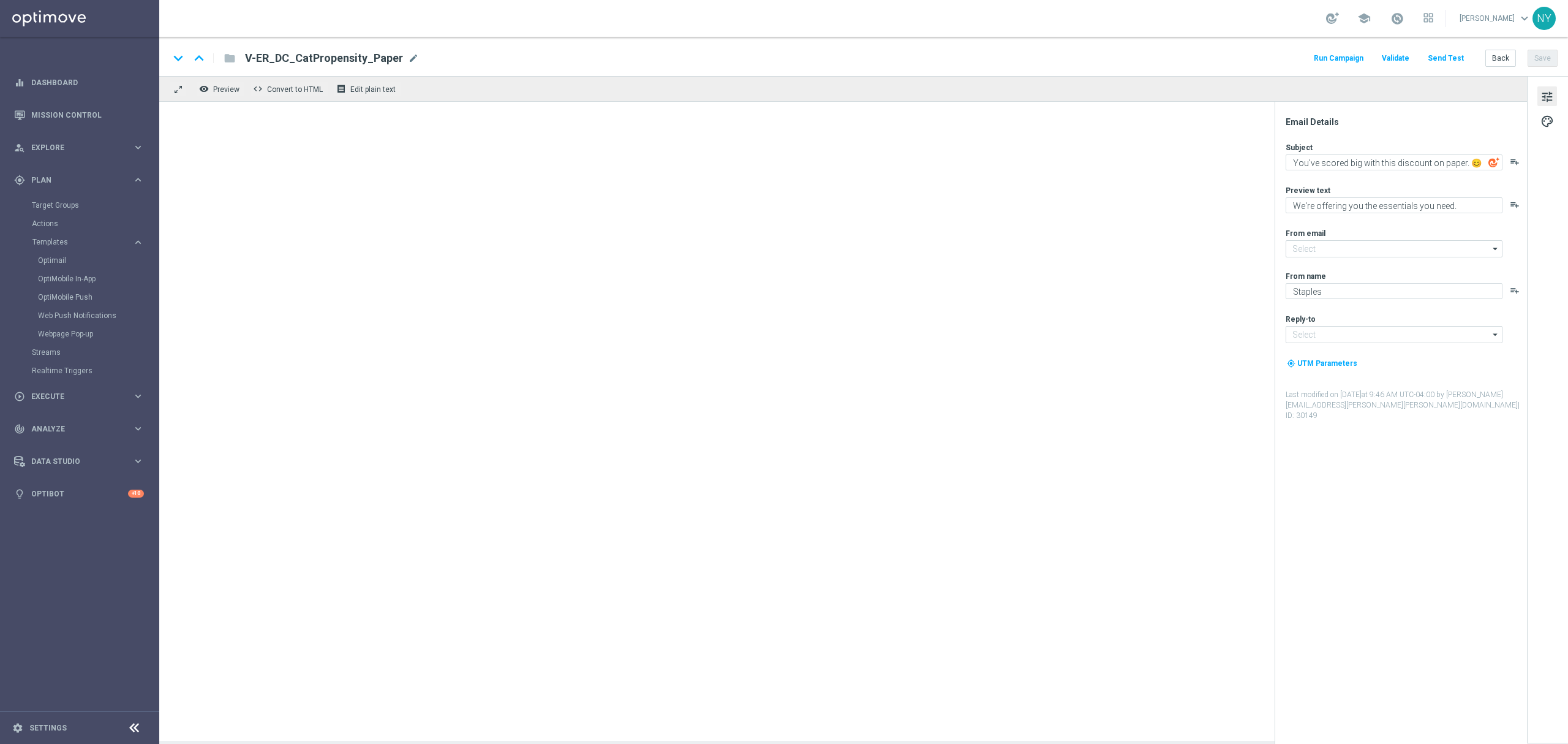
type input "[EMAIL_ADDRESS][DOMAIN_NAME]"
